Goal: Task Accomplishment & Management: Manage account settings

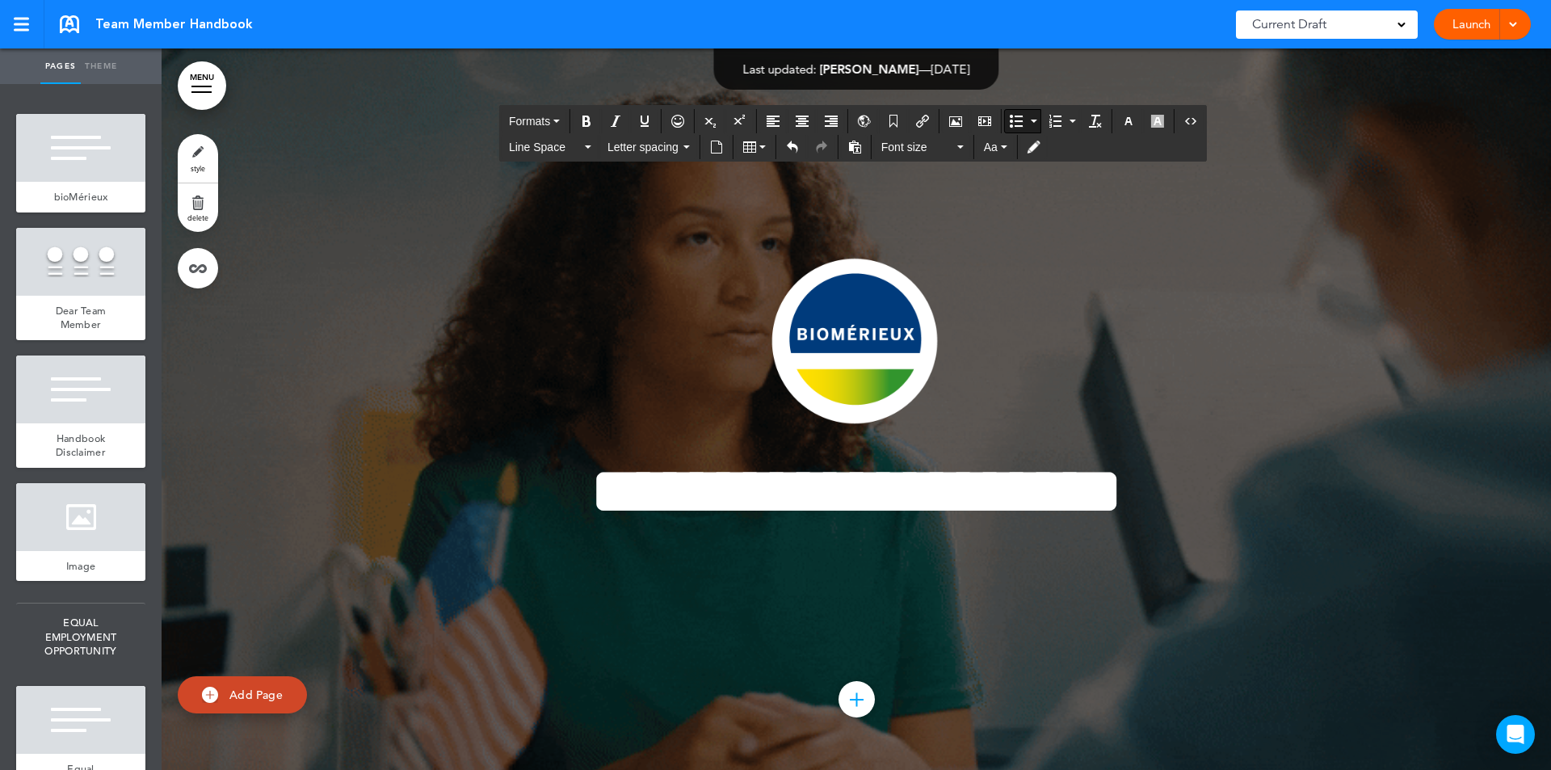
scroll to position [71053, 0]
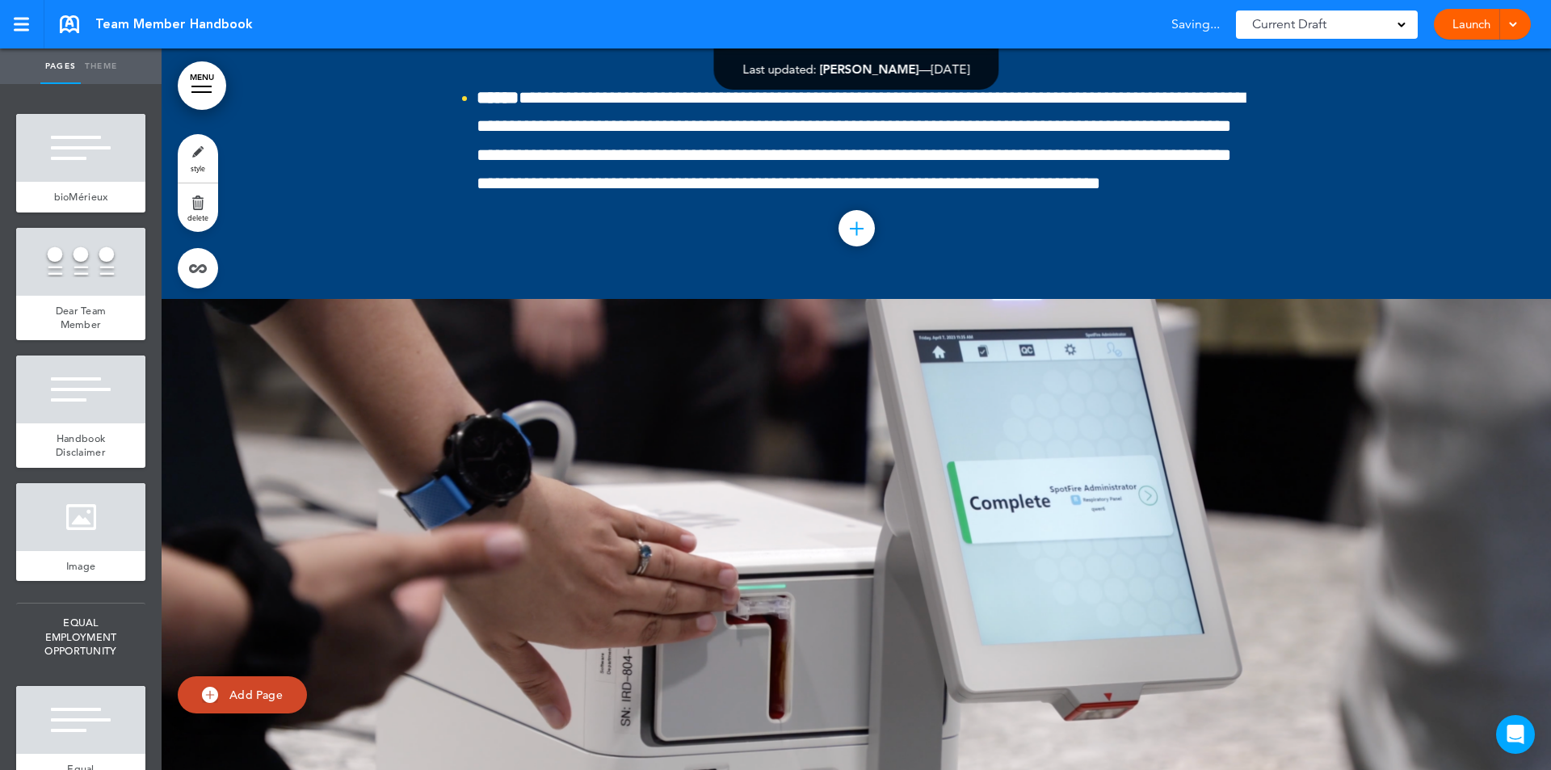
drag, startPoint x: 1508, startPoint y: 251, endPoint x: 1549, endPoint y: 359, distance: 115.8
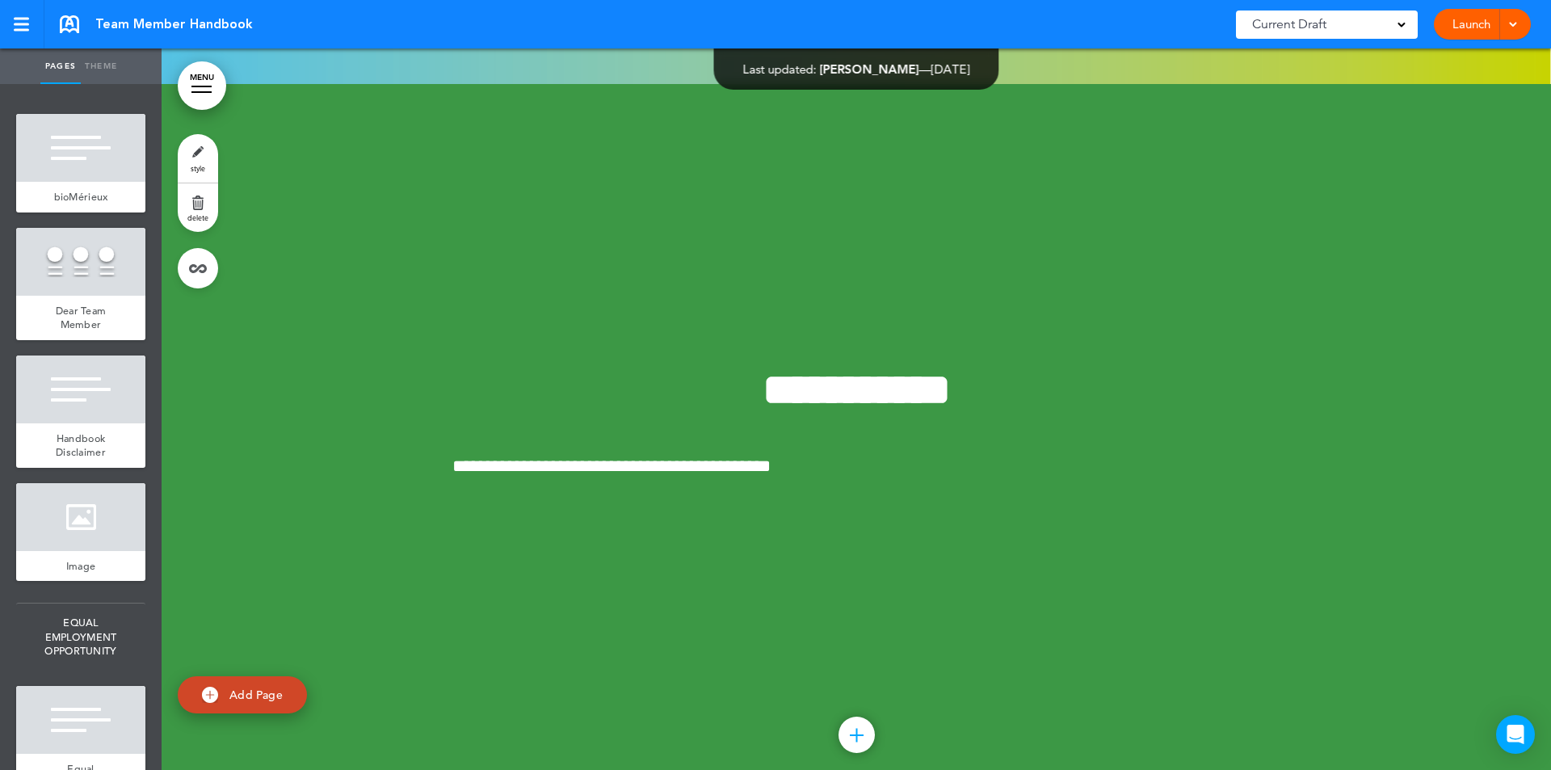
scroll to position [144424, 0]
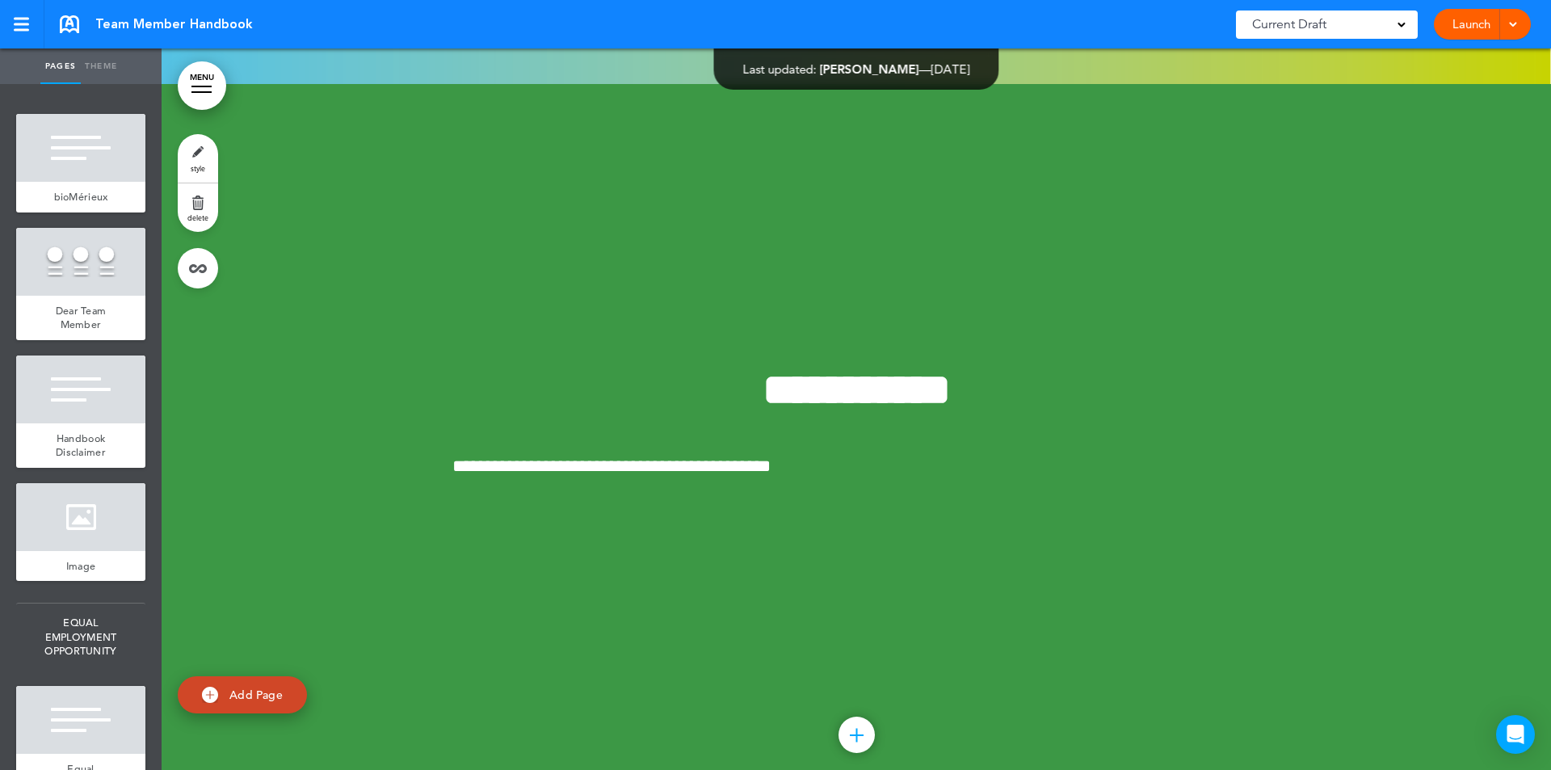
scroll to position [145686, 0]
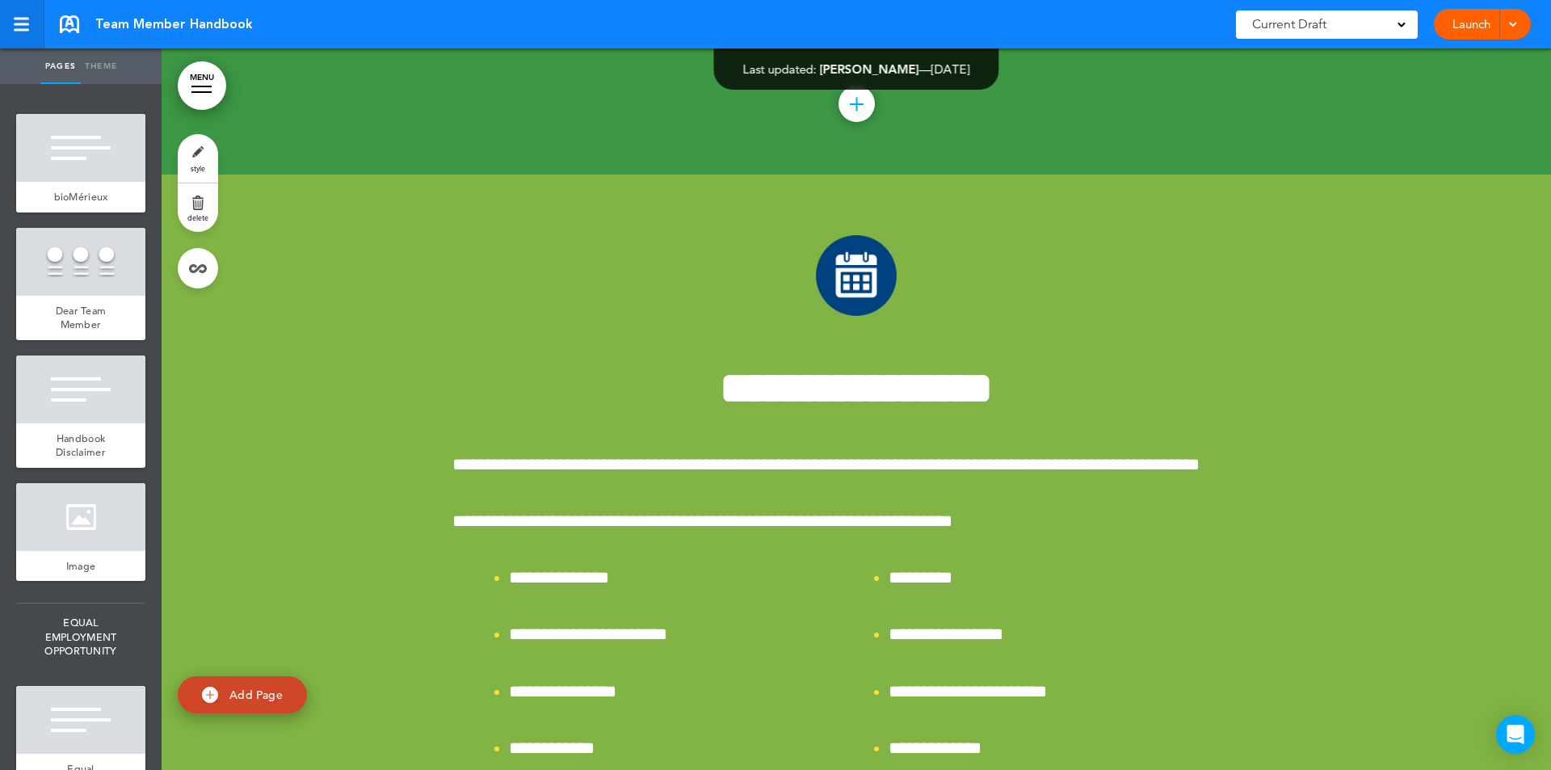
click at [25, 15] on link at bounding box center [22, 24] width 44 height 48
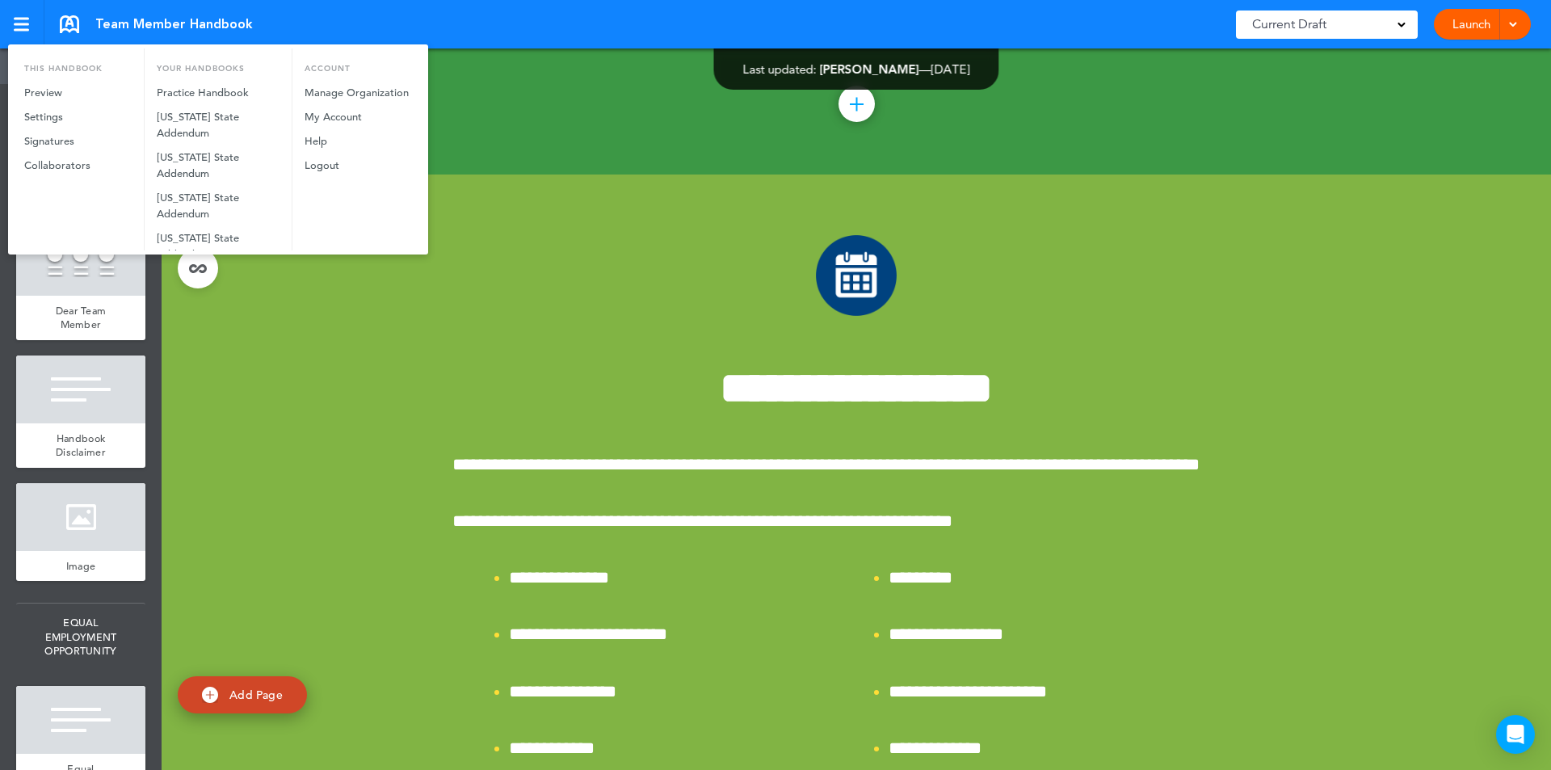
click at [325, 399] on div at bounding box center [775, 385] width 1551 height 770
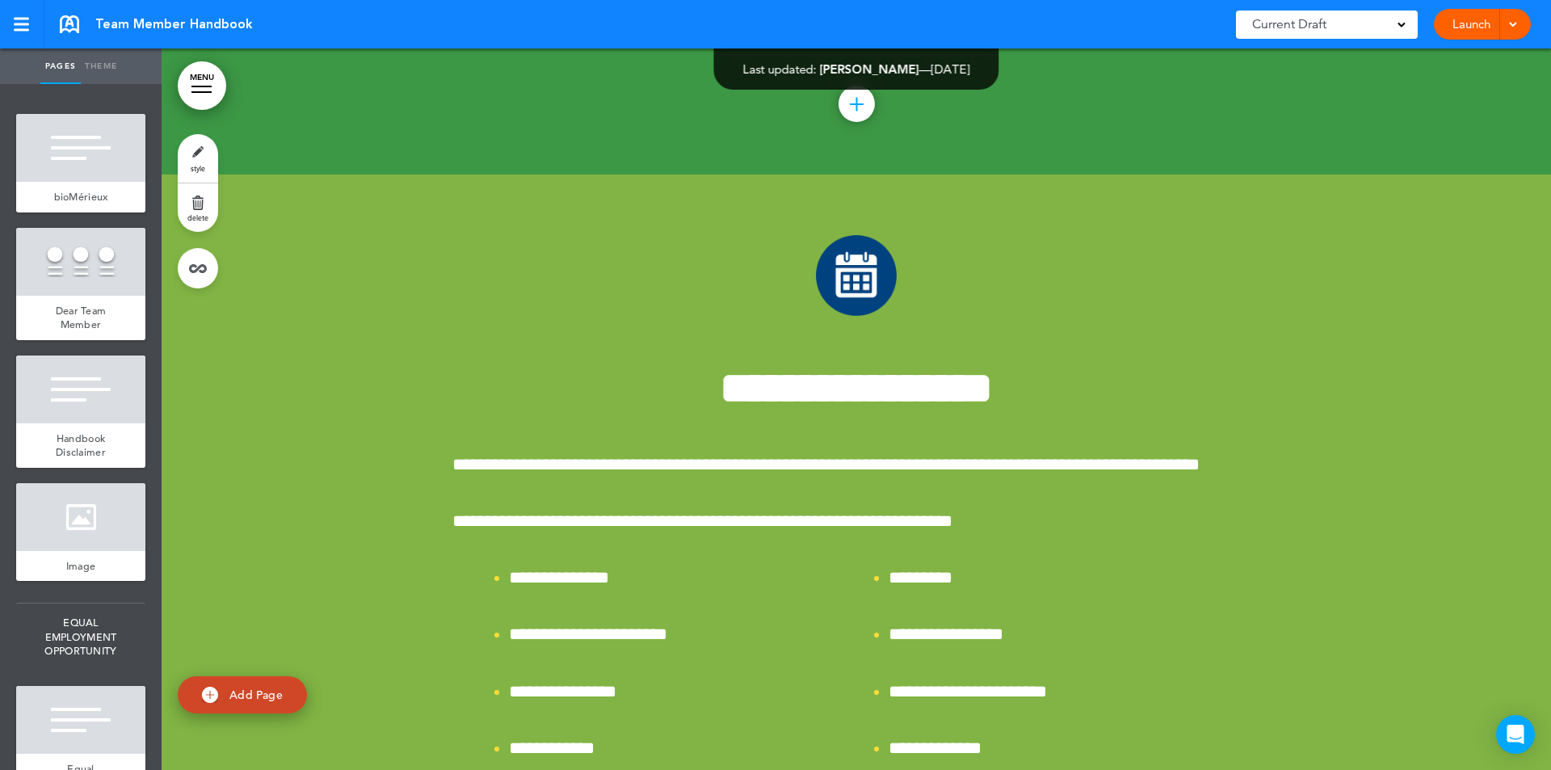
click at [100, 62] on link "Theme" at bounding box center [101, 66] width 40 height 36
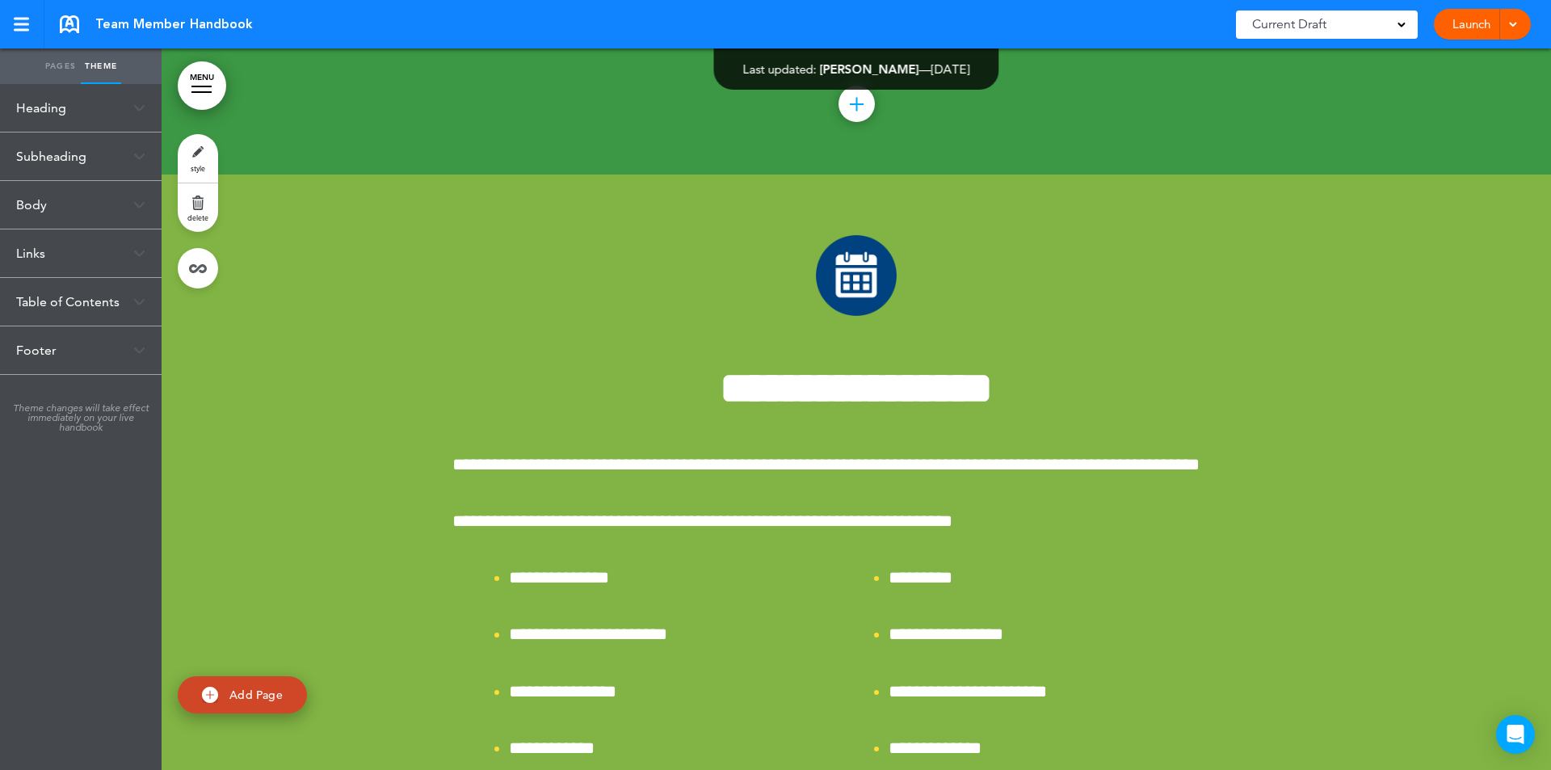
click at [51, 61] on link "Pages" at bounding box center [60, 66] width 40 height 36
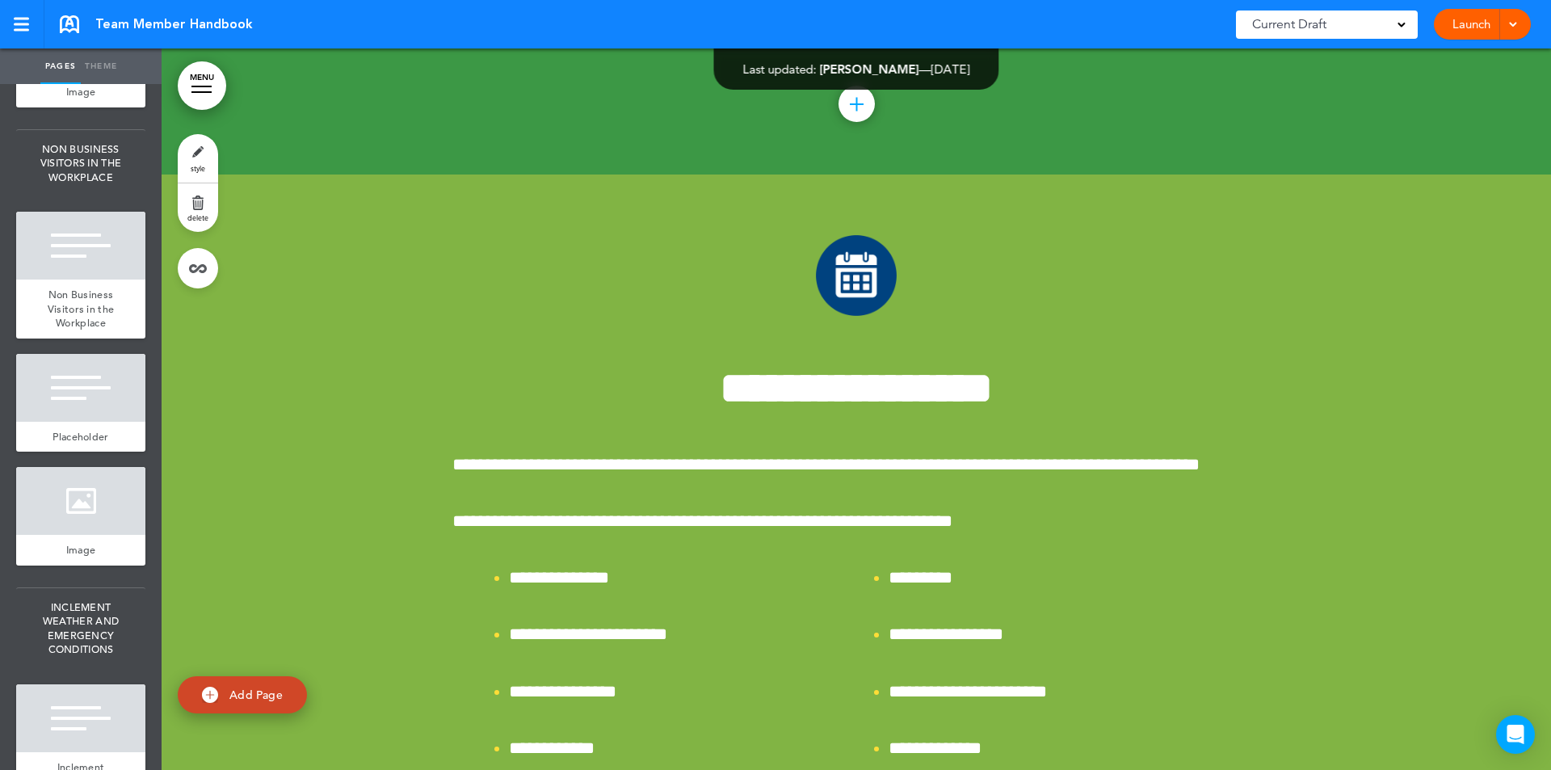
scroll to position [5995, 0]
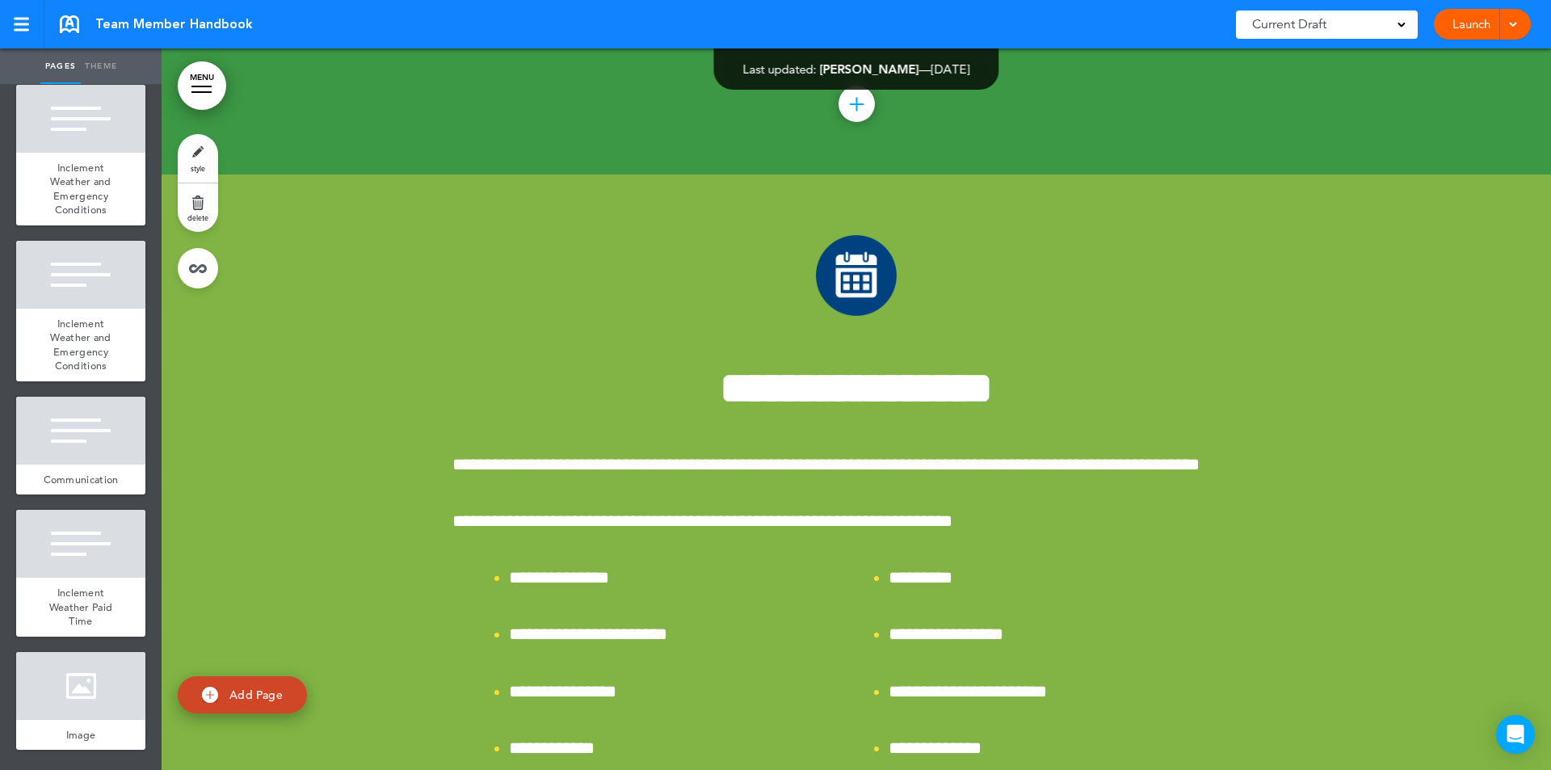
click at [82, 69] on span "INCLEMENT WEATHER AND EMERGENCY CONDITIONS" at bounding box center [80, 29] width 129 height 81
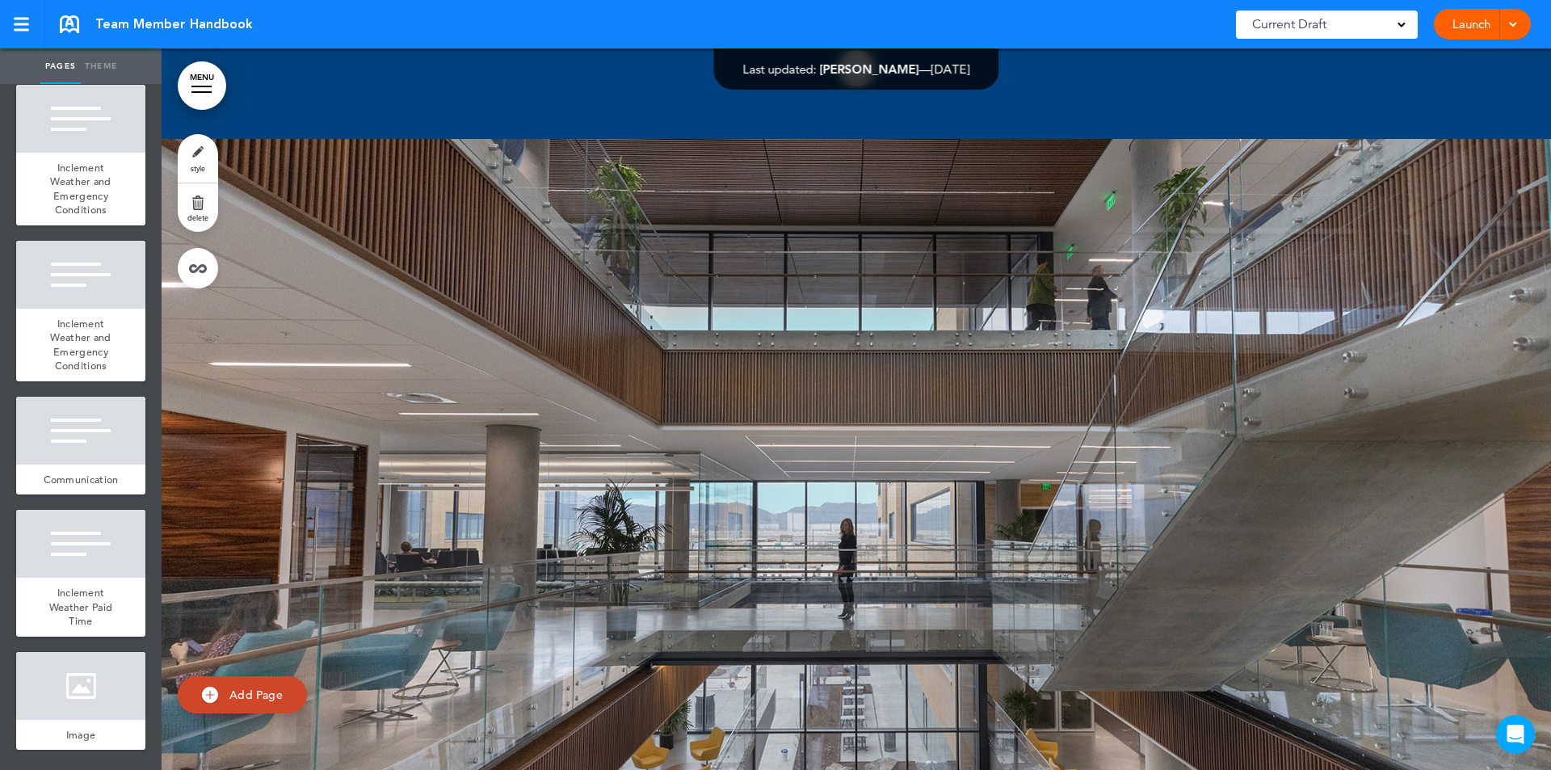
scroll to position [34124, 0]
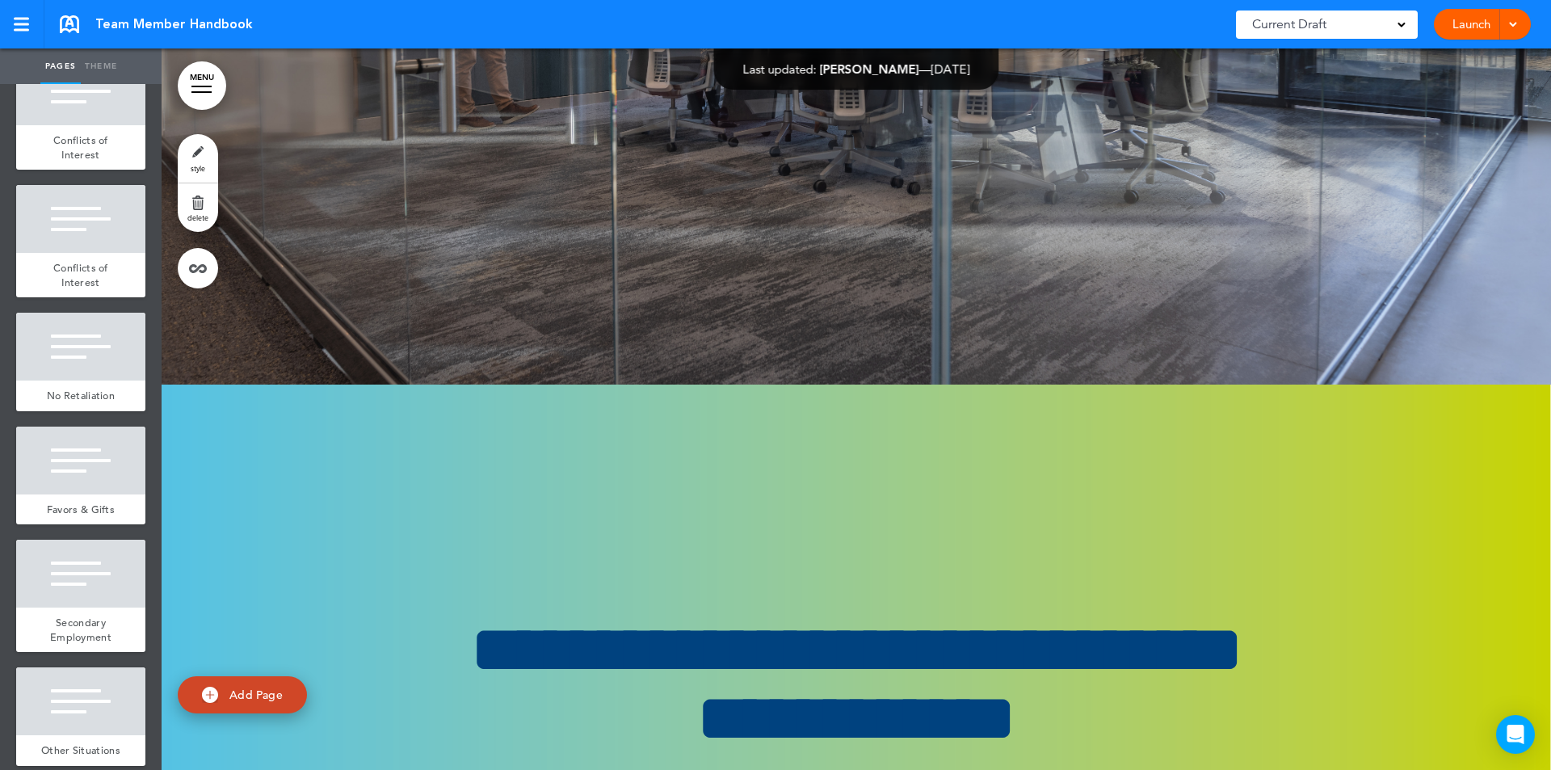
scroll to position [2994, 0]
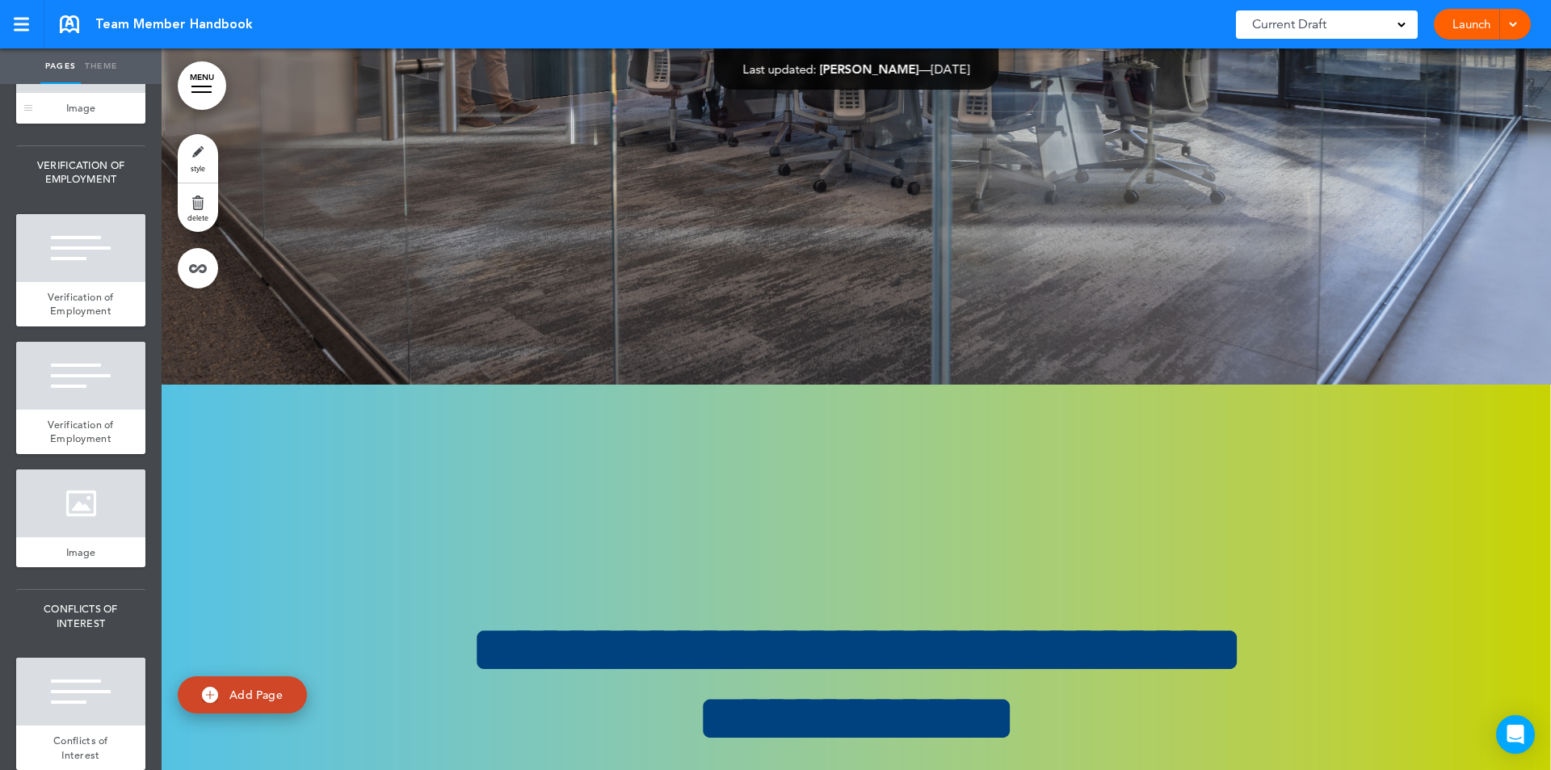
click at [92, 93] on div at bounding box center [80, 59] width 129 height 68
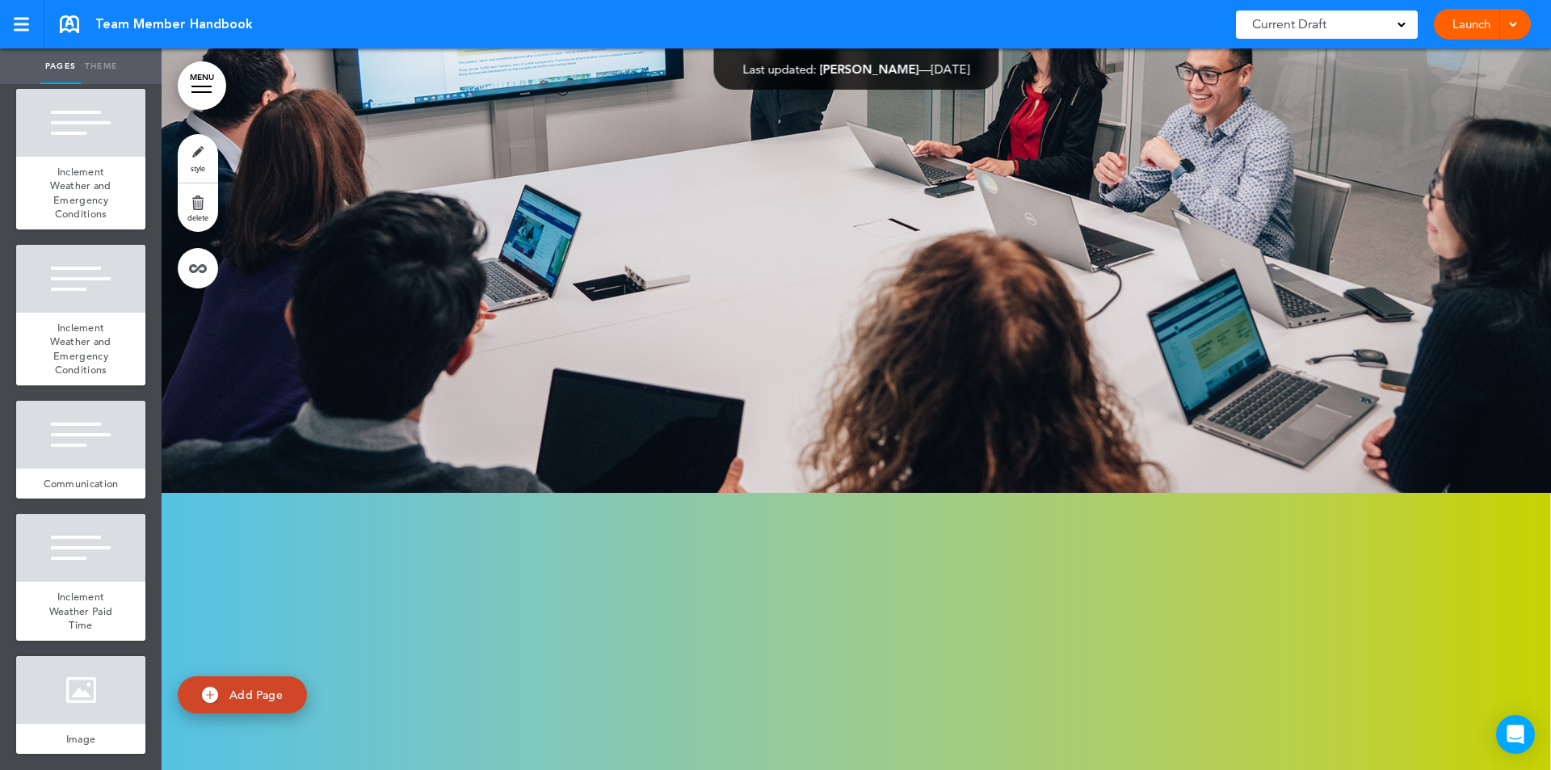
scroll to position [6591, 0]
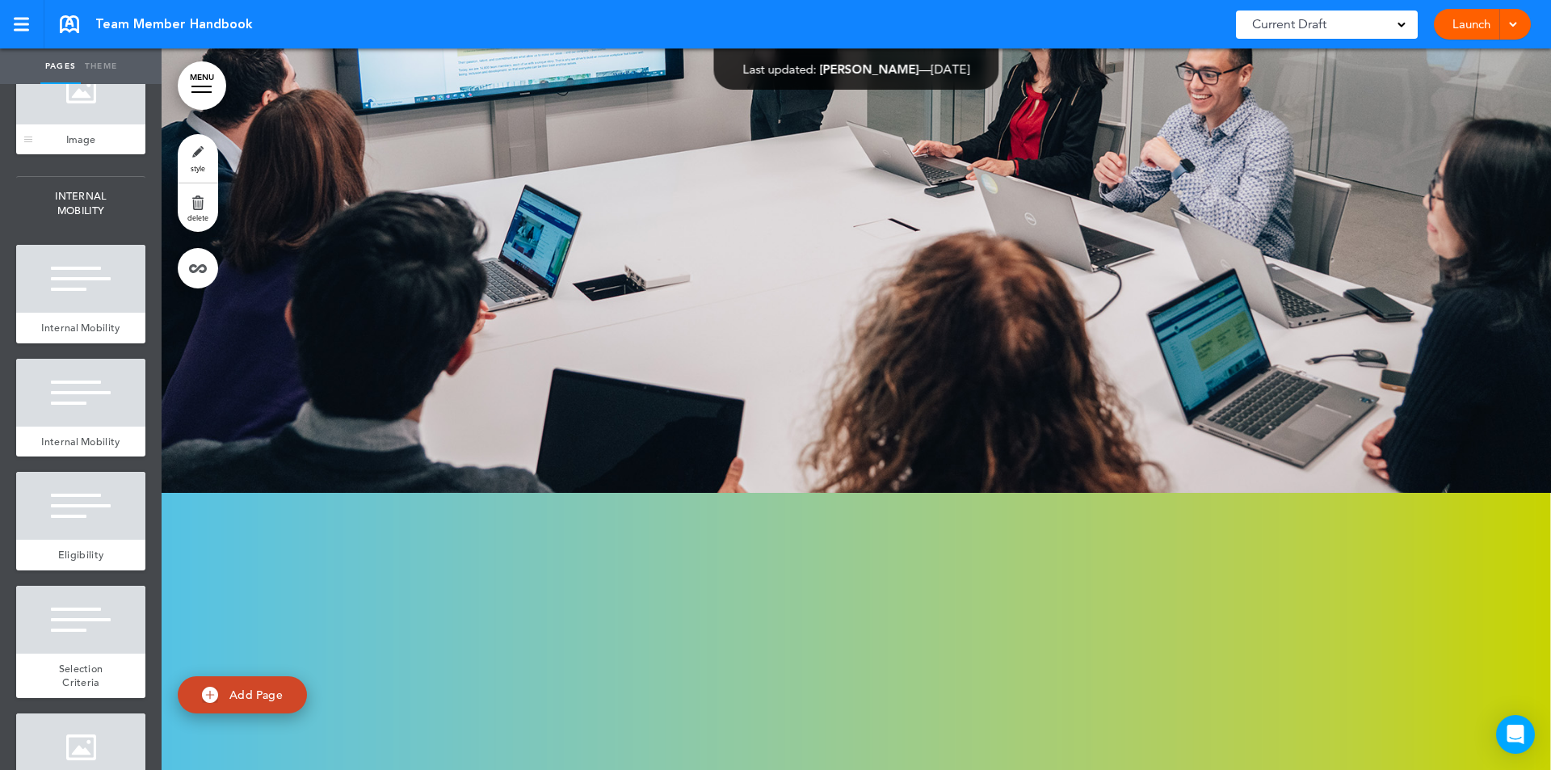
click at [90, 124] on div at bounding box center [80, 91] width 129 height 68
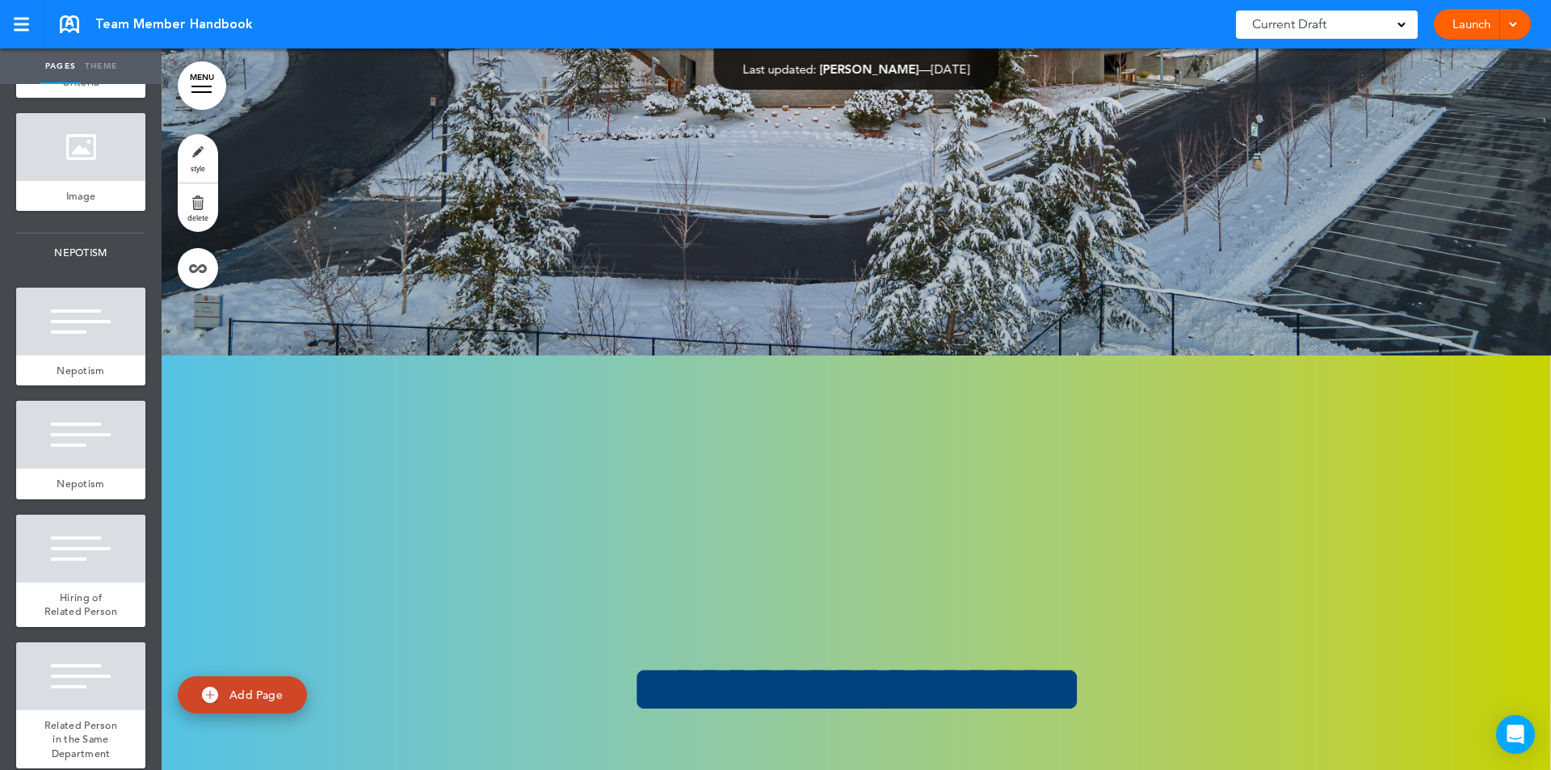
scroll to position [7791, 0]
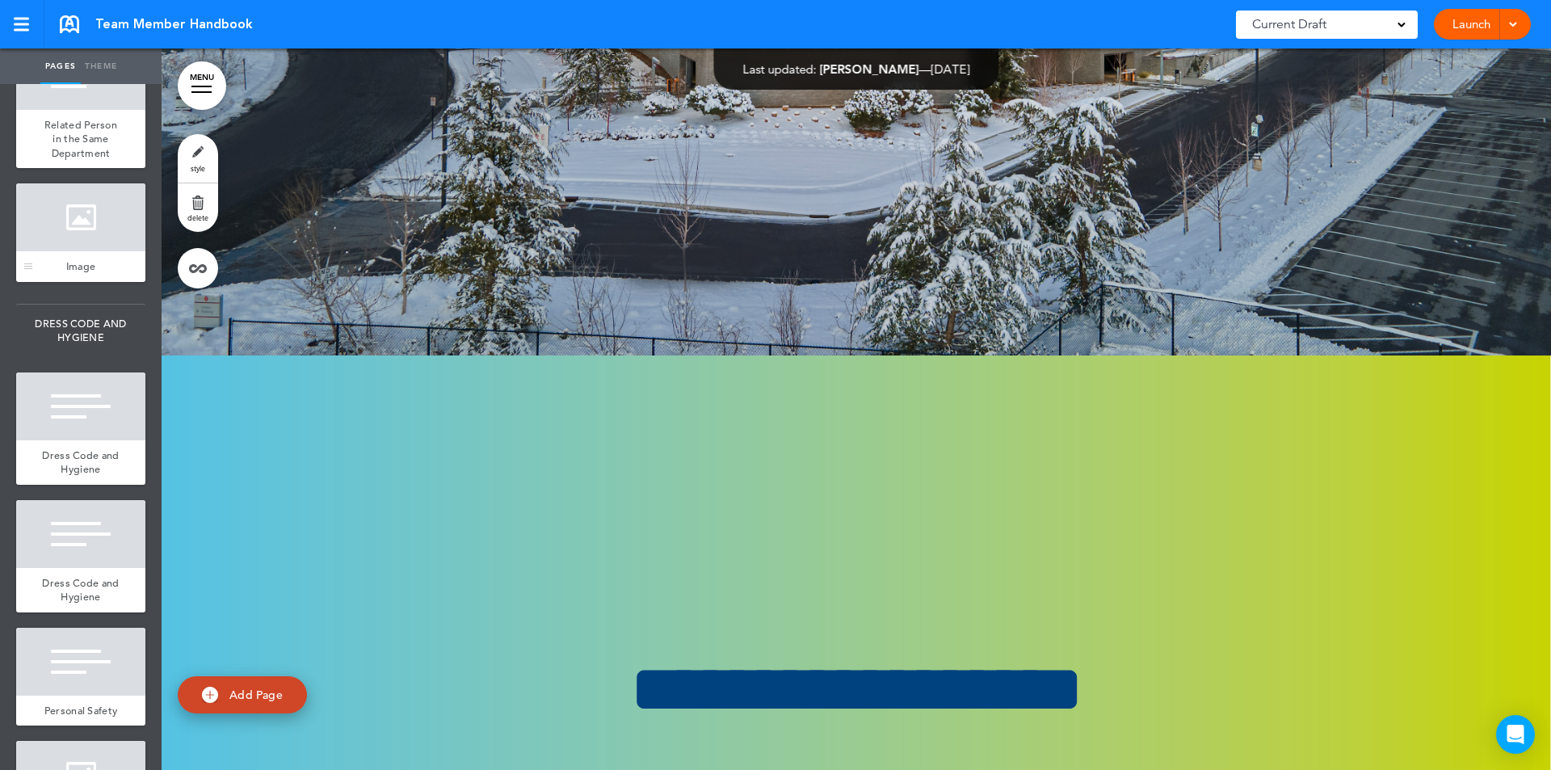
click at [92, 251] on div at bounding box center [80, 217] width 129 height 68
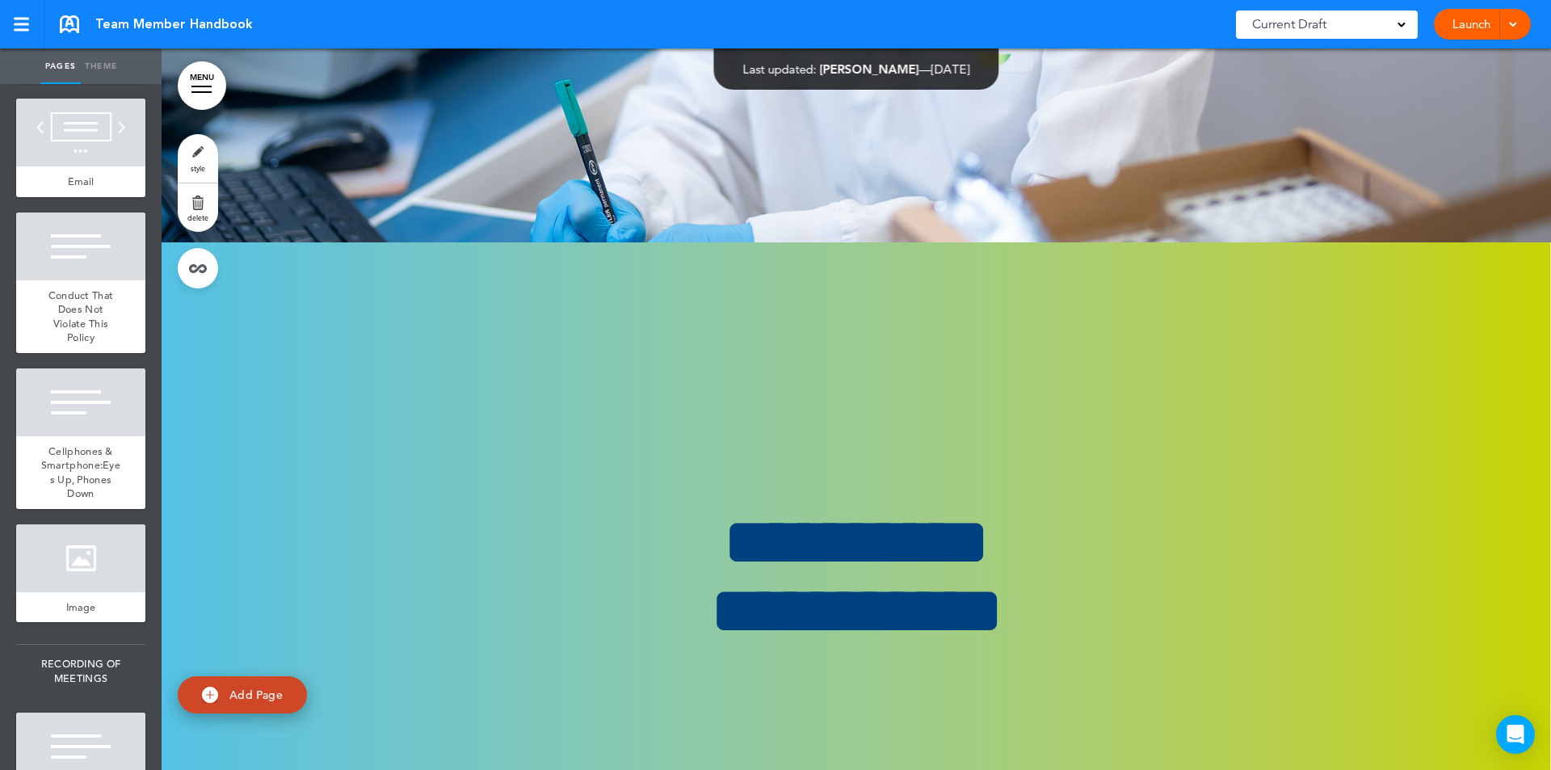
scroll to position [9591, 0]
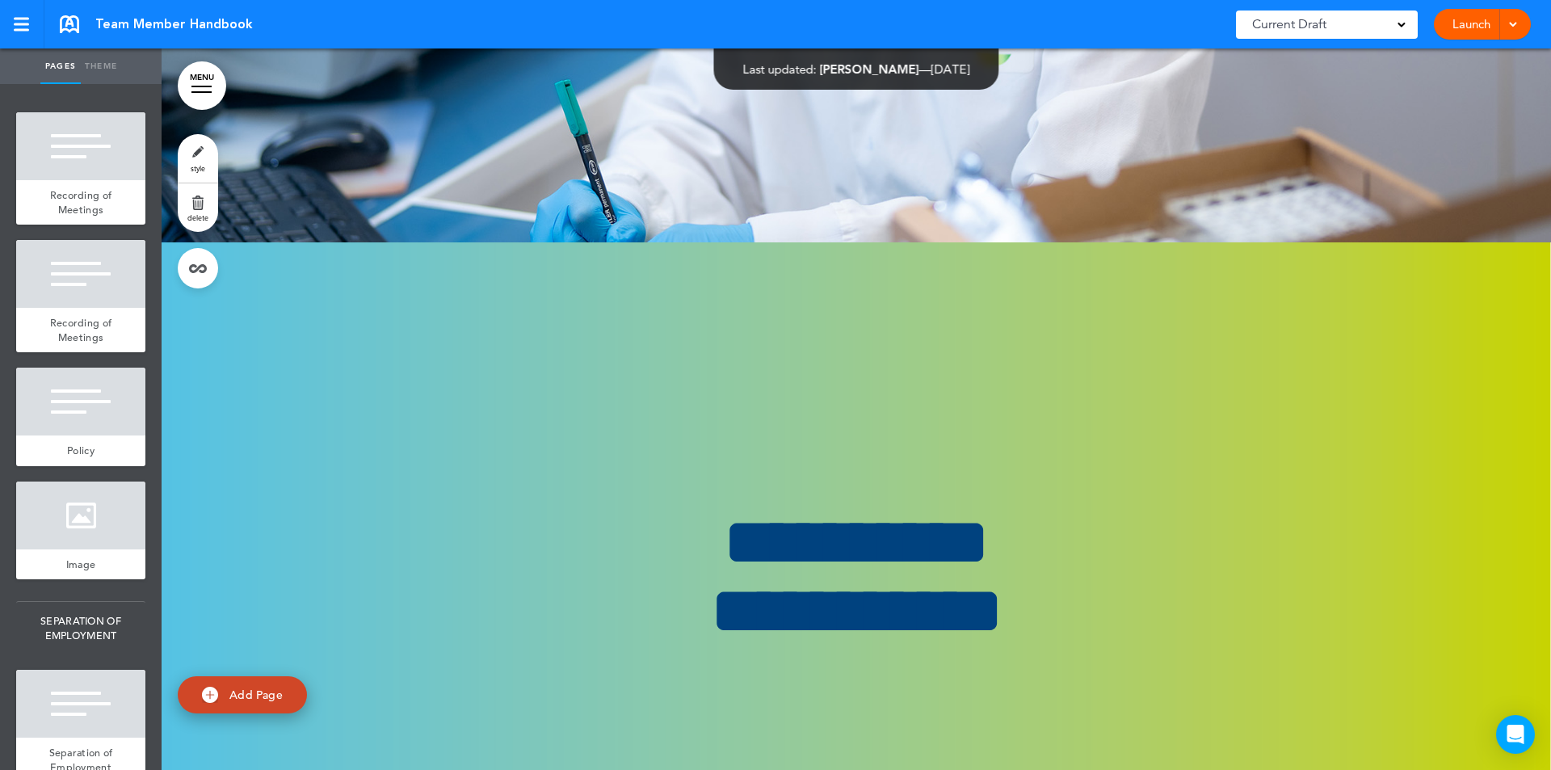
click at [84, 97] on span "RECORDING OF MEETINGS" at bounding box center [80, 70] width 129 height 53
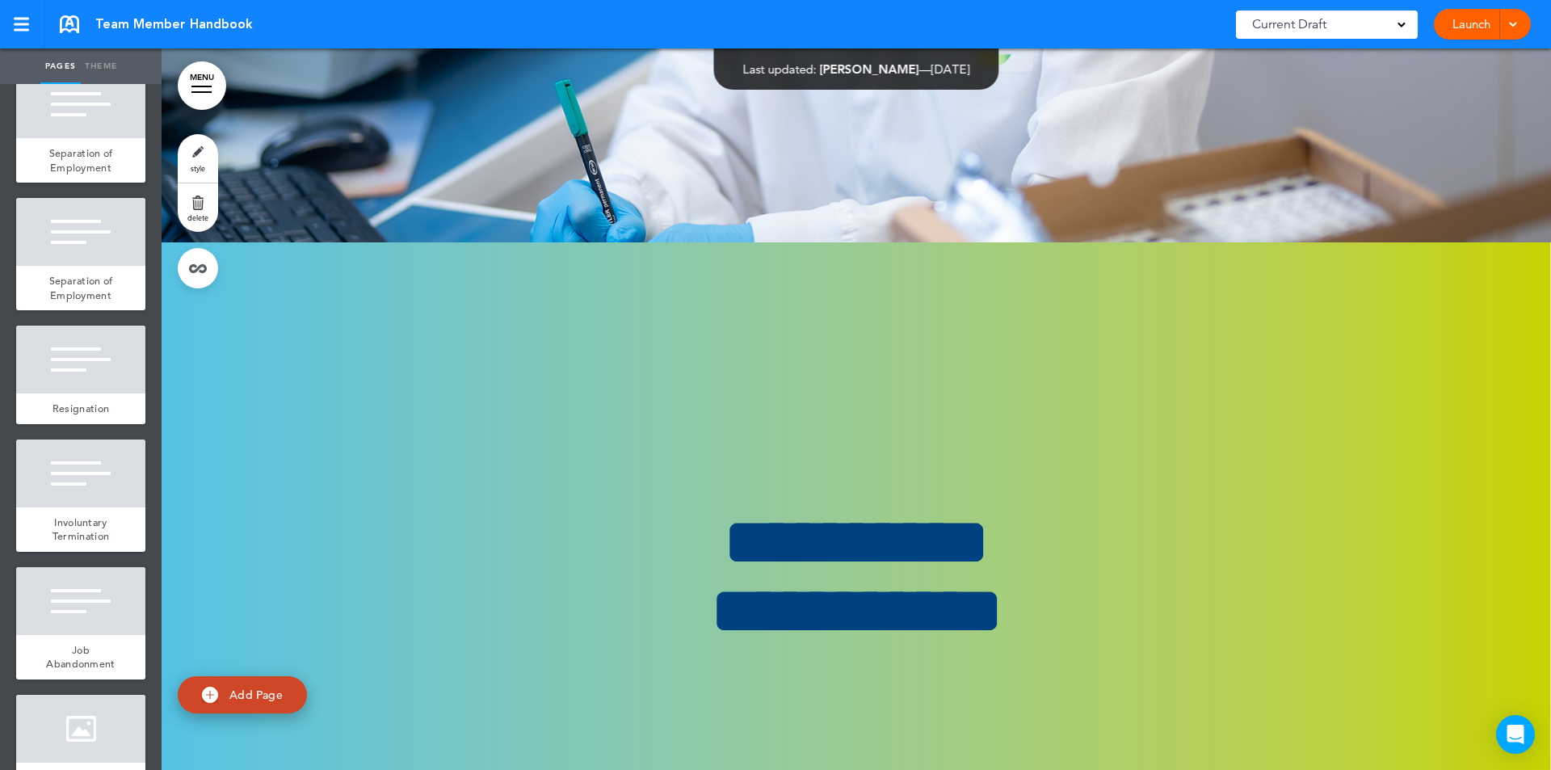
scroll to position [10790, 0]
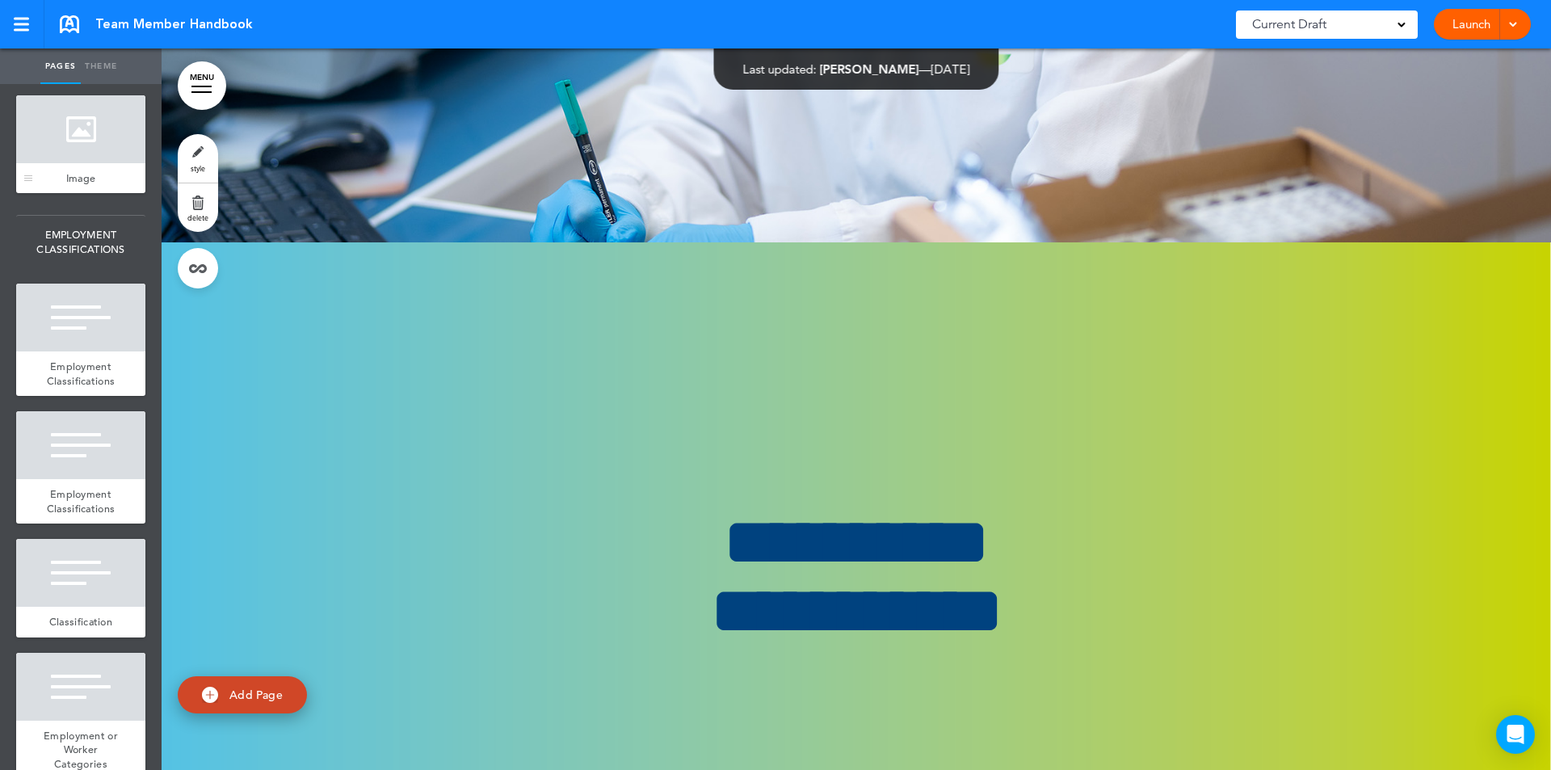
click at [84, 194] on div "Image" at bounding box center [80, 178] width 129 height 31
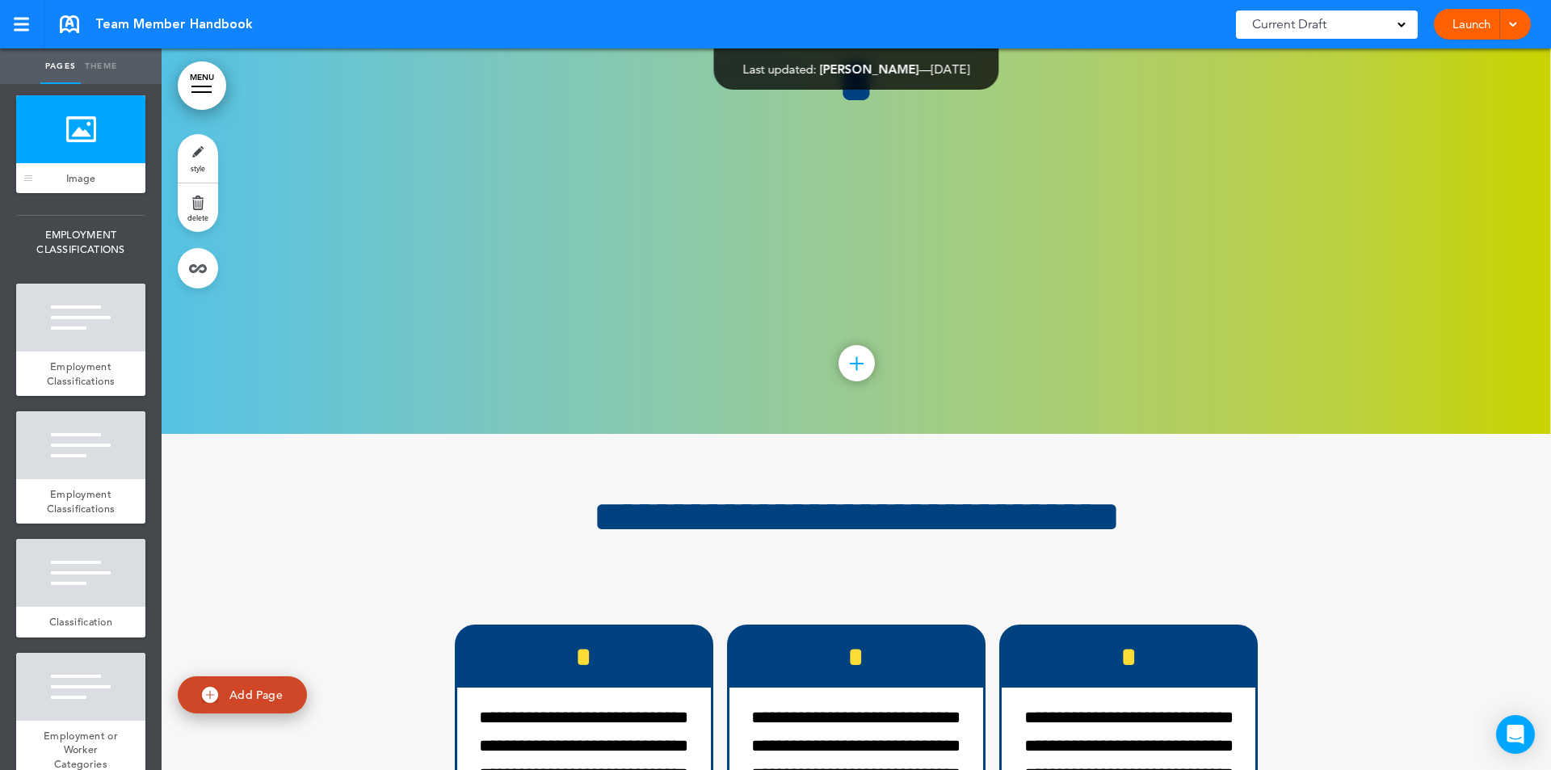
scroll to position [67477, 0]
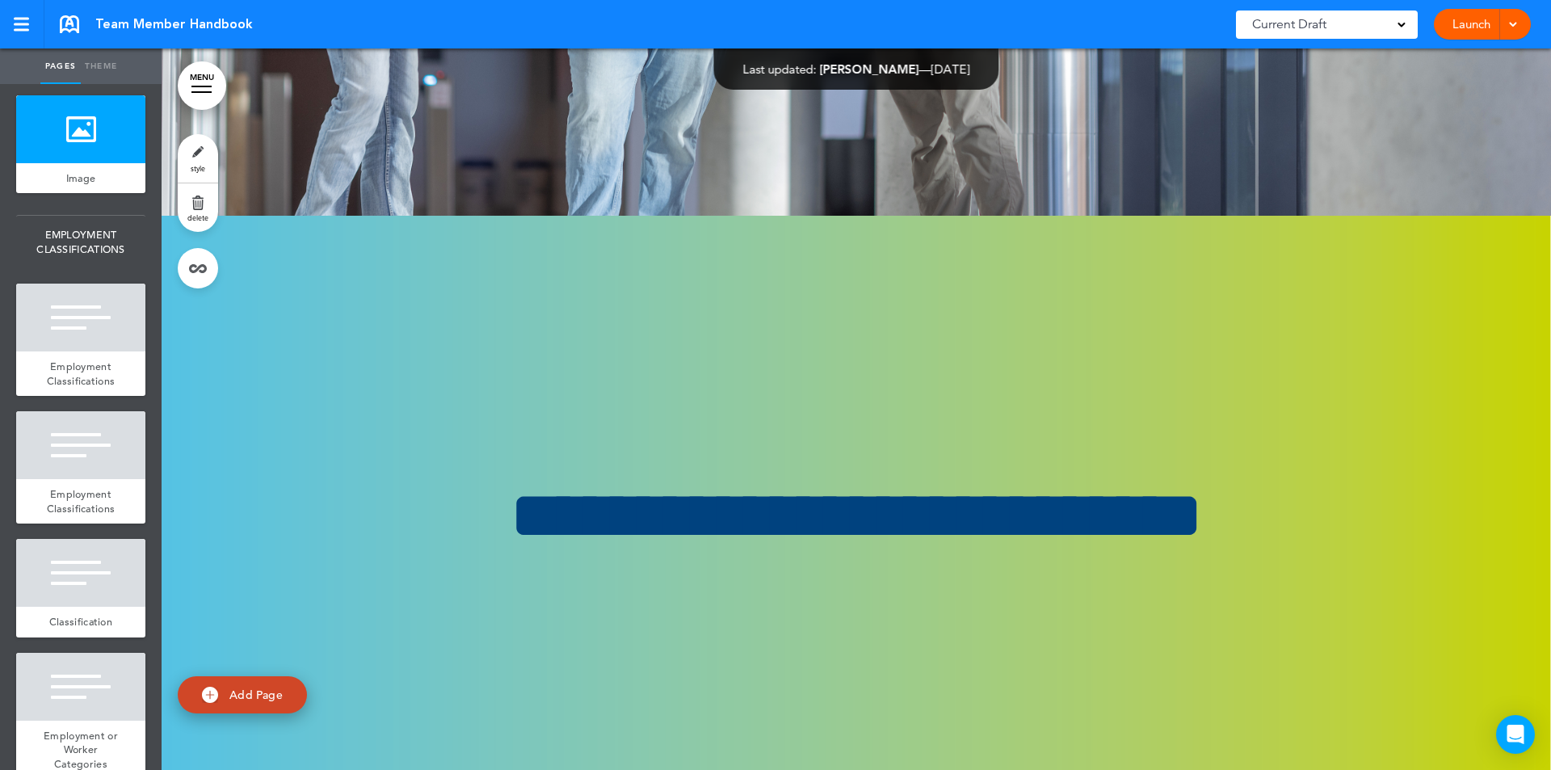
click at [84, 185] on span "Image" at bounding box center [81, 178] width 30 height 14
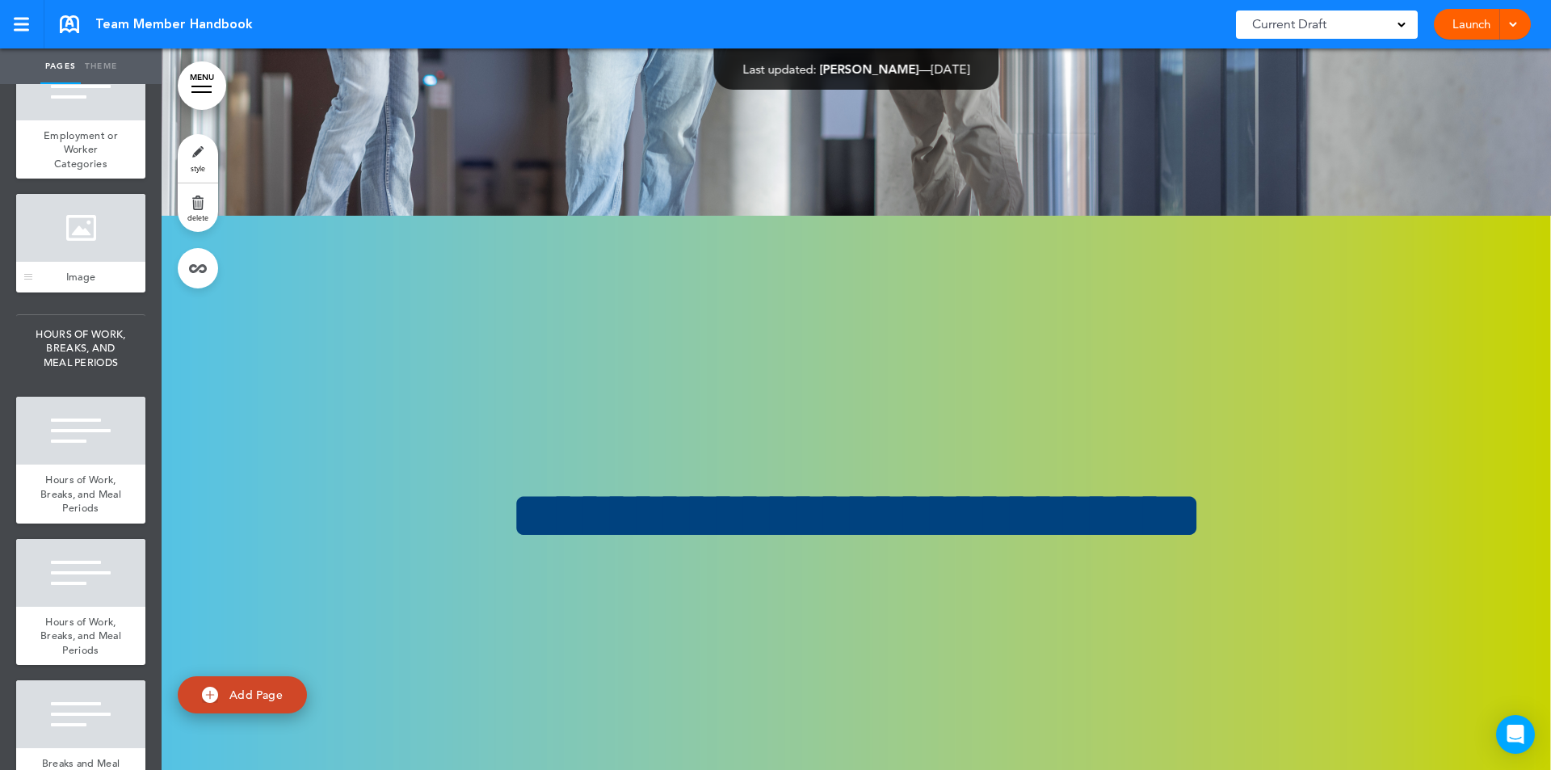
click at [87, 262] on div at bounding box center [80, 228] width 129 height 68
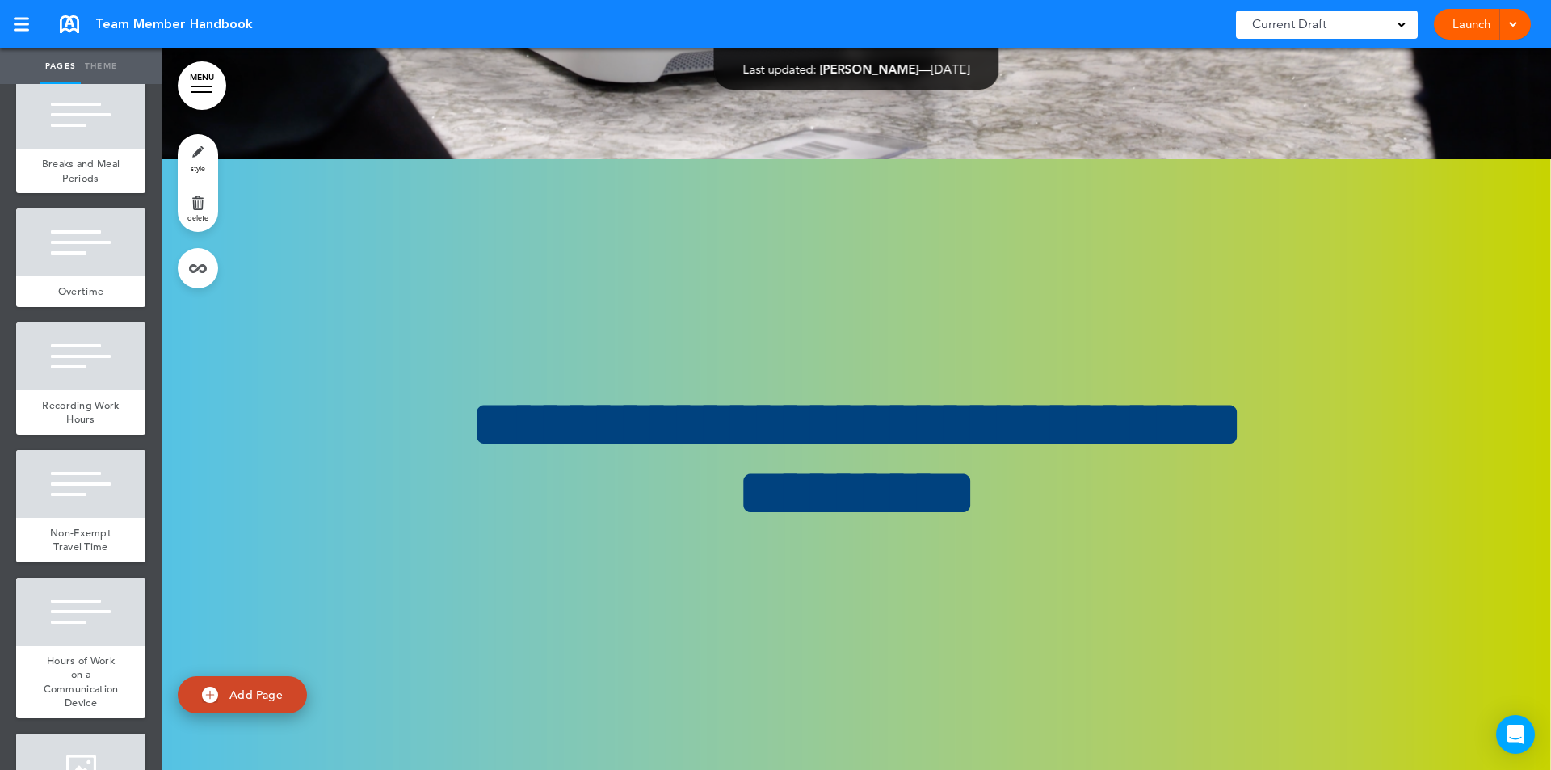
scroll to position [12589, 0]
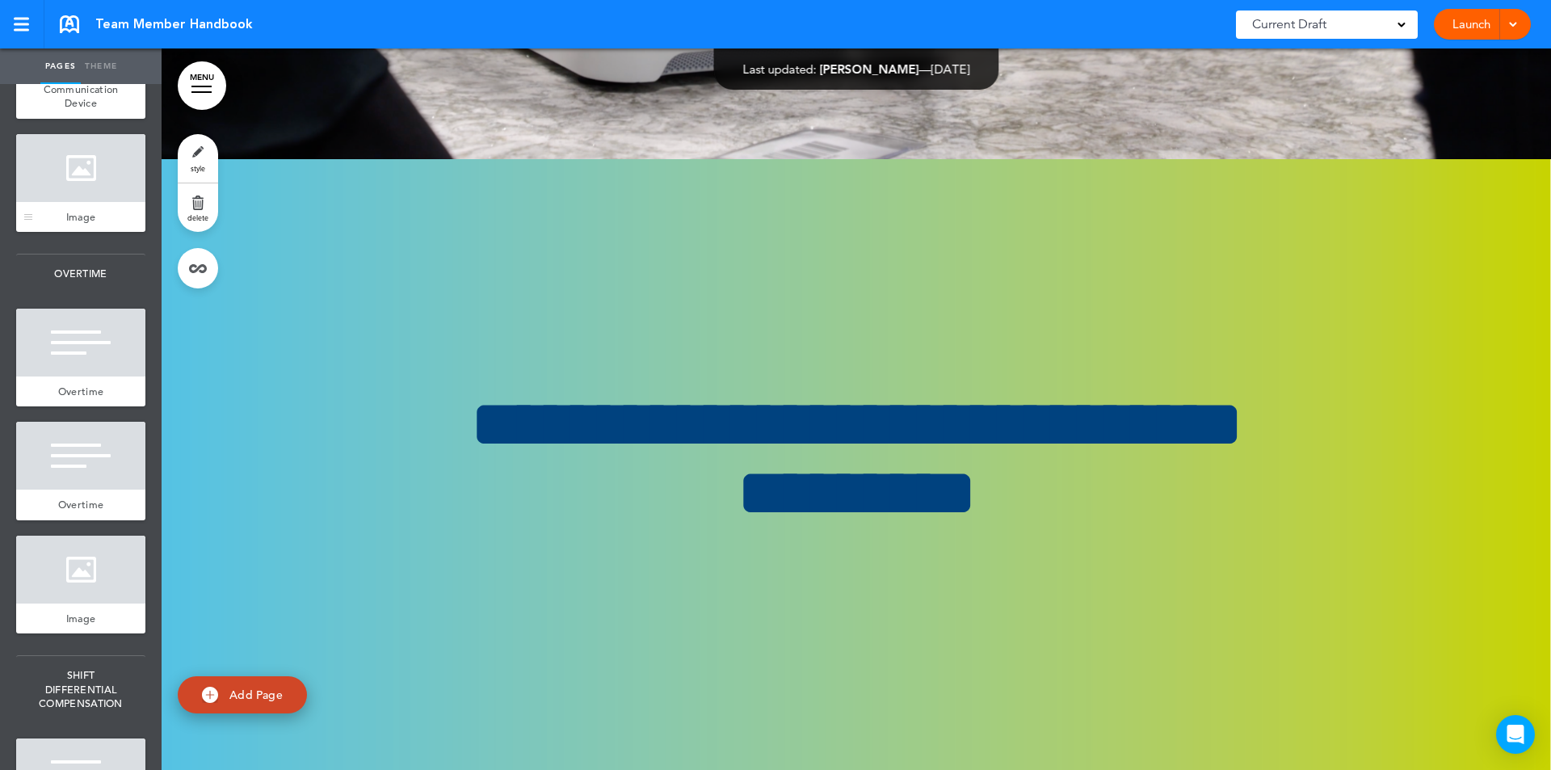
click at [72, 202] on div at bounding box center [80, 168] width 129 height 68
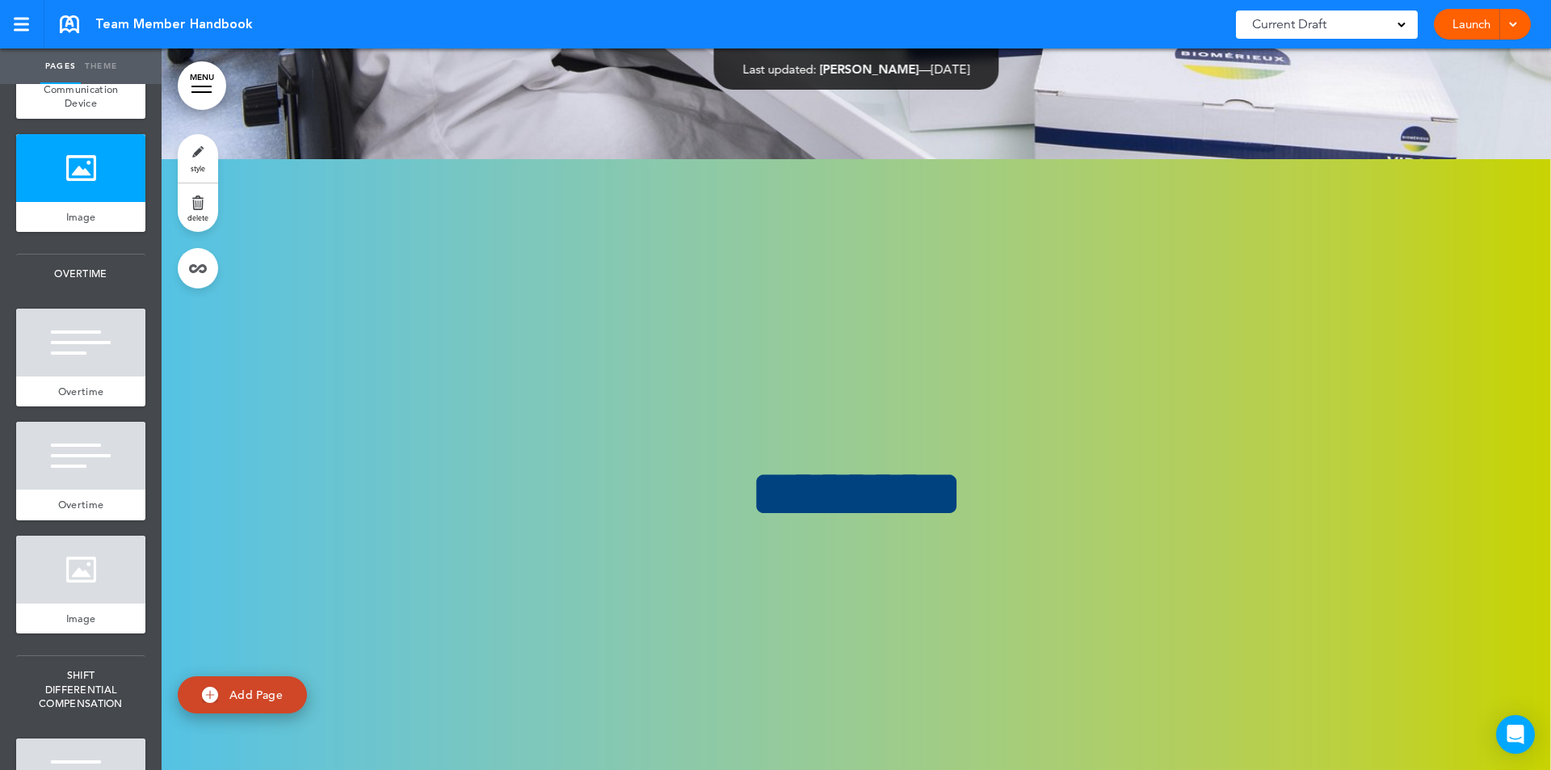
scroll to position [13189, 0]
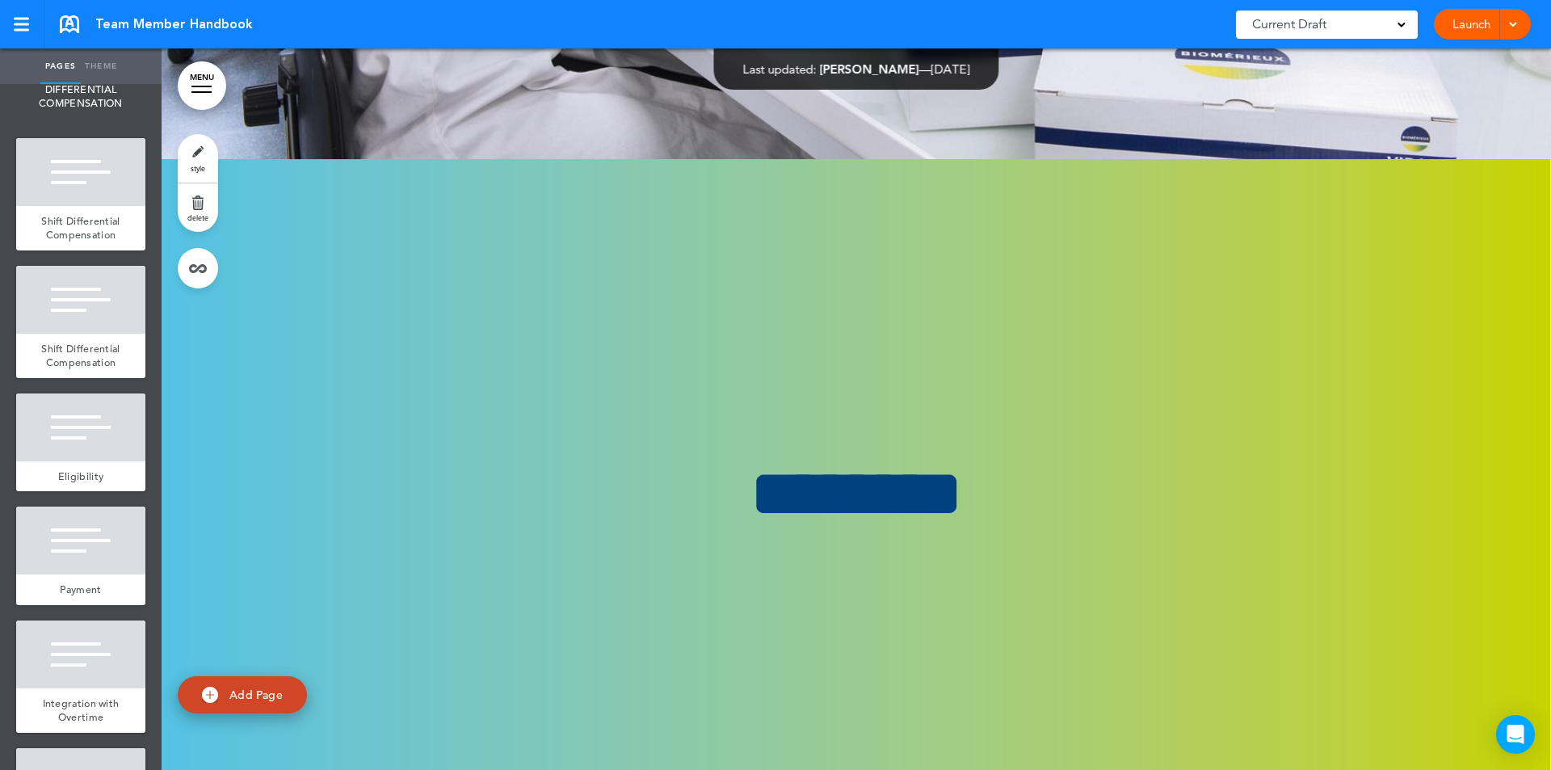
click at [100, 34] on div "Image" at bounding box center [80, 18] width 129 height 31
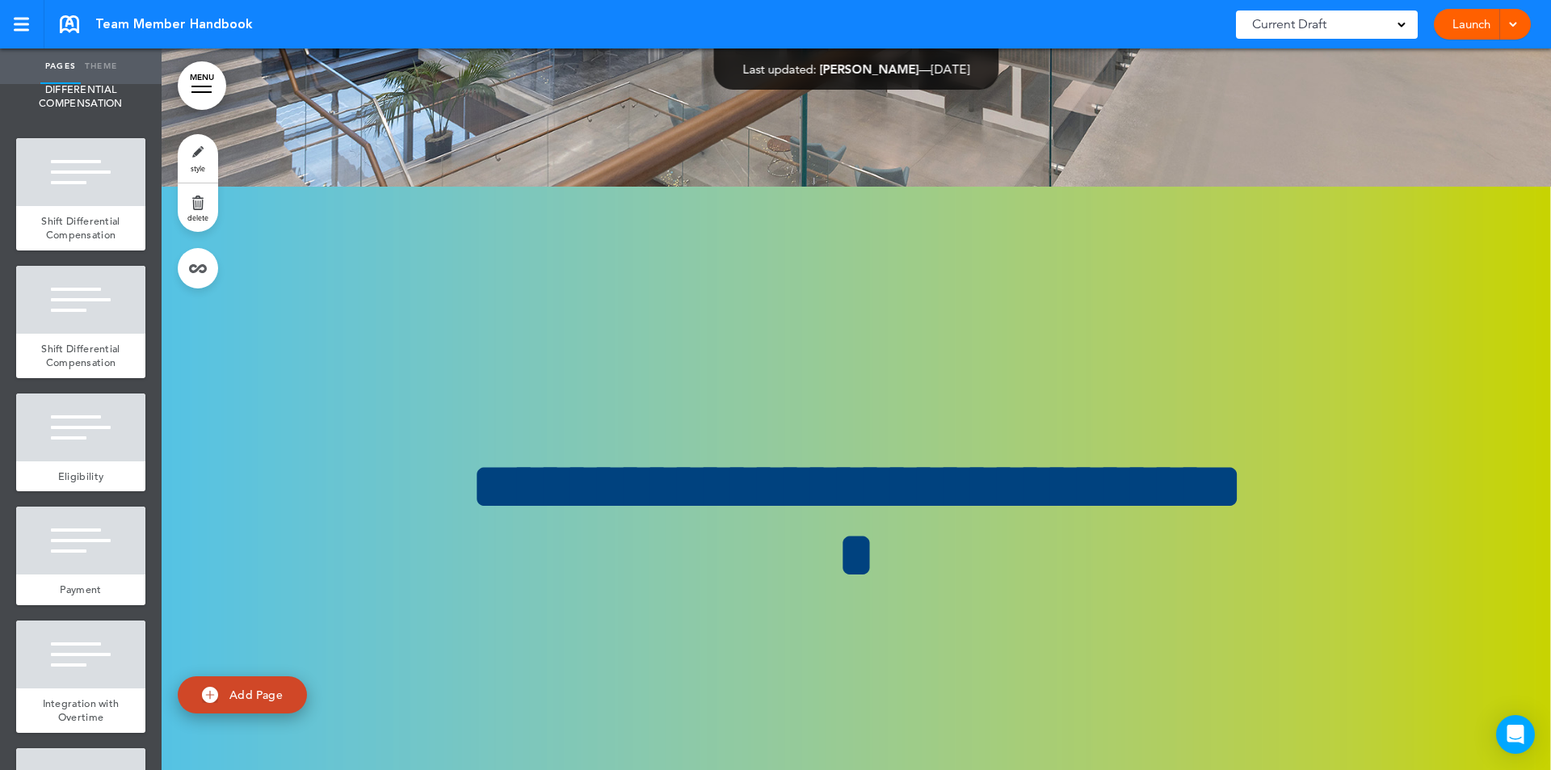
scroll to position [80136, 0]
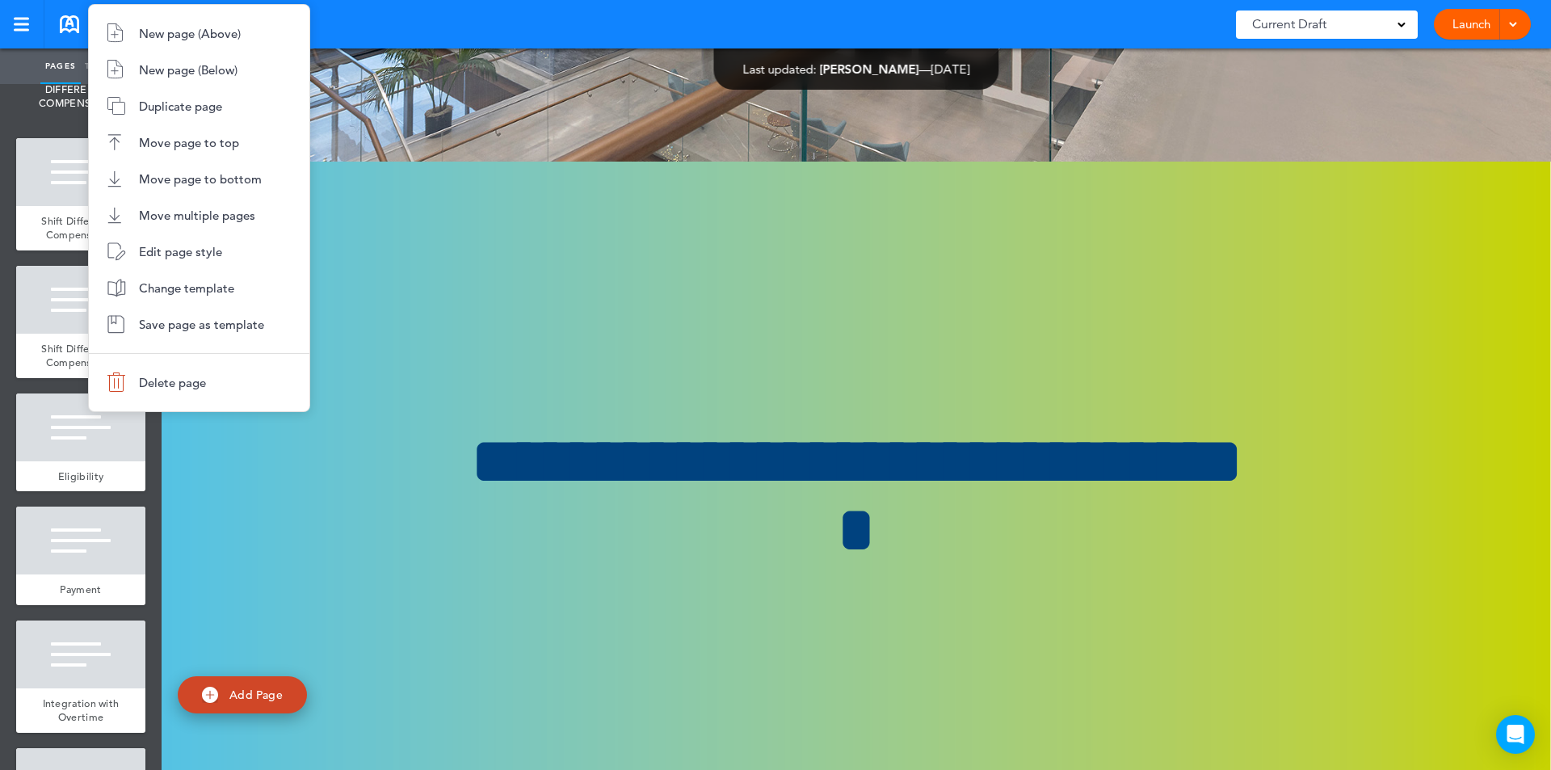
click at [84, 401] on div at bounding box center [775, 385] width 1551 height 770
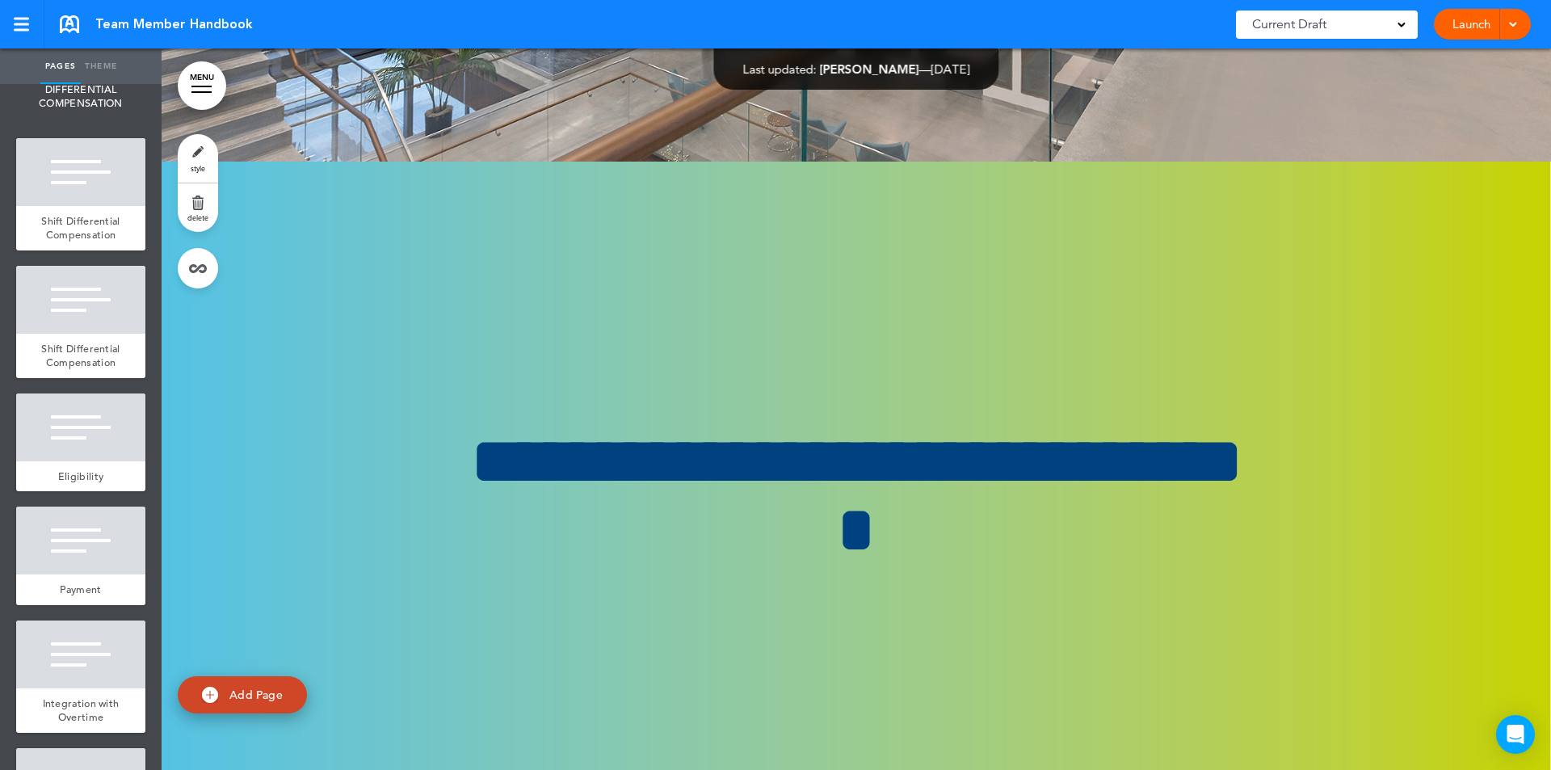
type input "********"
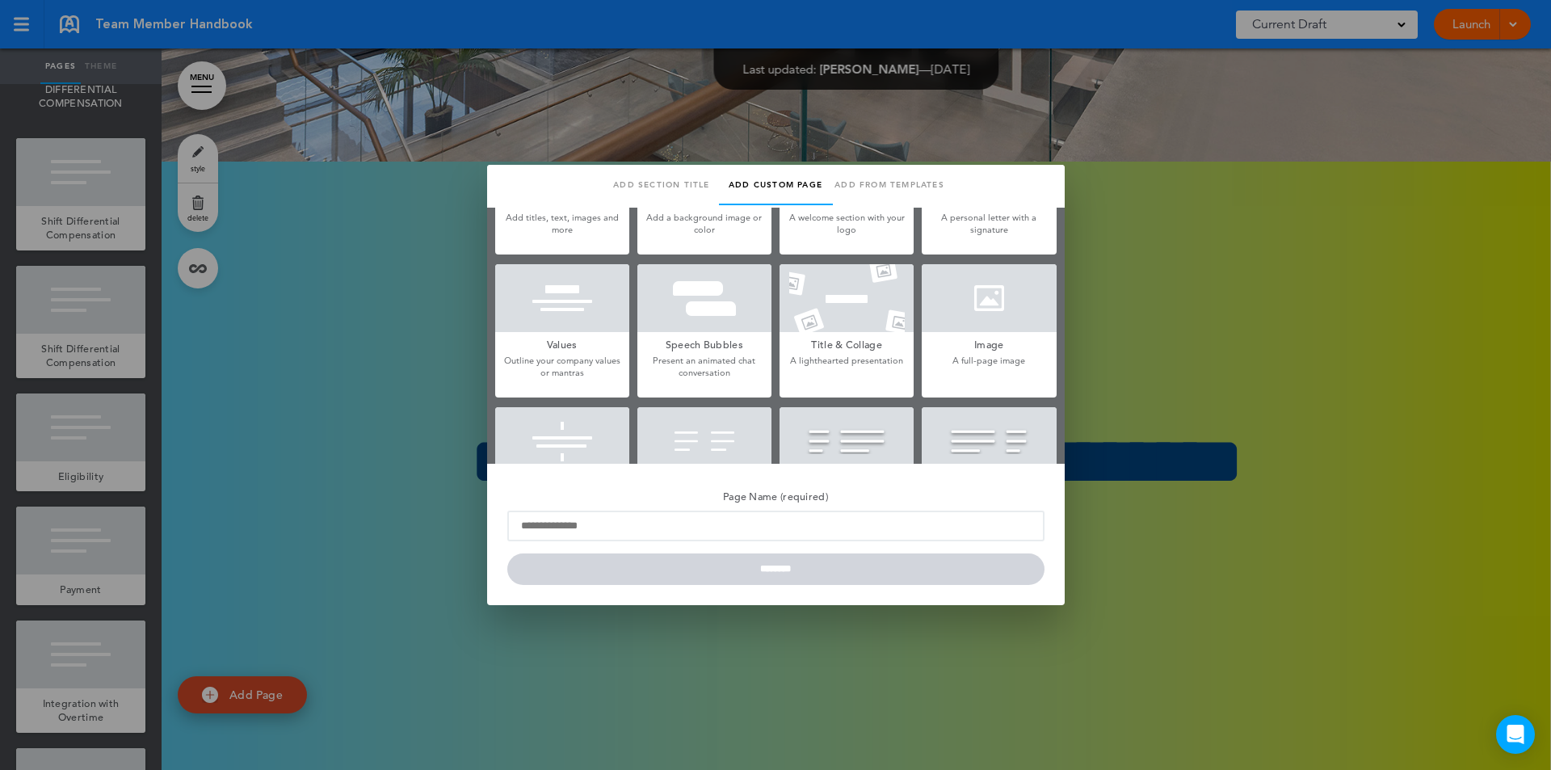
scroll to position [132, 0]
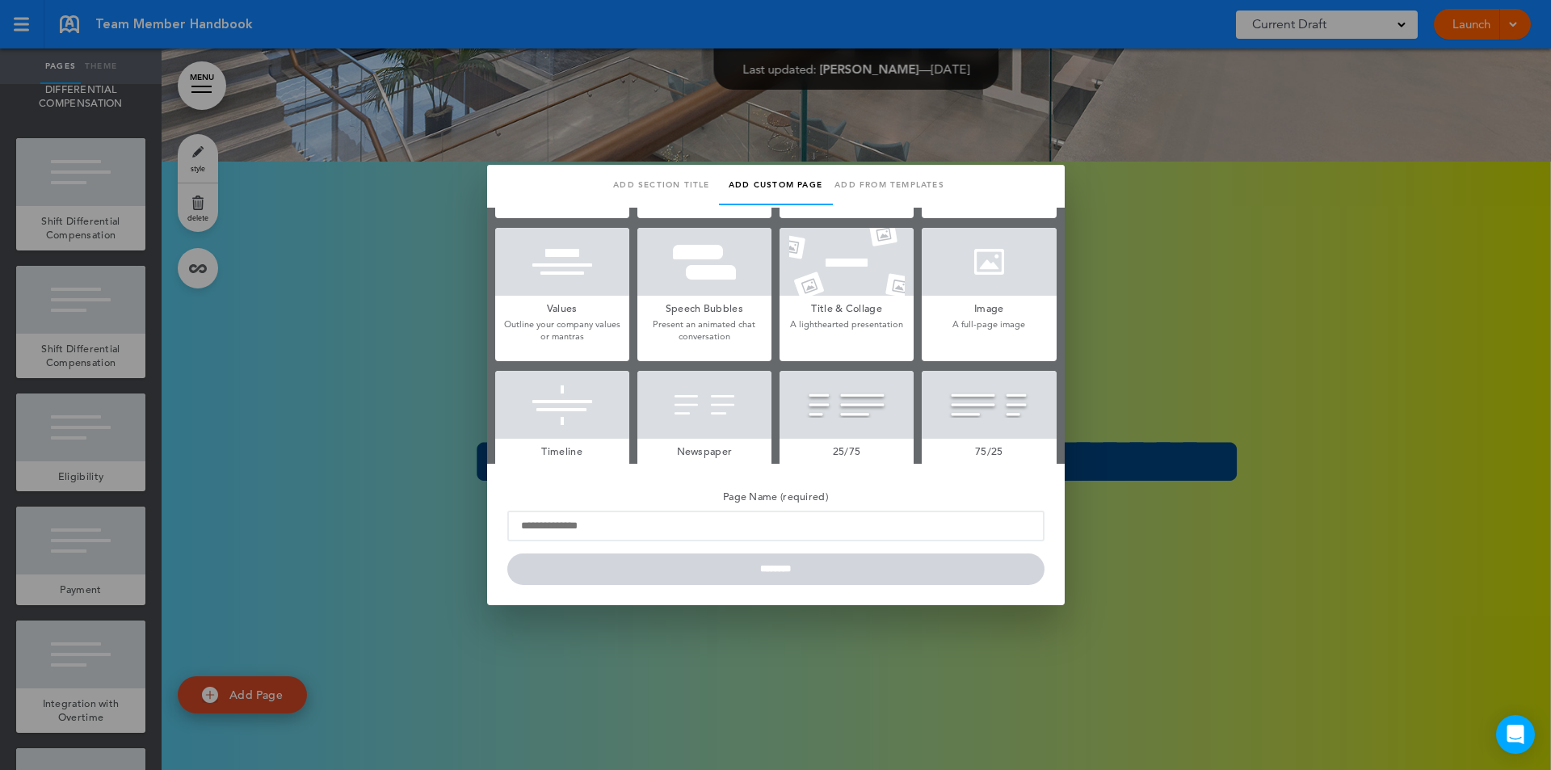
click at [981, 277] on div at bounding box center [989, 262] width 134 height 68
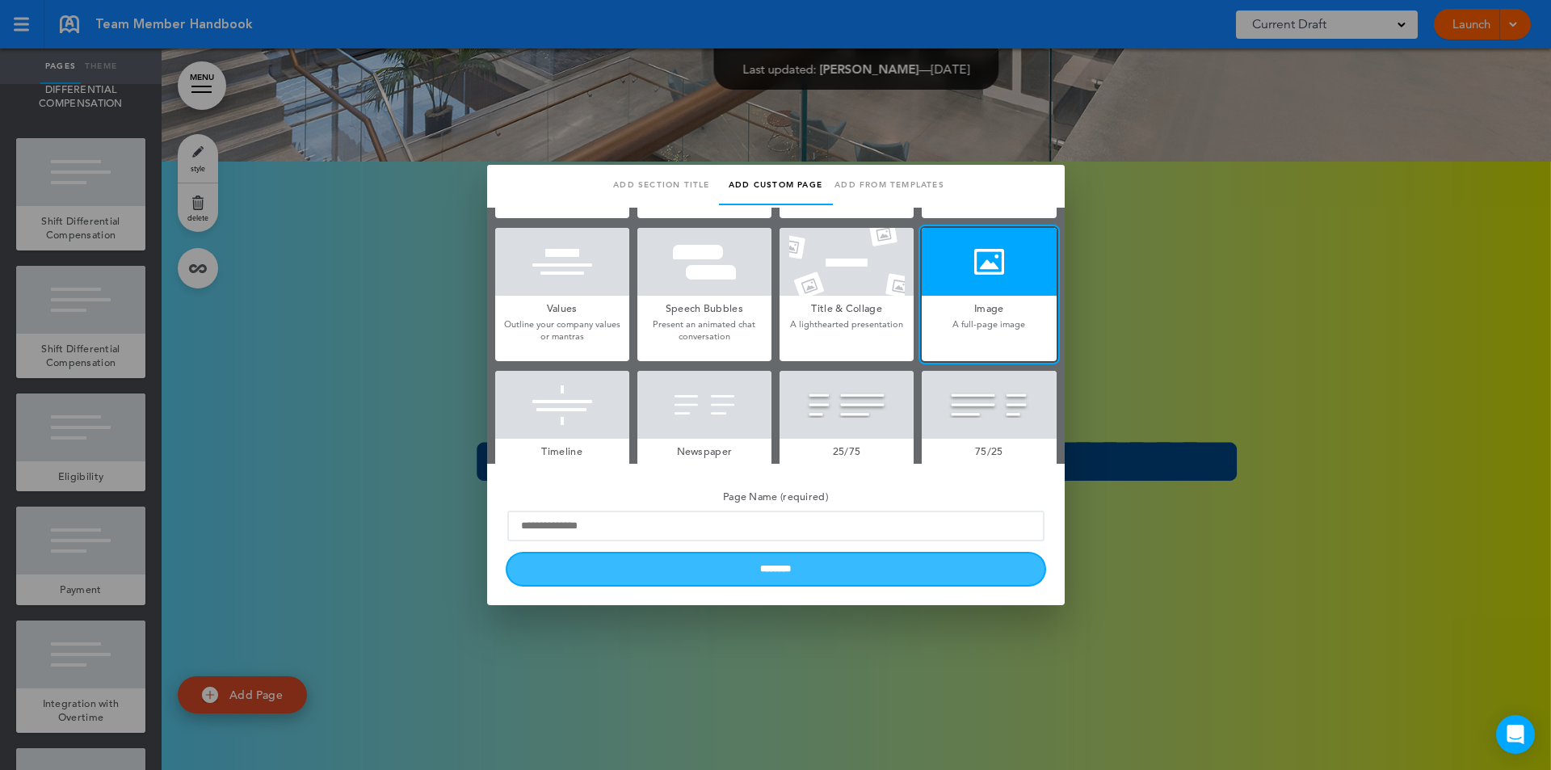
click at [748, 578] on input "********" at bounding box center [775, 569] width 537 height 32
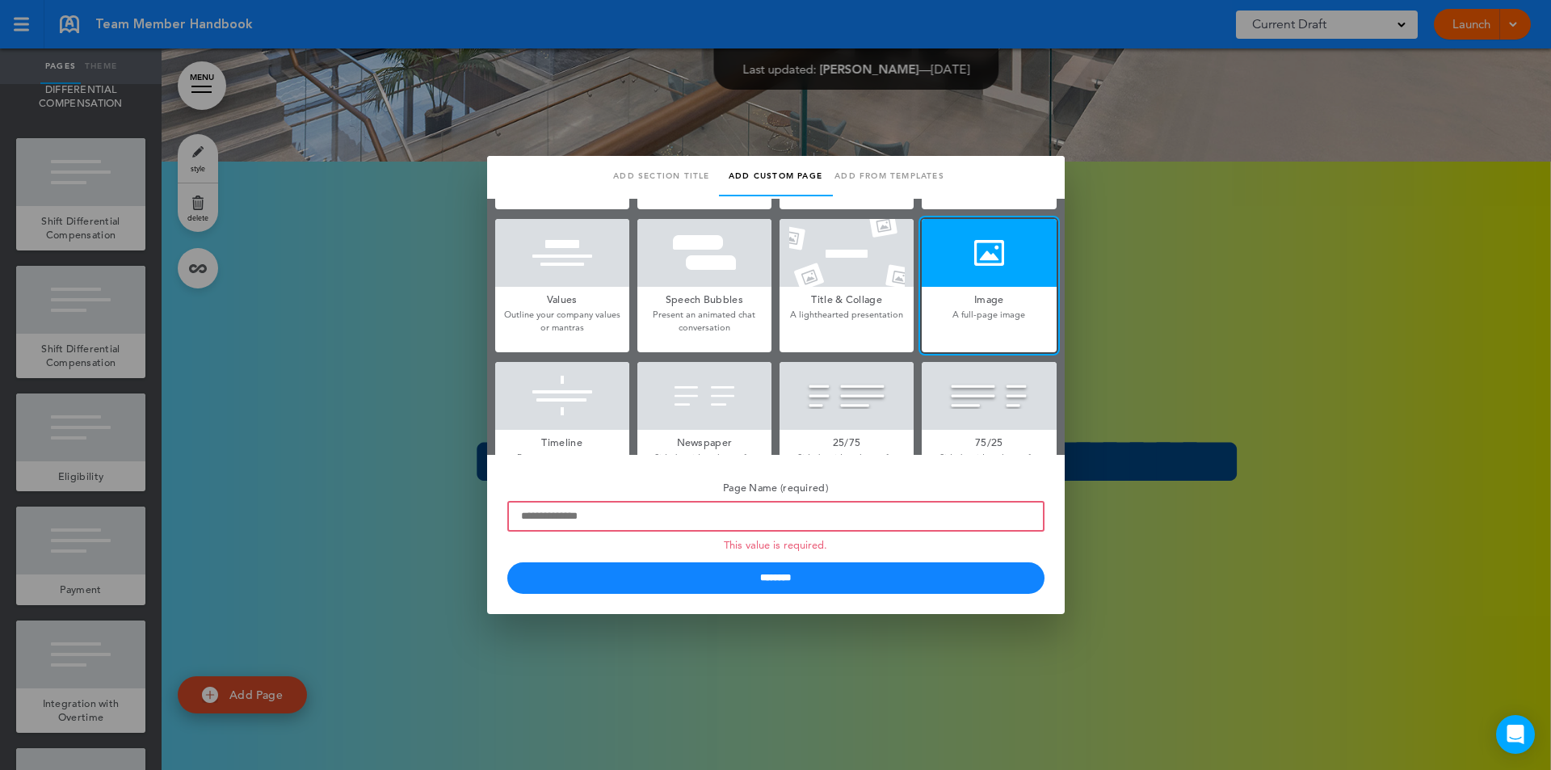
click at [404, 654] on div at bounding box center [775, 385] width 1551 height 770
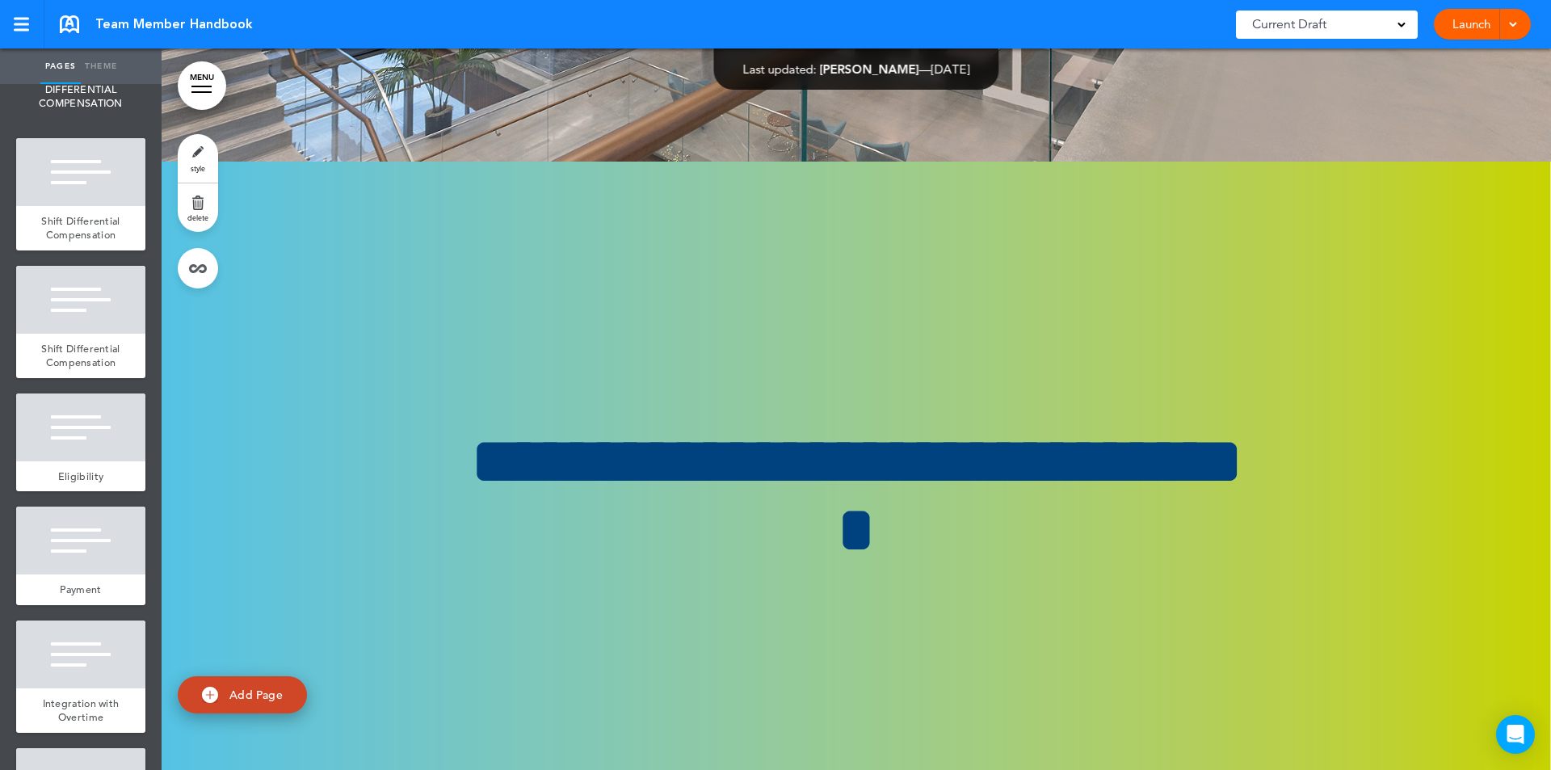
click at [1544, 47] on div "Team Member Handbook Saved! Current Draft CURRENT DRAFT Launch Launch Preview D…" at bounding box center [775, 24] width 1551 height 48
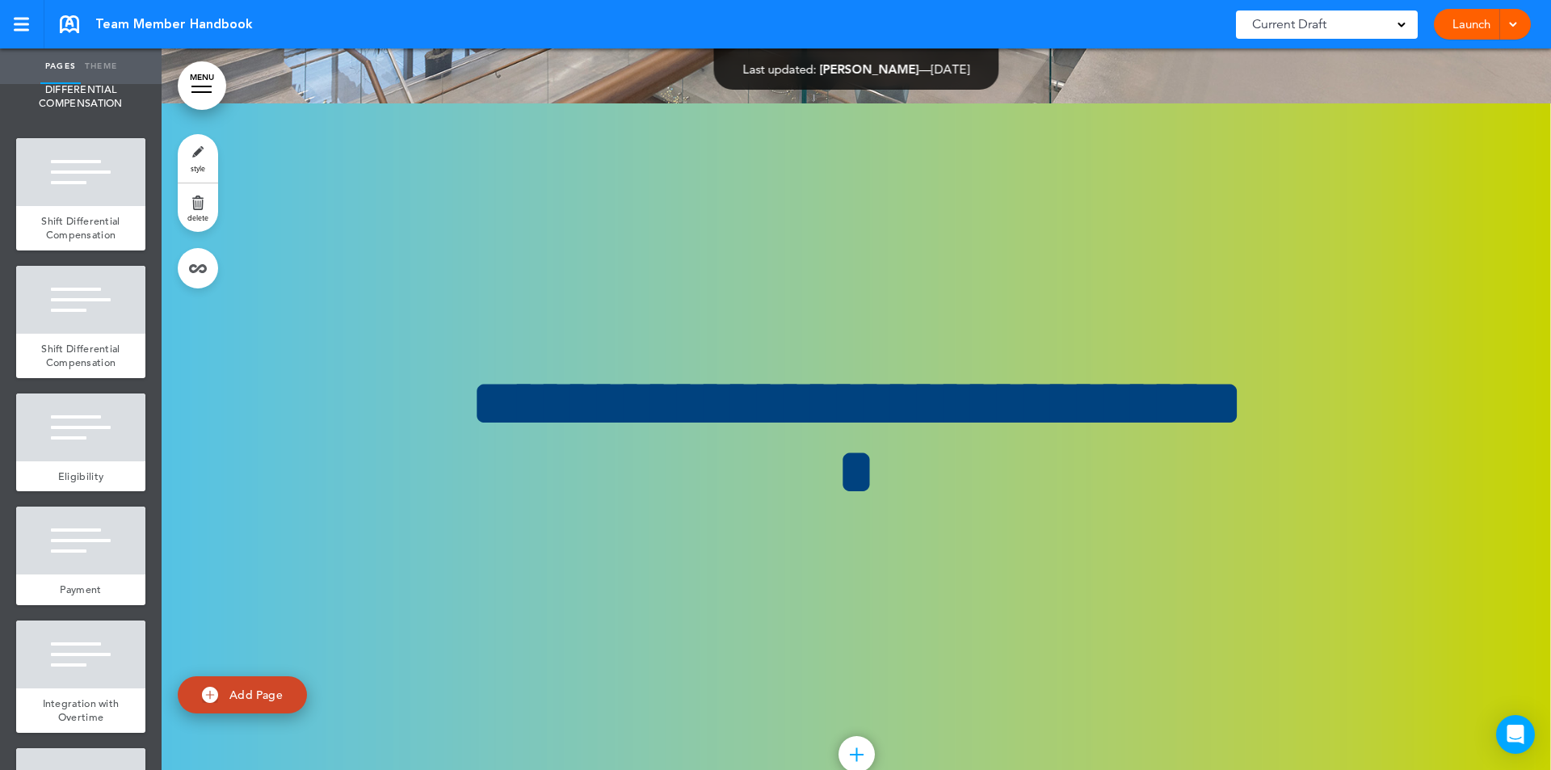
scroll to position [80223, 0]
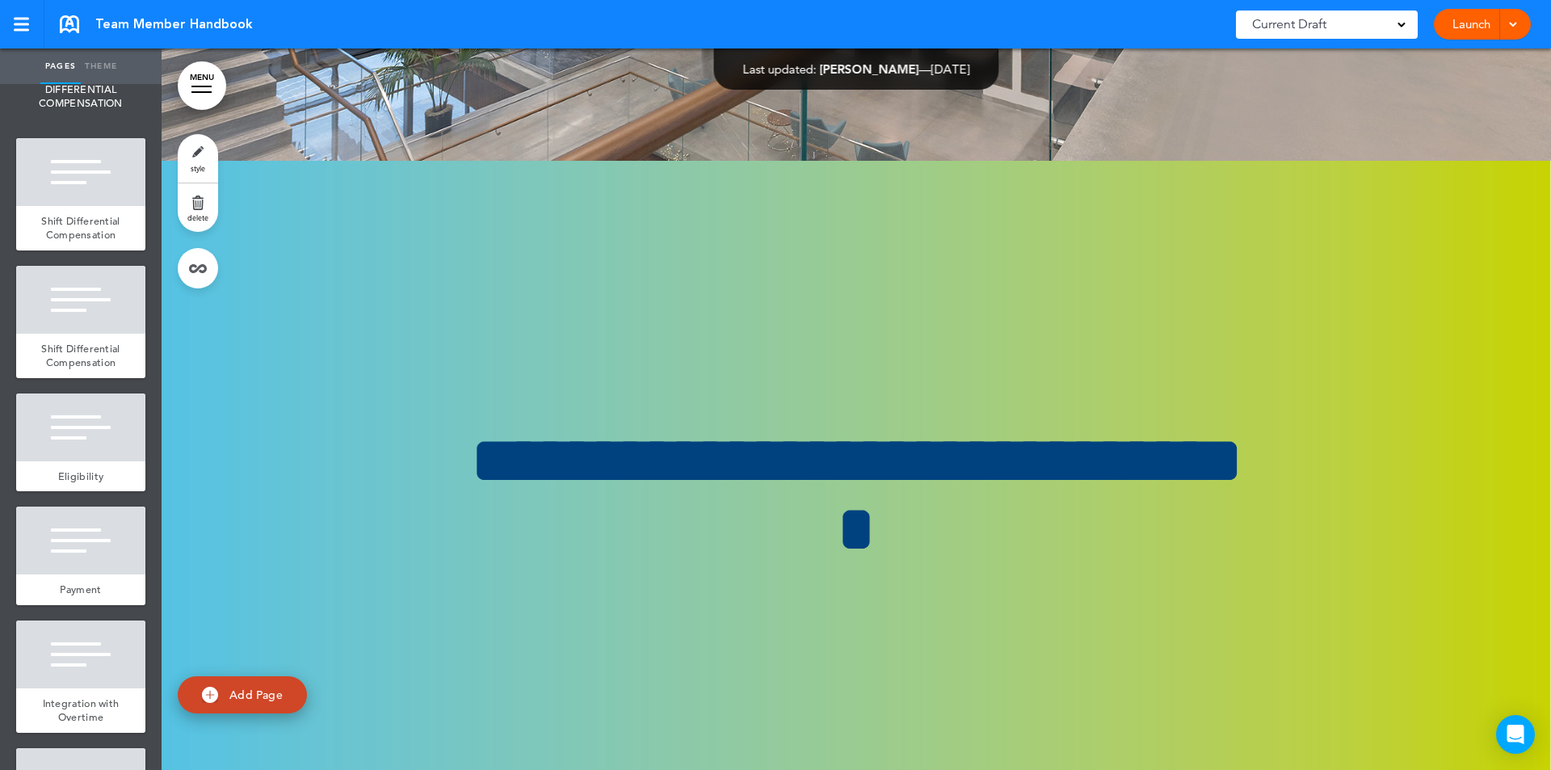
scroll to position [80136, 0]
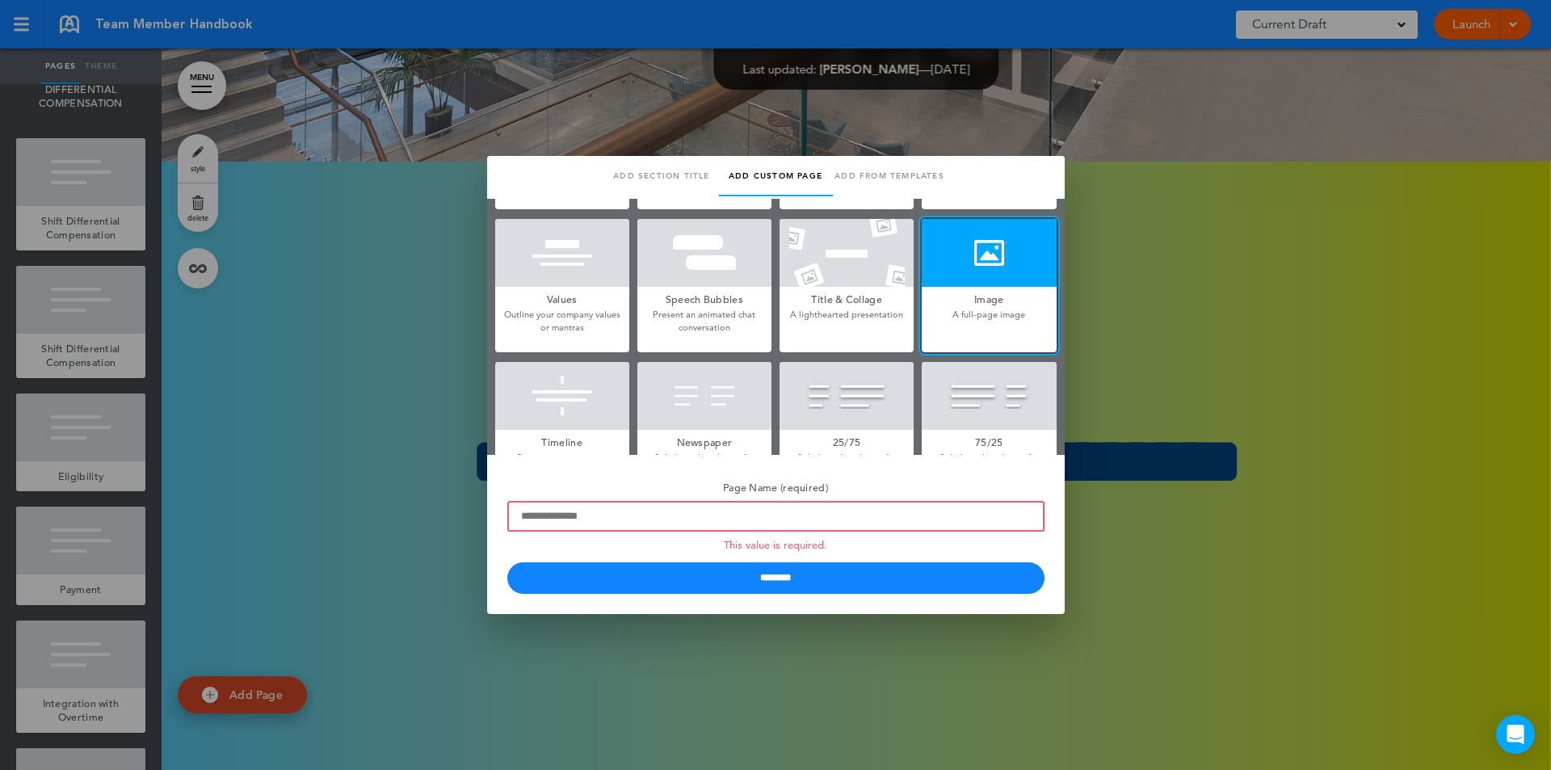
click at [898, 166] on link "Add from templates" at bounding box center [890, 176] width 114 height 40
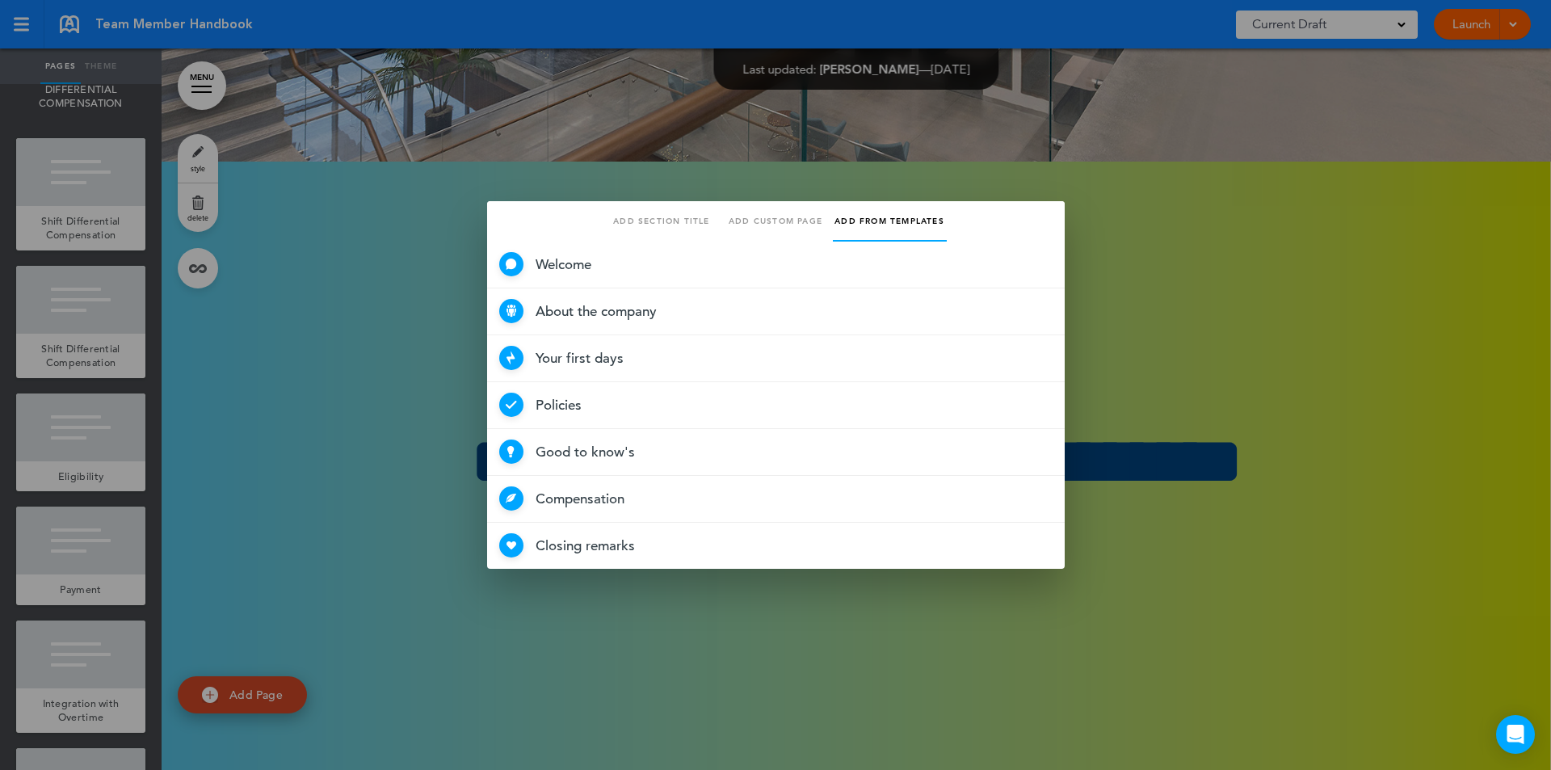
click at [736, 218] on link "Add custom page" at bounding box center [776, 221] width 114 height 40
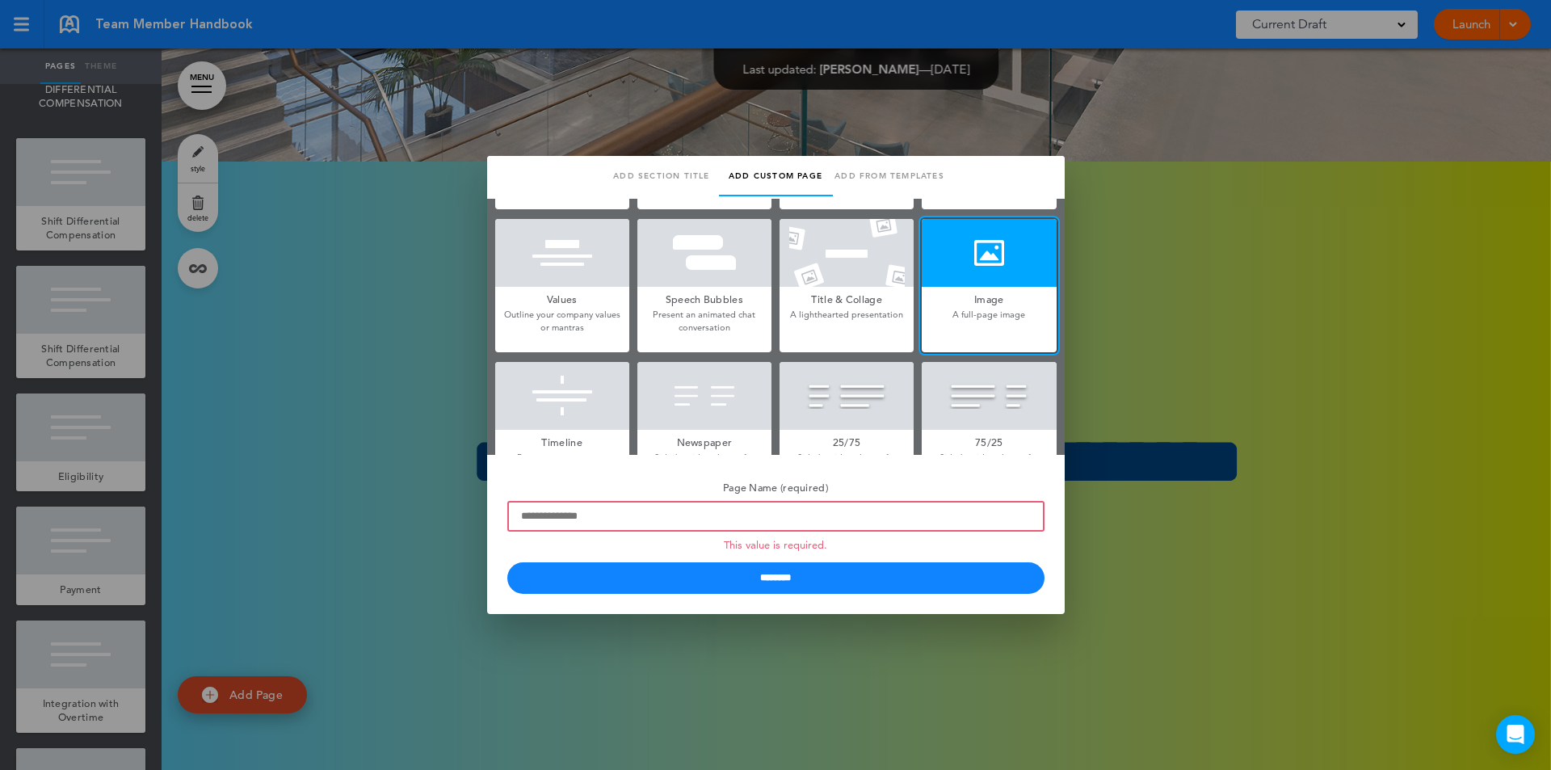
click at [984, 257] on div at bounding box center [989, 253] width 134 height 68
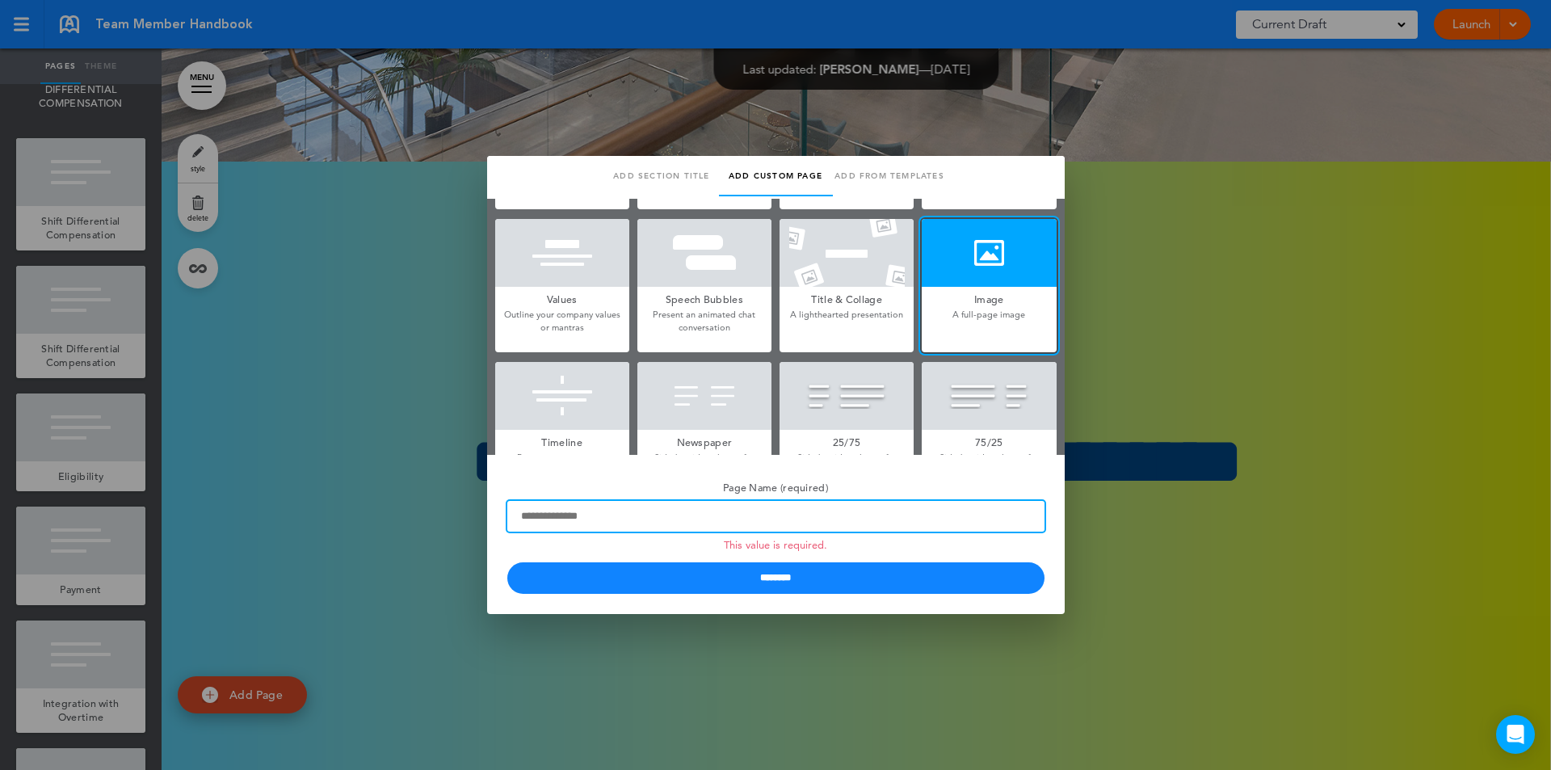
click at [597, 523] on input "Page Name (required) This value is required." at bounding box center [775, 516] width 537 height 31
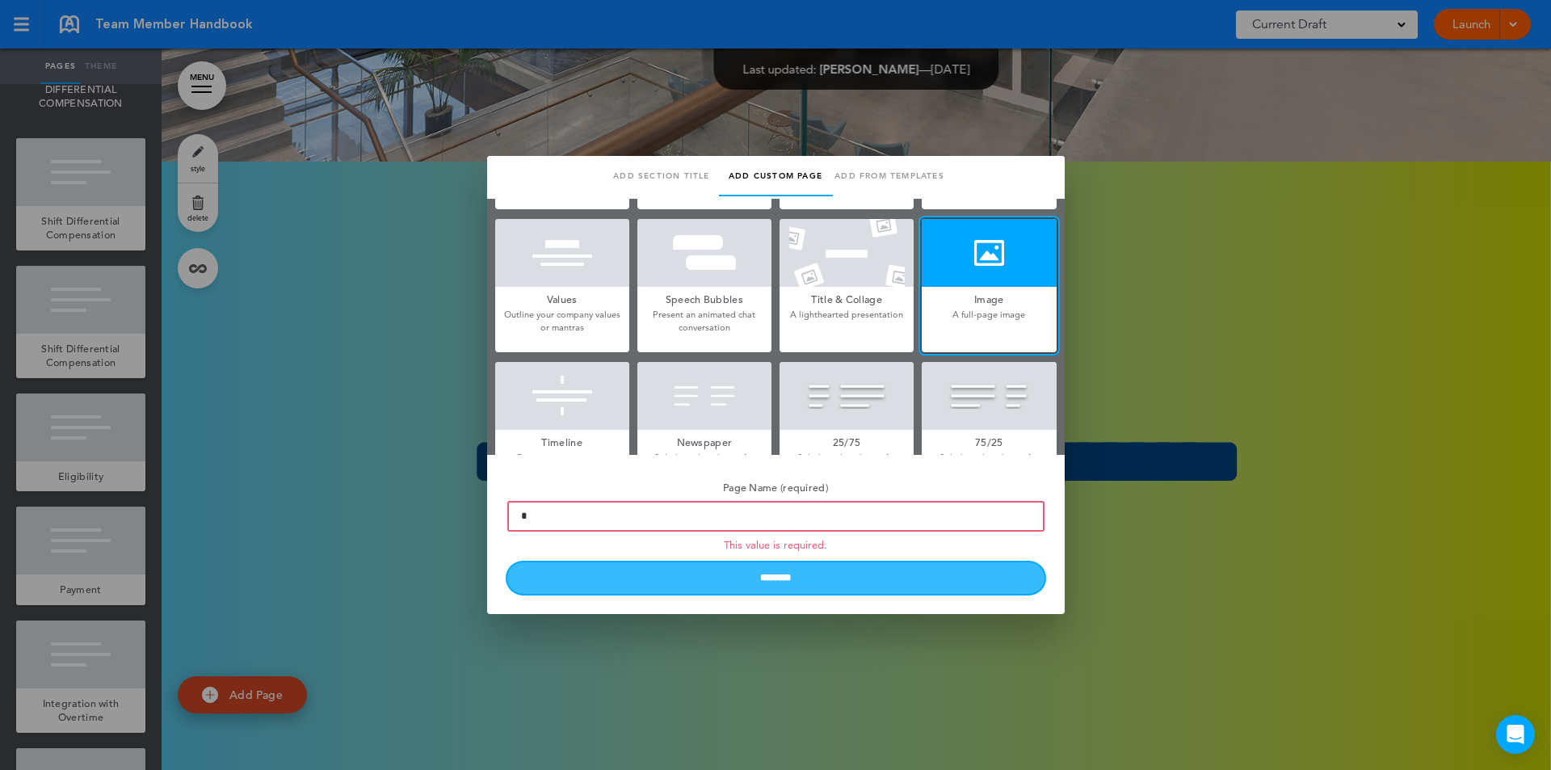
click at [751, 585] on input "********" at bounding box center [775, 578] width 537 height 32
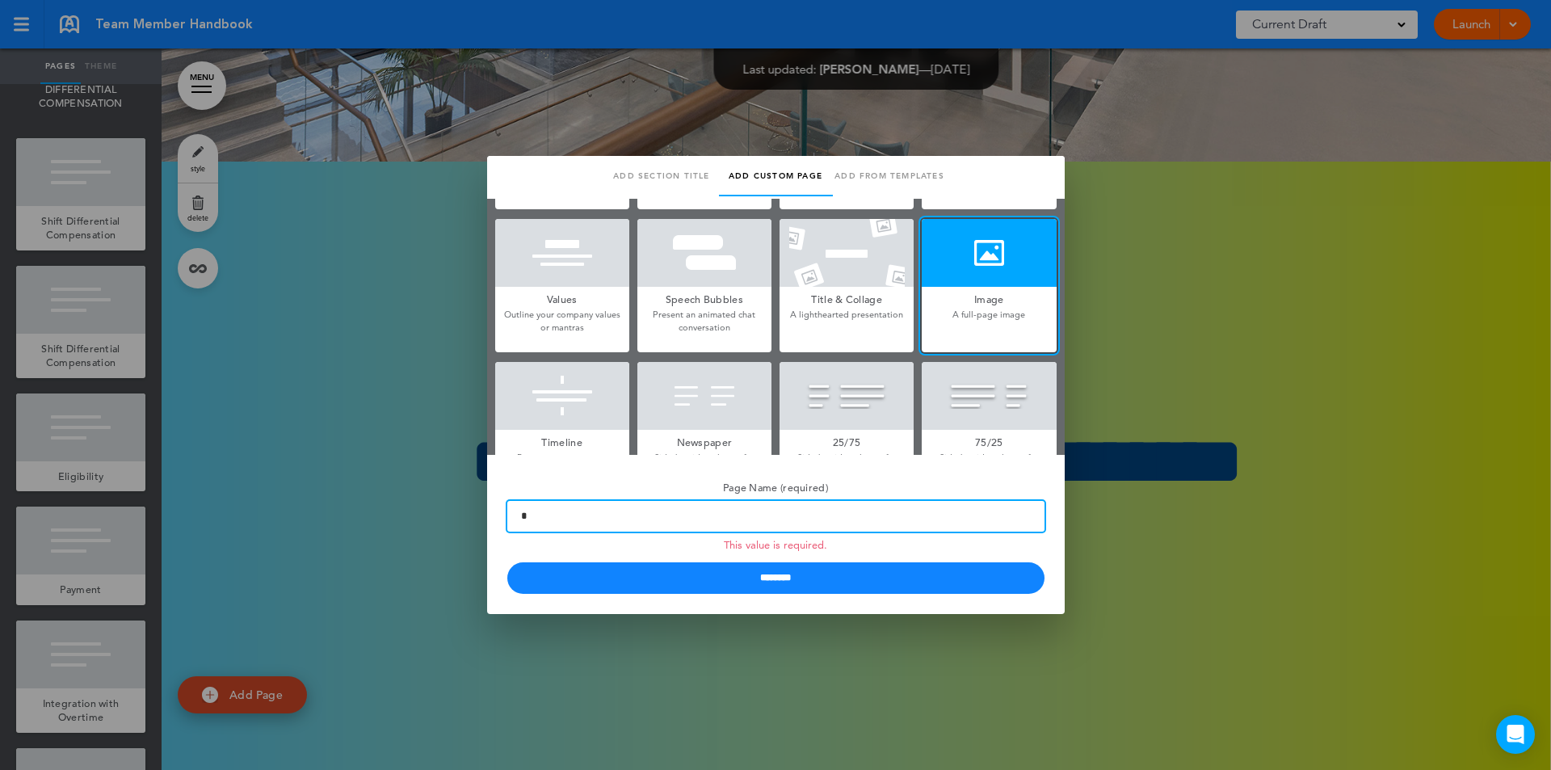
drag, startPoint x: 637, startPoint y: 520, endPoint x: 505, endPoint y: 513, distance: 131.9
click at [505, 513] on div "Page Name (required) This value is required. ********" at bounding box center [776, 535] width 578 height 160
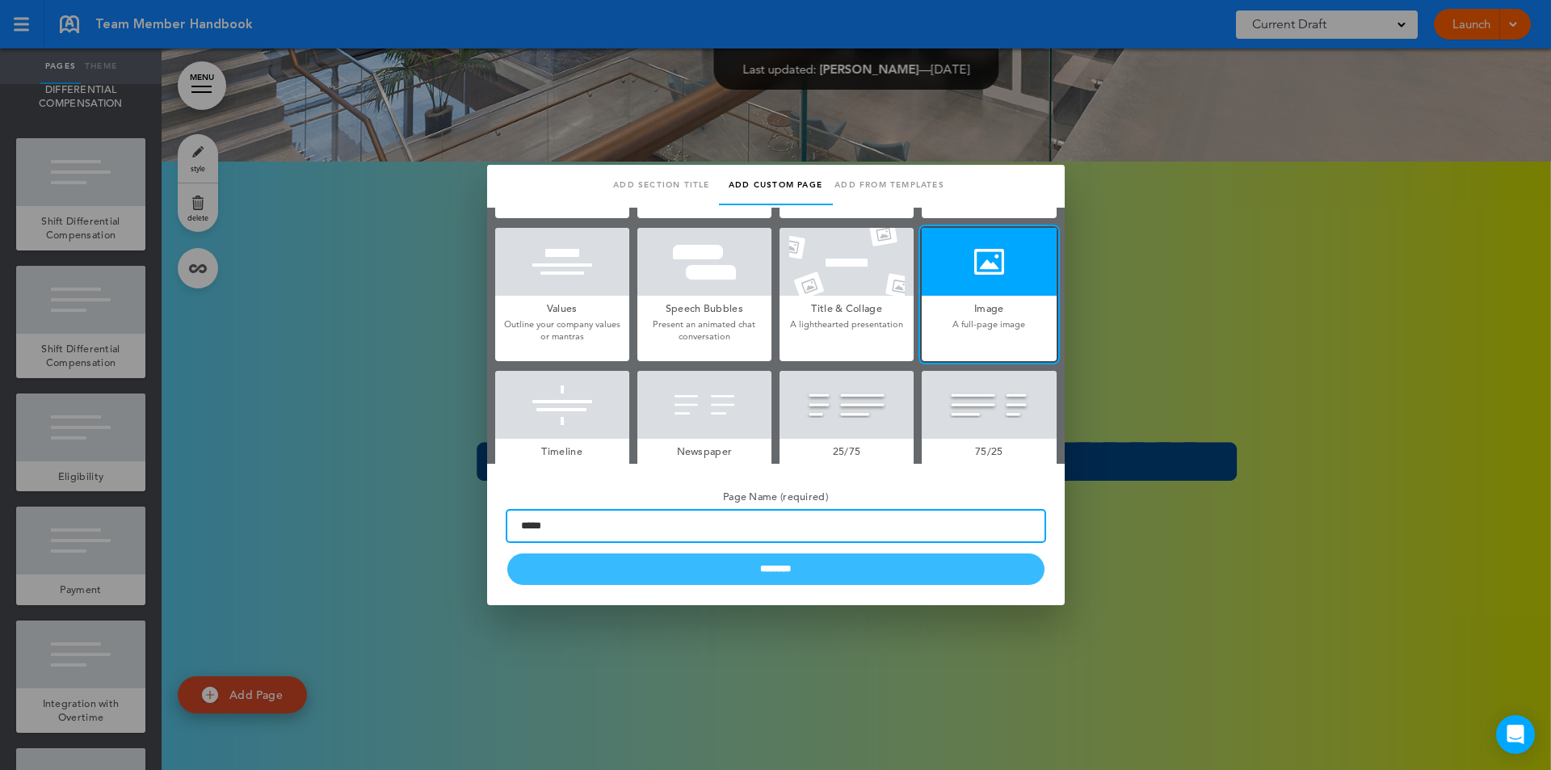
type input "*****"
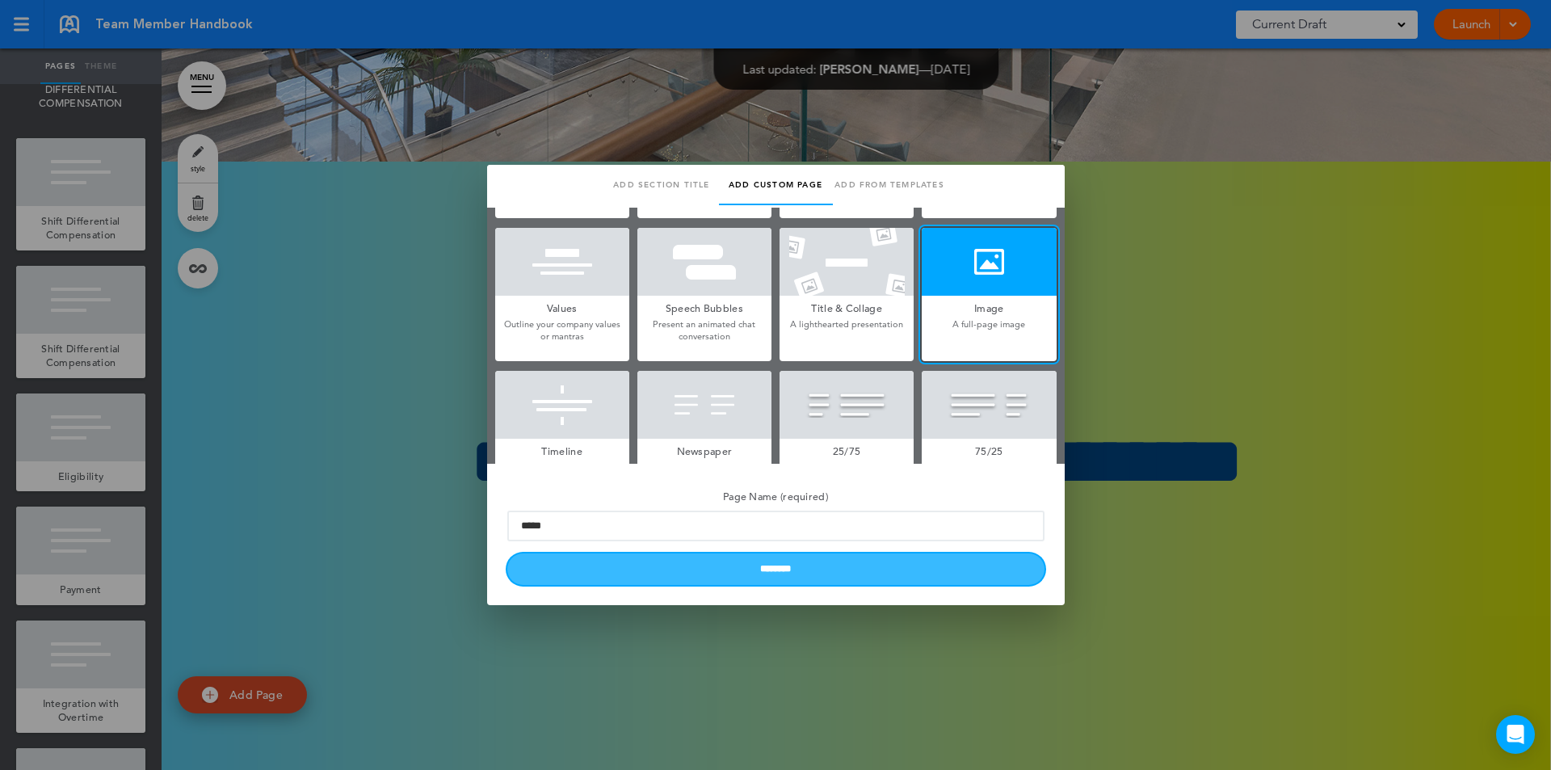
click at [738, 578] on input "********" at bounding box center [775, 569] width 537 height 32
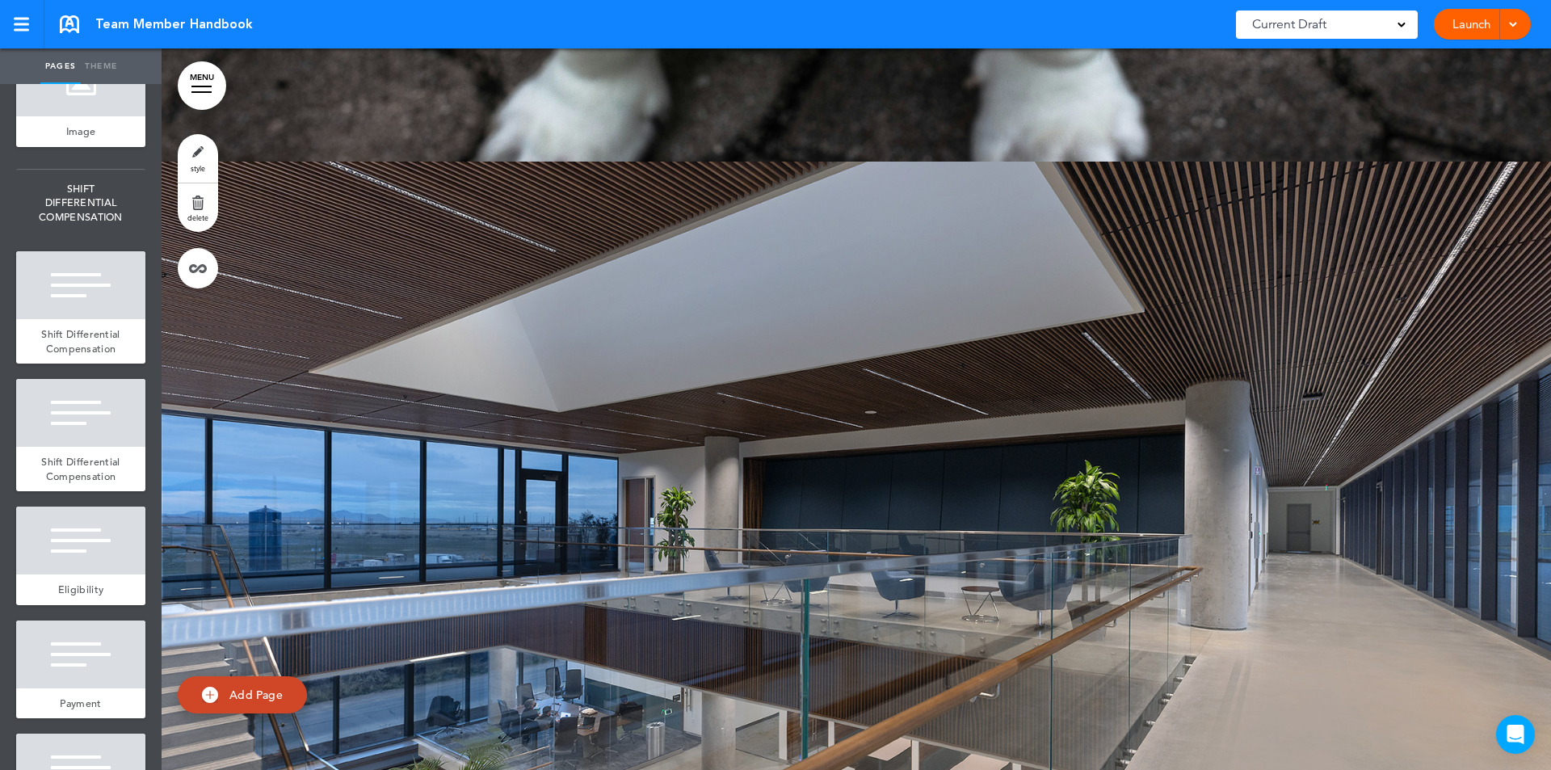
click at [90, 116] on div at bounding box center [80, 82] width 129 height 68
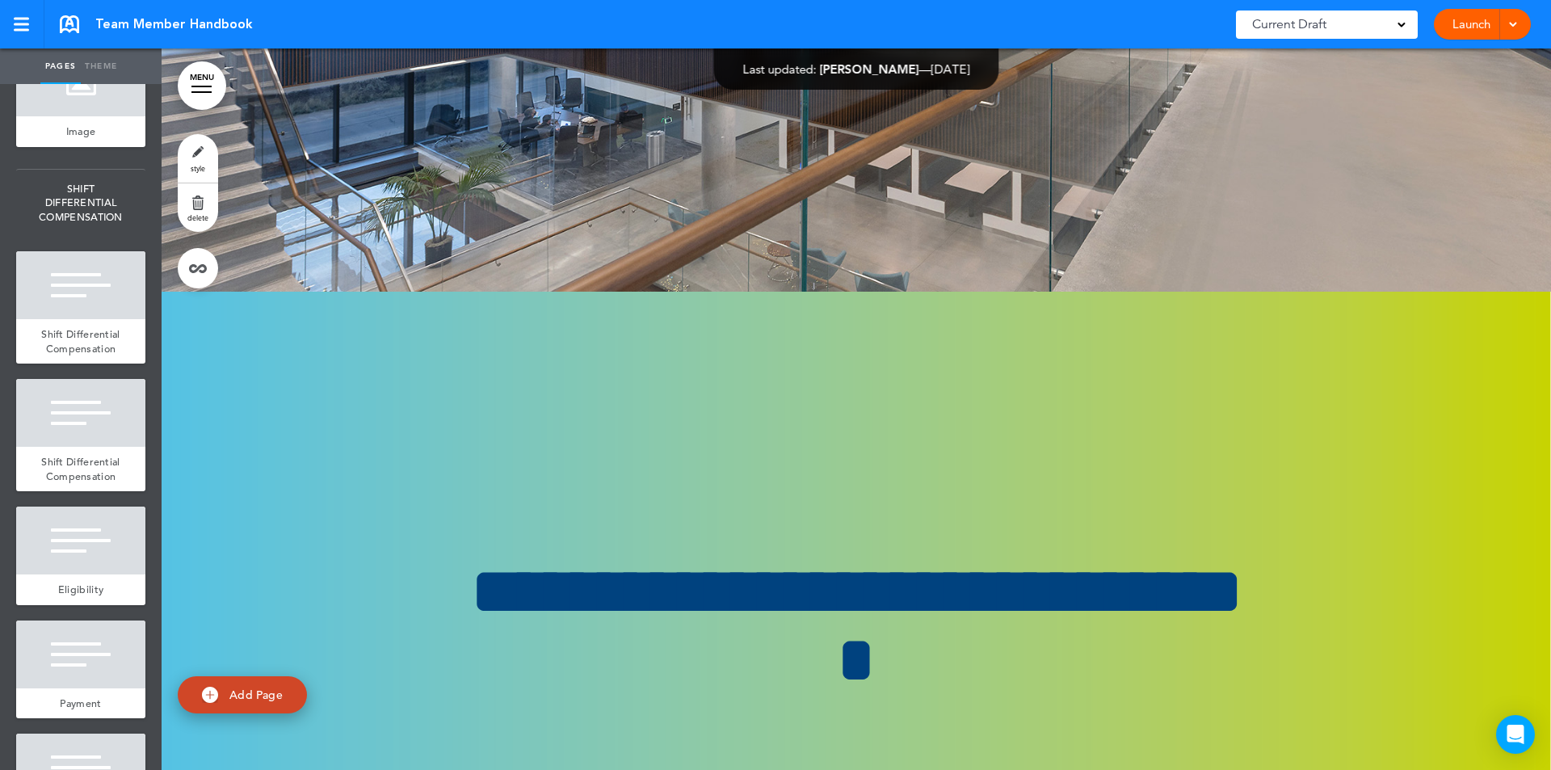
scroll to position [80136, 0]
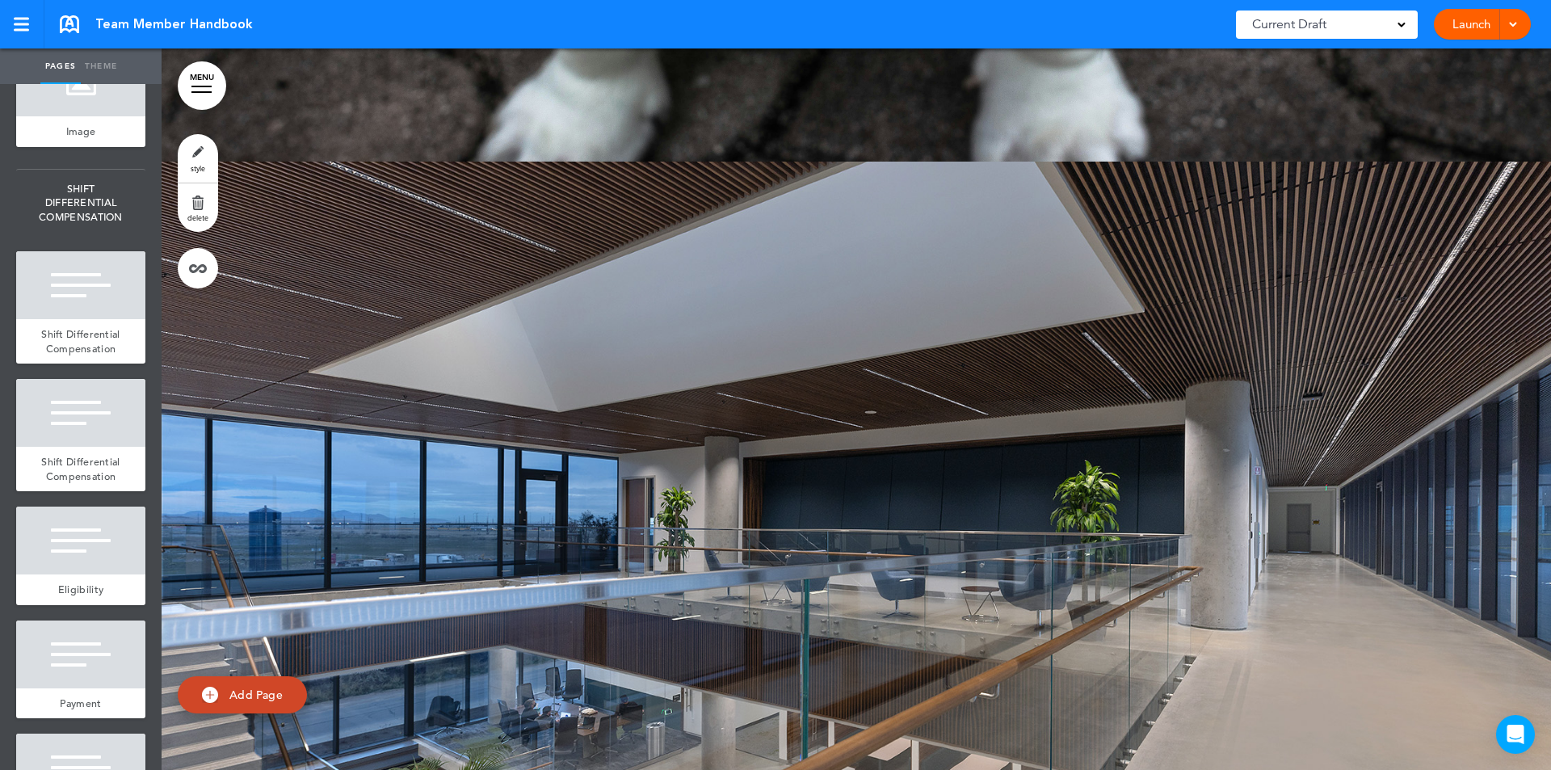
click at [95, 116] on div at bounding box center [80, 82] width 129 height 68
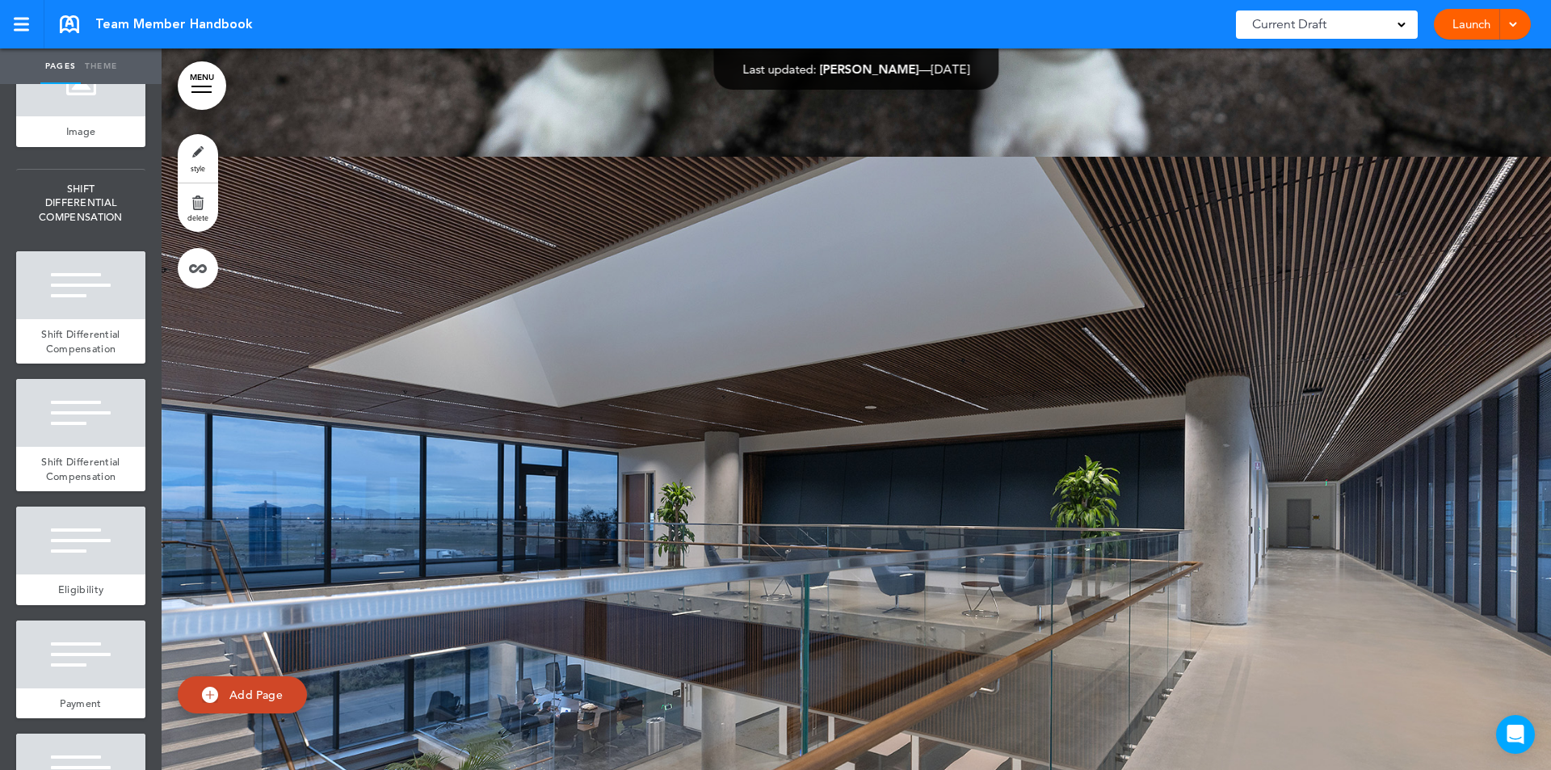
scroll to position [80136, 0]
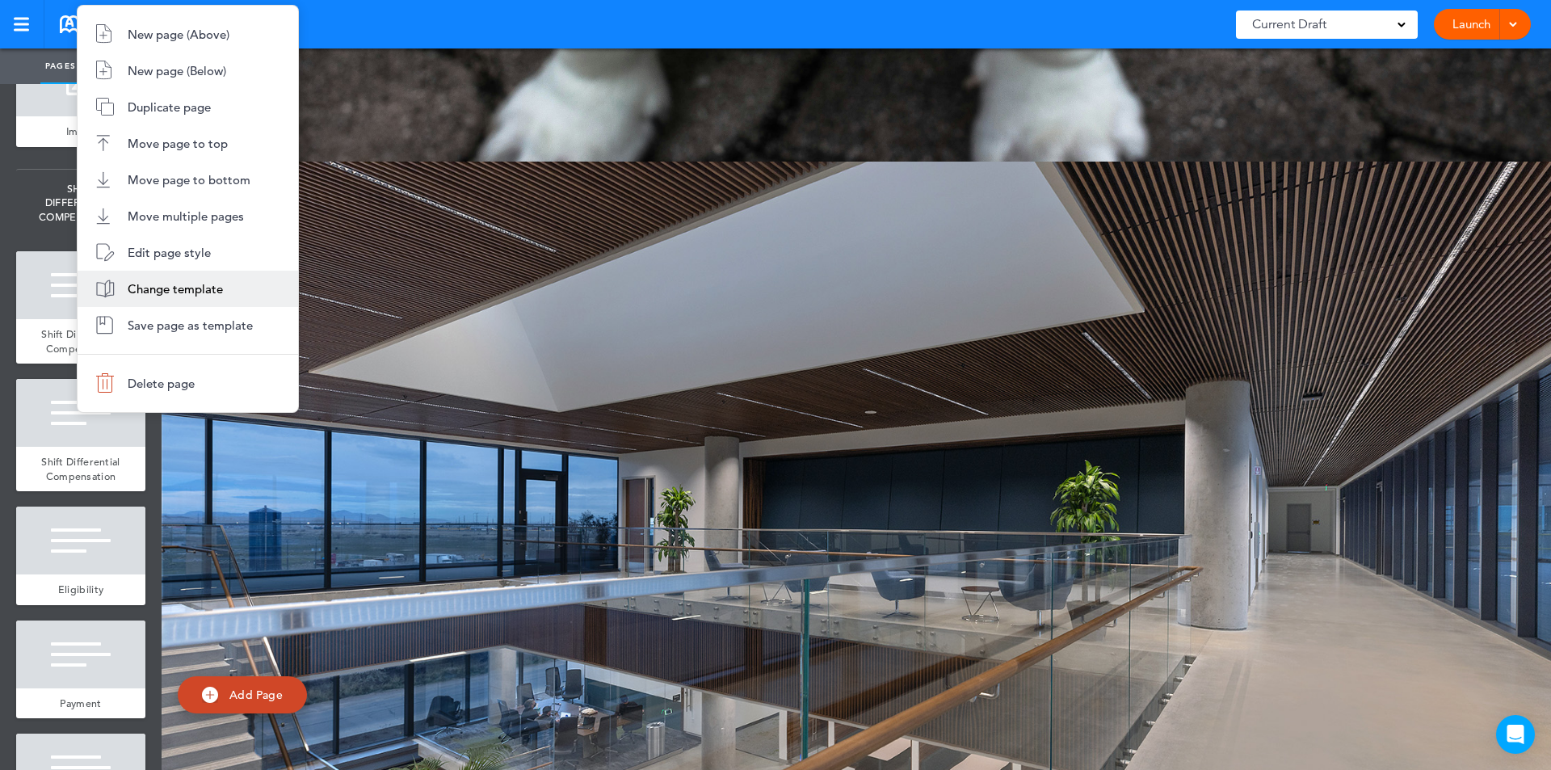
click at [204, 288] on span "Change template" at bounding box center [175, 288] width 95 height 15
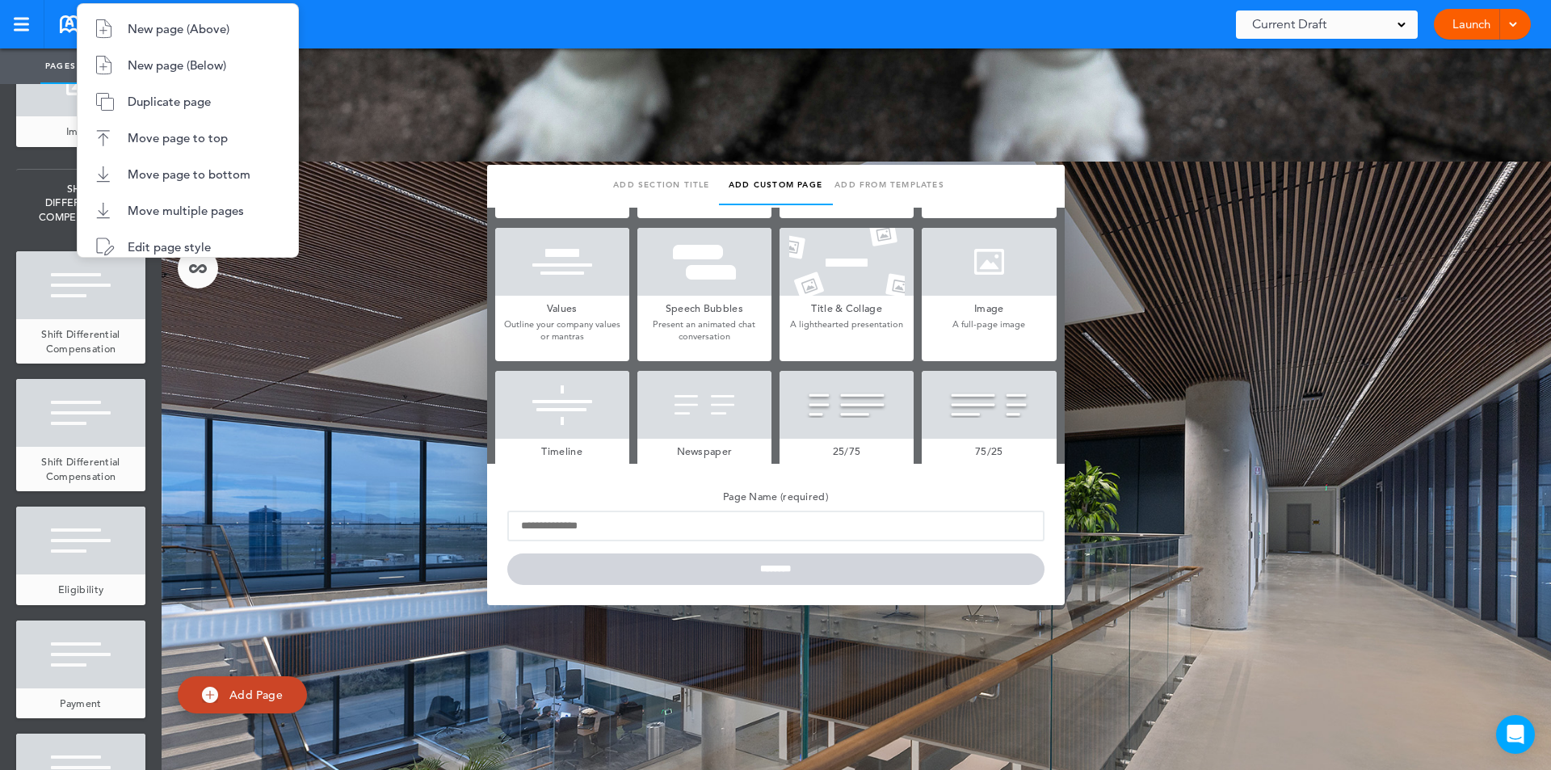
type input "*****"
type input "**********"
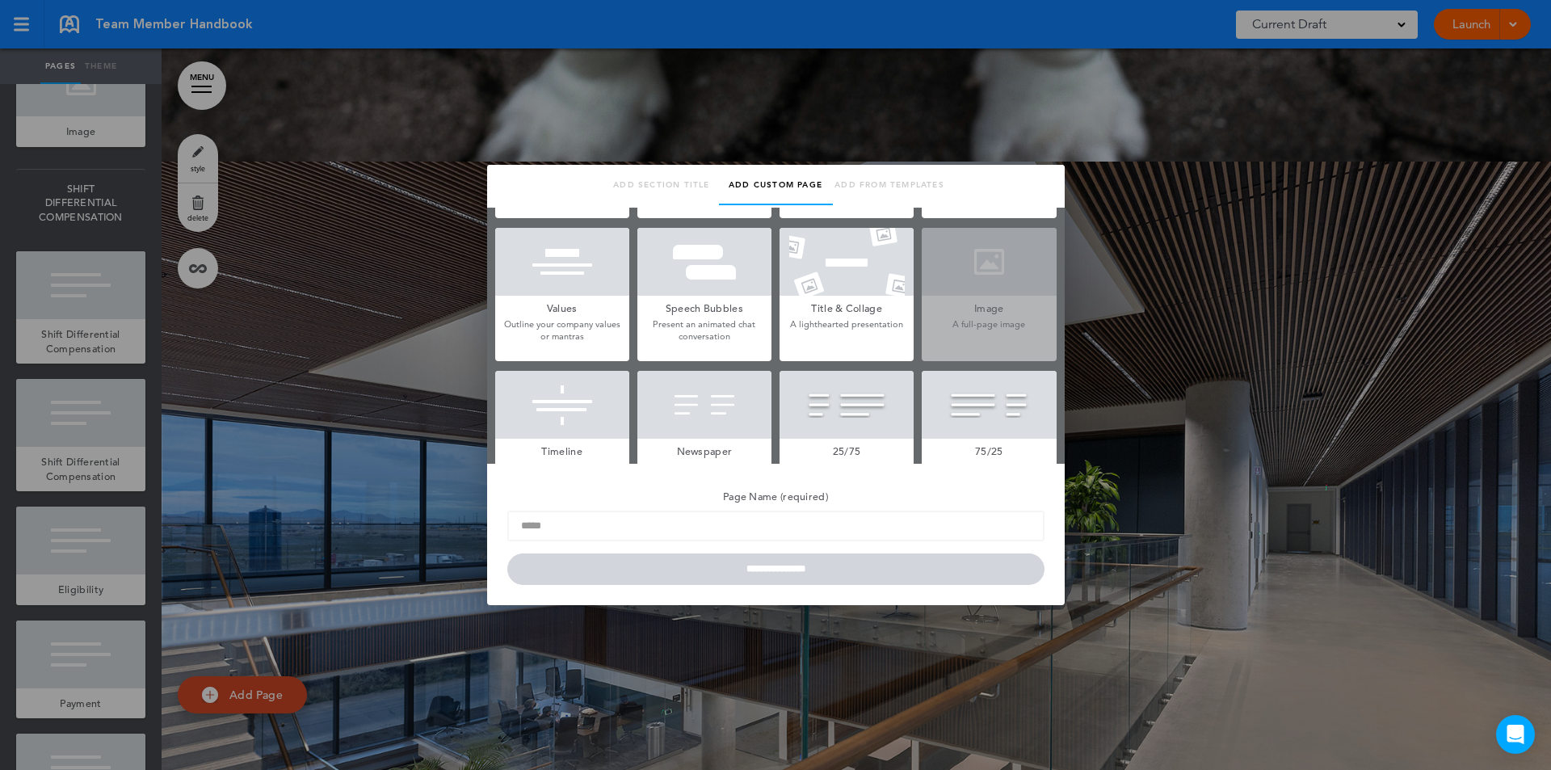
click at [414, 206] on div at bounding box center [775, 385] width 1551 height 770
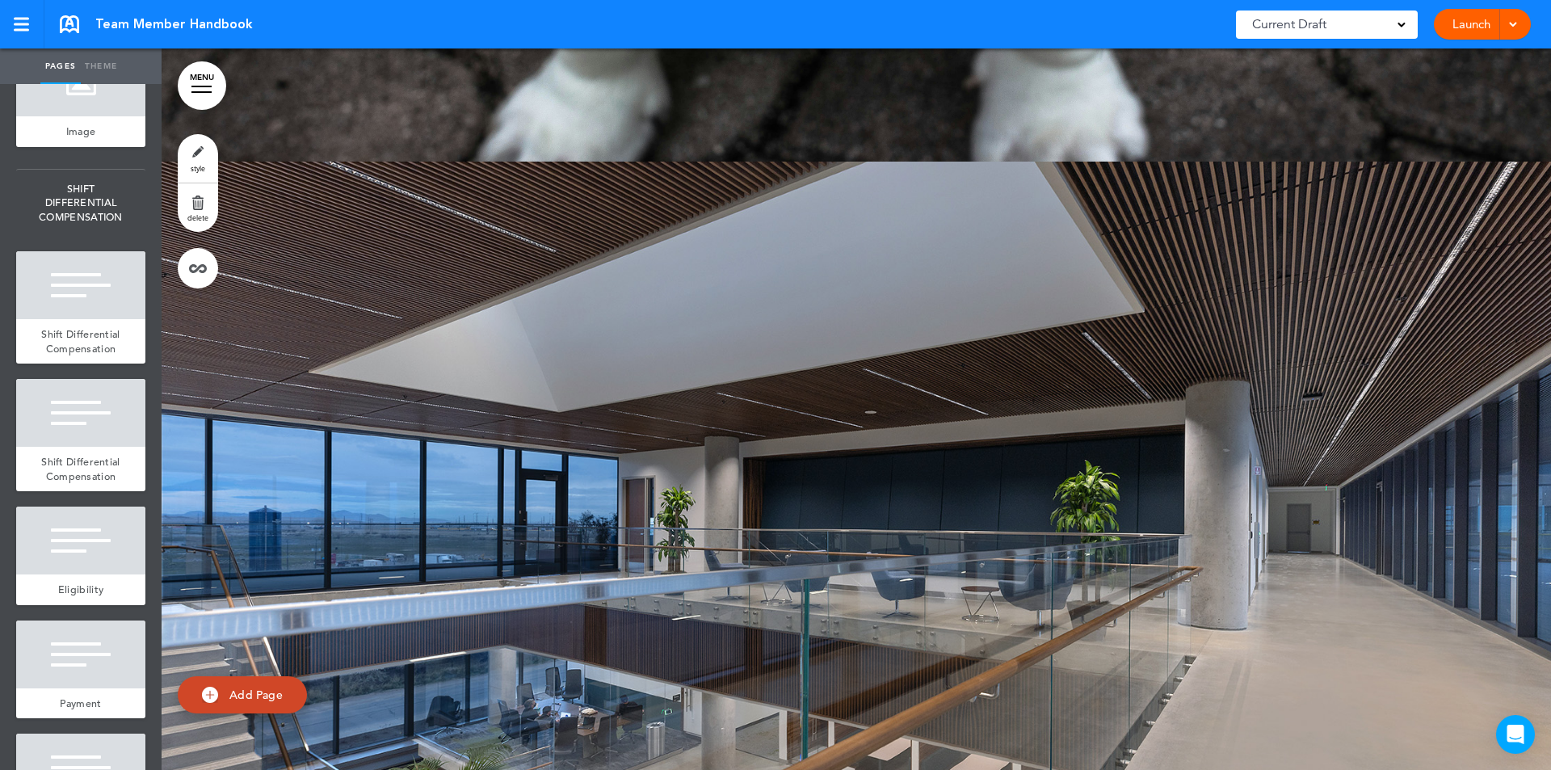
drag, startPoint x: 858, startPoint y: 288, endPoint x: 752, endPoint y: 385, distance: 143.5
drag, startPoint x: 752, startPoint y: 385, endPoint x: 649, endPoint y: 247, distance: 172.5
click at [95, 64] on link "Theme" at bounding box center [101, 66] width 40 height 36
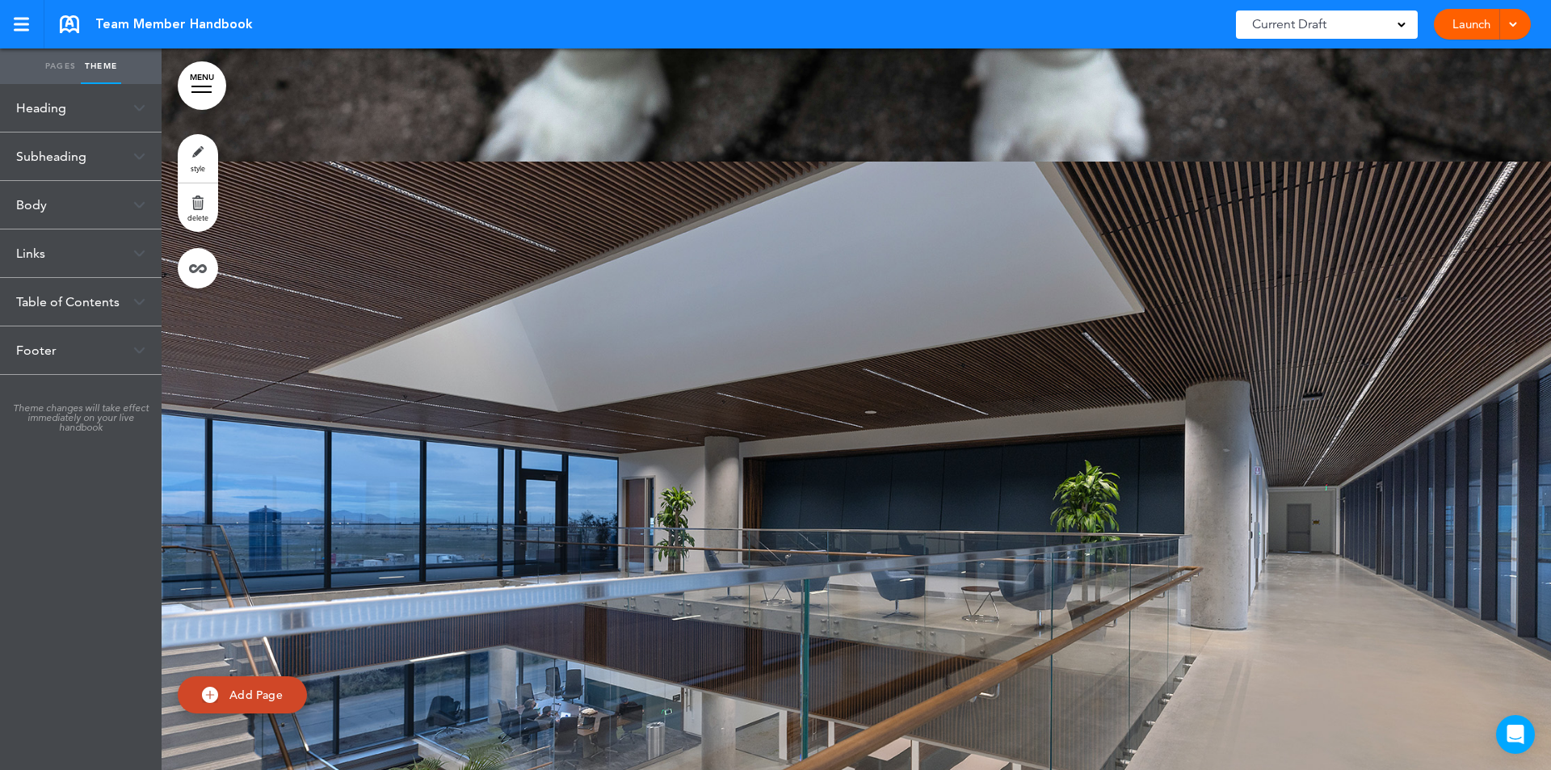
click at [61, 65] on link "Pages" at bounding box center [60, 66] width 40 height 36
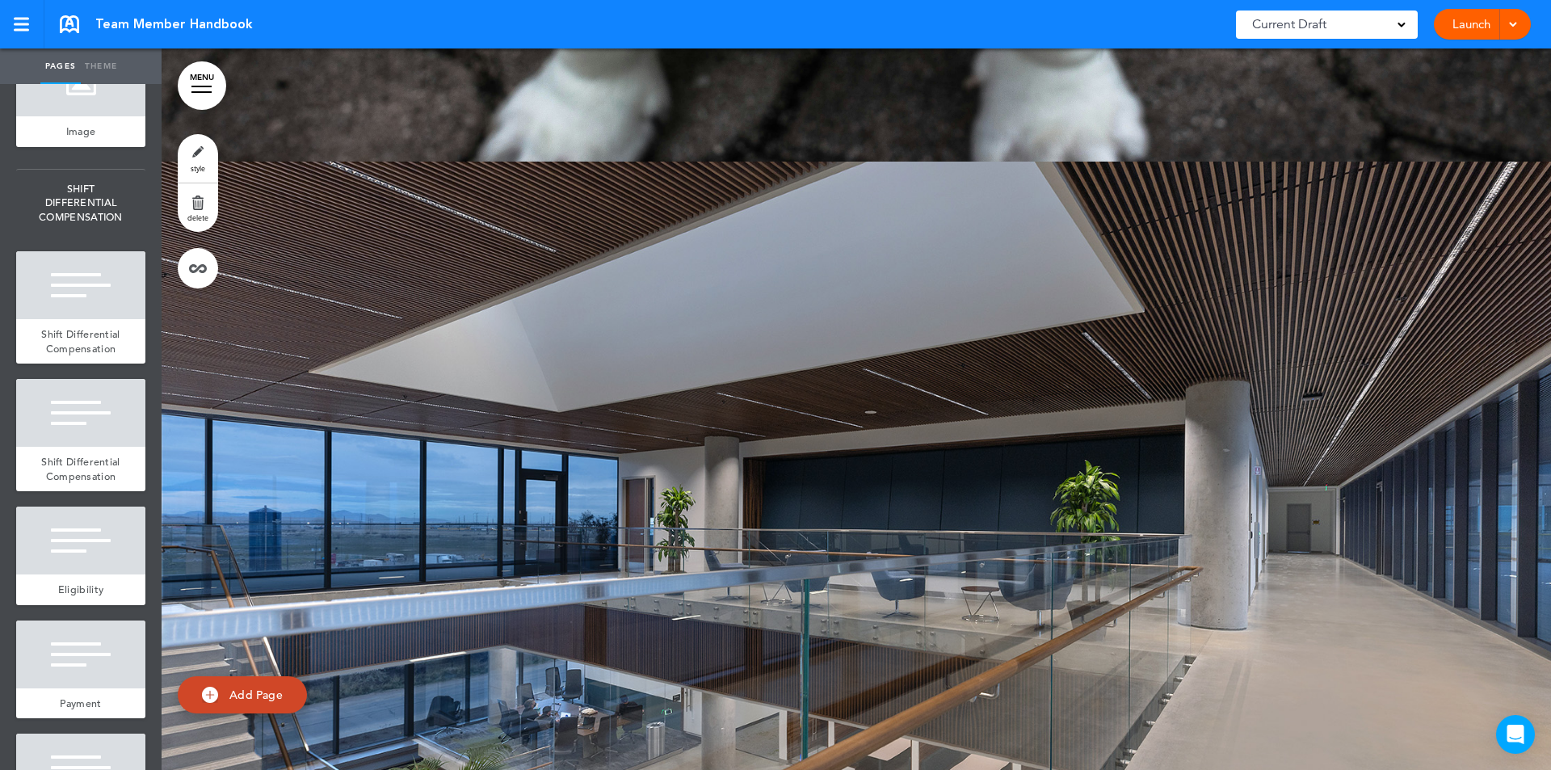
drag, startPoint x: 994, startPoint y: 320, endPoint x: 71, endPoint y: 394, distance: 925.5
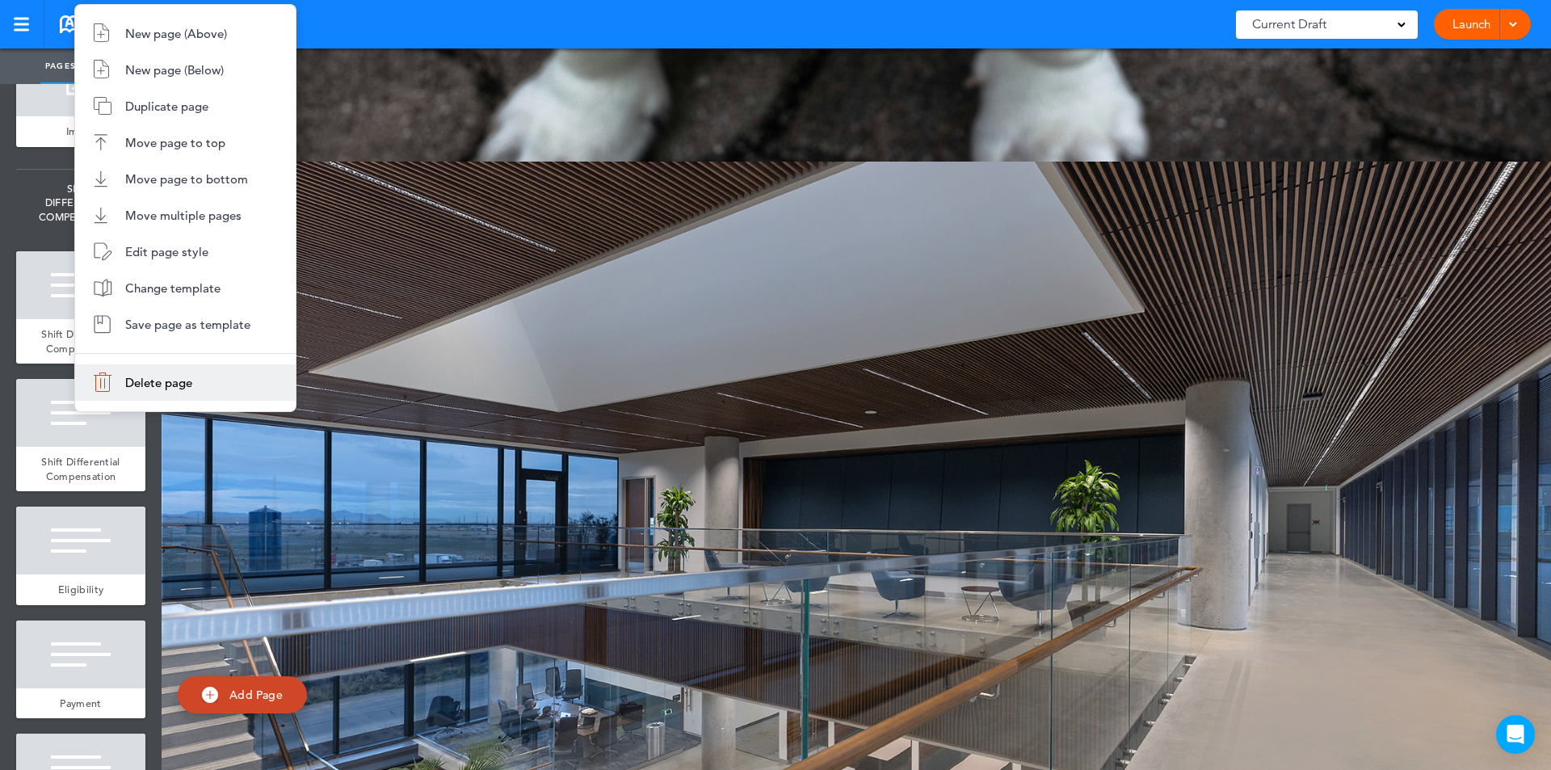
click at [128, 383] on span "Delete page" at bounding box center [158, 382] width 67 height 15
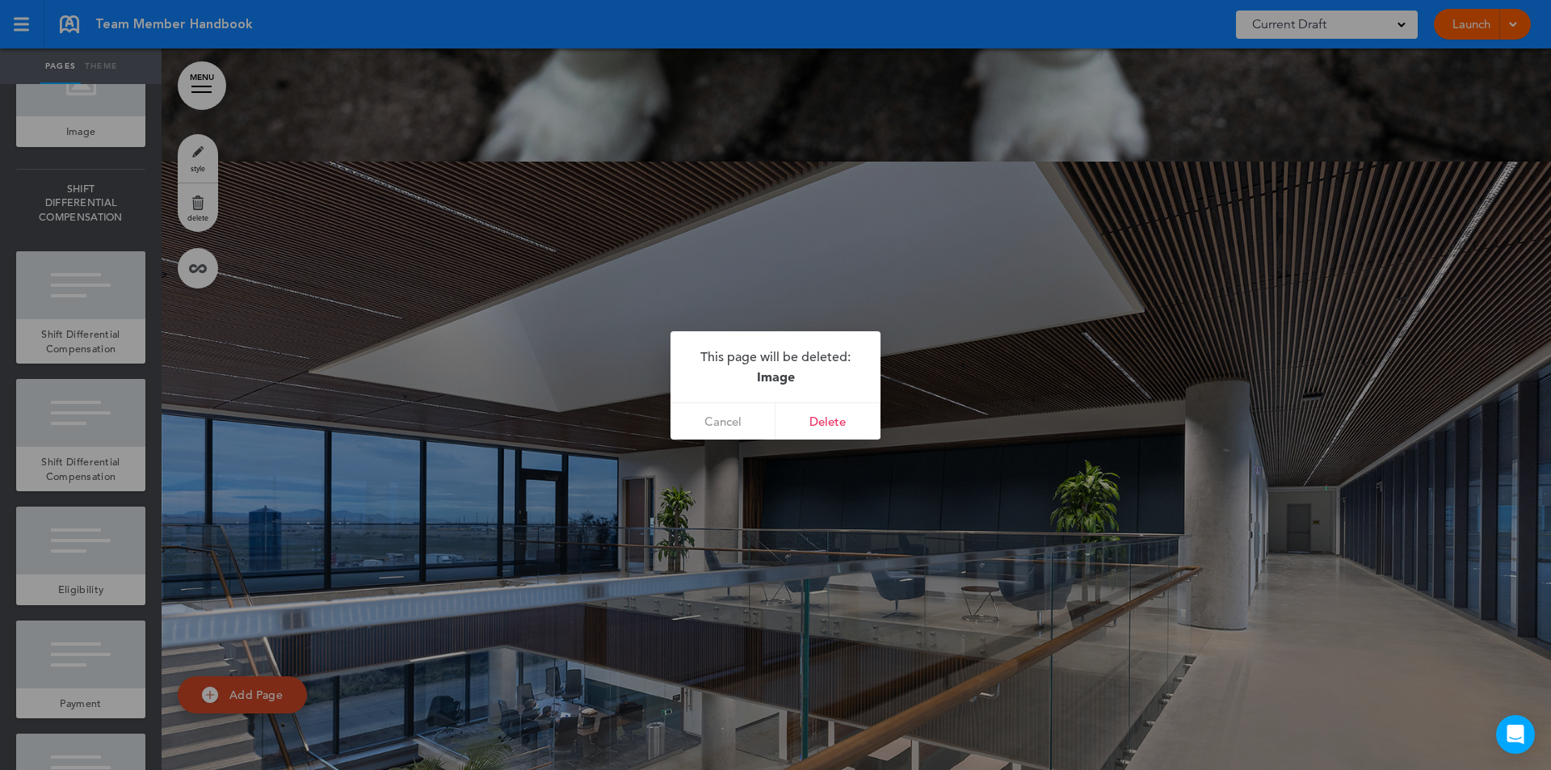
click at [838, 422] on link "Delete" at bounding box center [827, 421] width 105 height 36
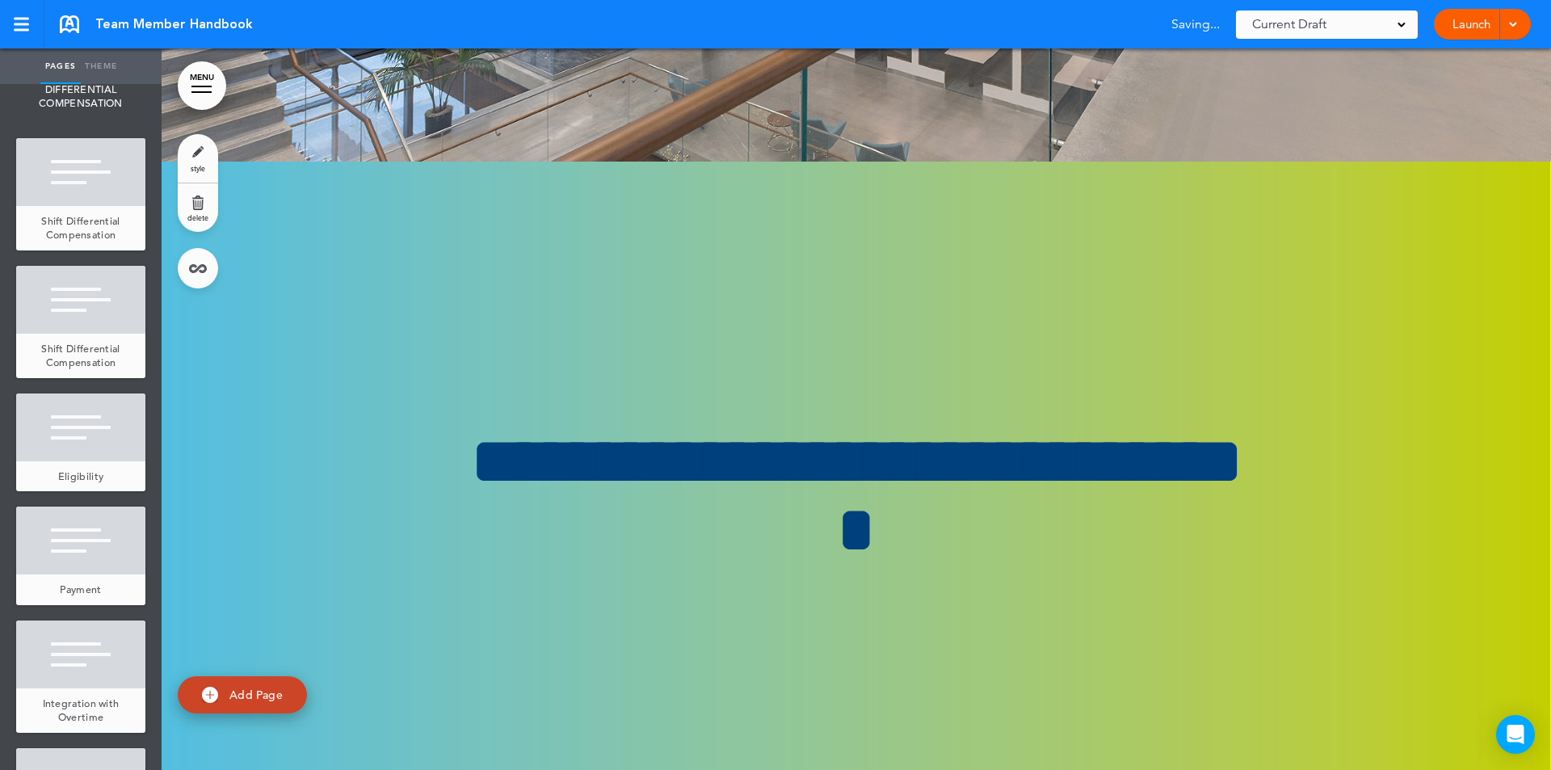
scroll to position [79415, 0]
